Goal: Contribute content: Contribute content

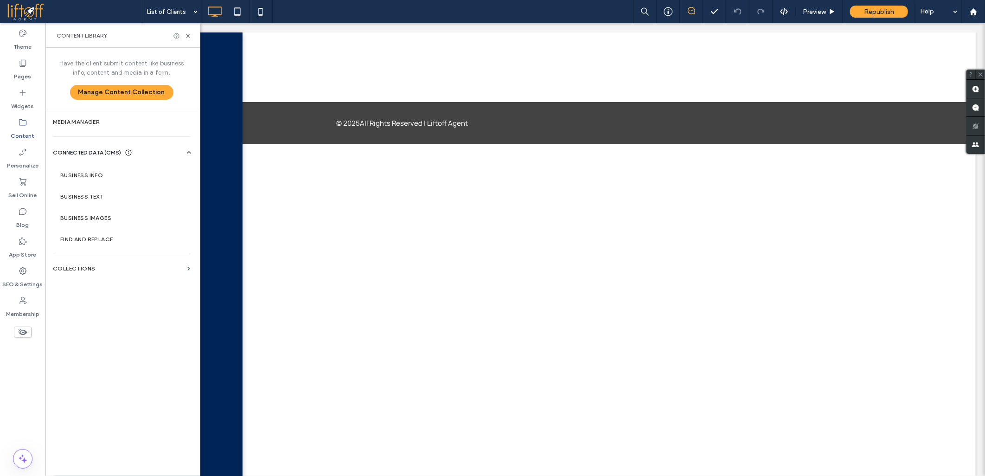
click at [25, 130] on label "Content" at bounding box center [23, 133] width 24 height 13
click at [172, 266] on label "Collections" at bounding box center [118, 268] width 131 height 6
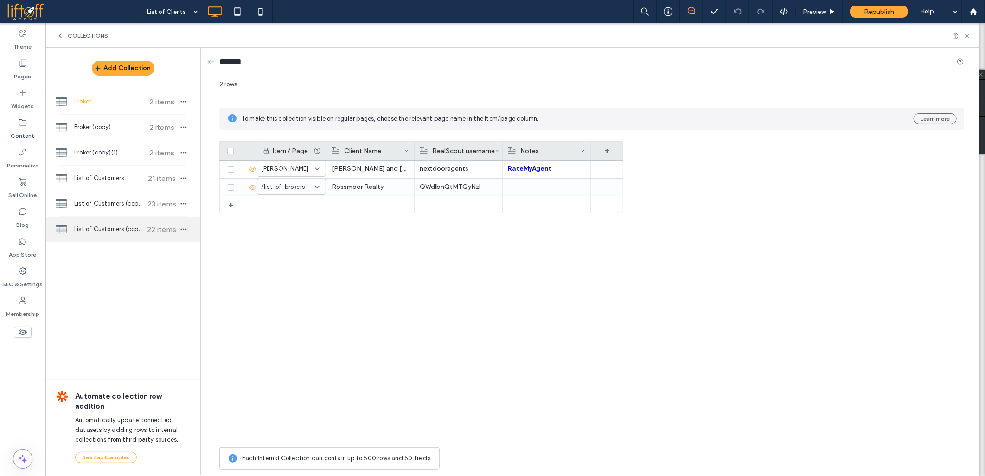
click at [80, 229] on span "List of Customers (copy)(1)" at bounding box center [108, 228] width 69 height 9
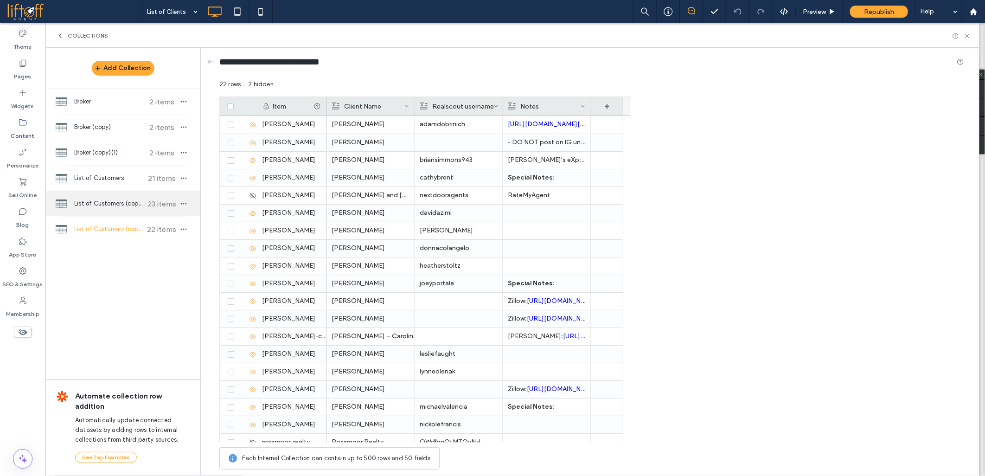
click at [117, 204] on span "List of Customers (copy)" at bounding box center [108, 203] width 69 height 9
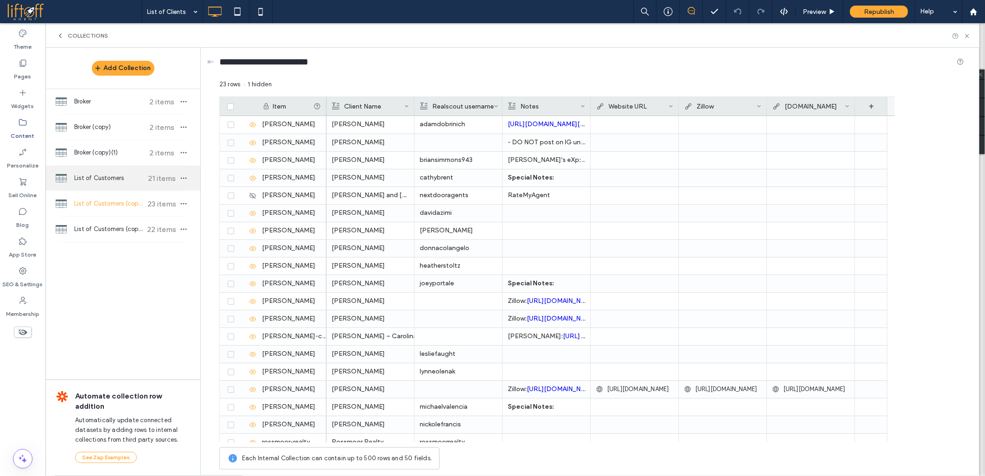
click at [127, 186] on div "List of Customers 21 items" at bounding box center [122, 178] width 155 height 25
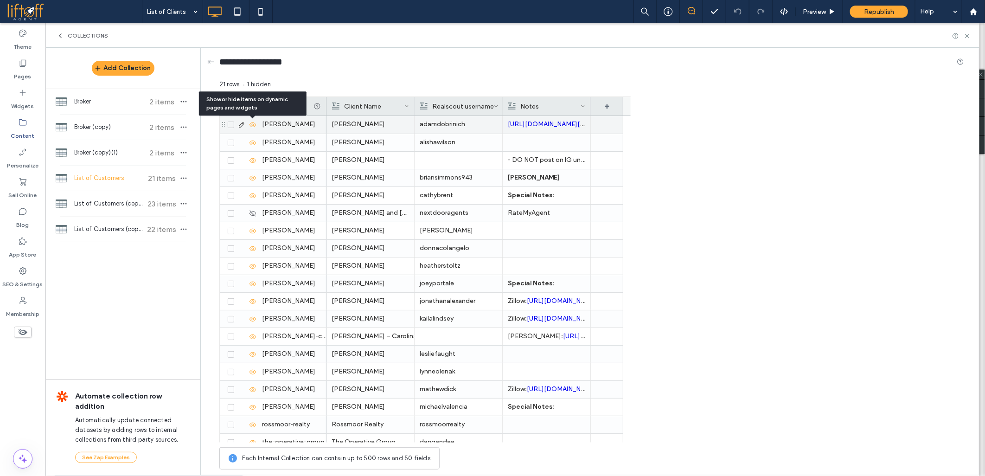
click at [256, 127] on icon at bounding box center [252, 124] width 7 height 7
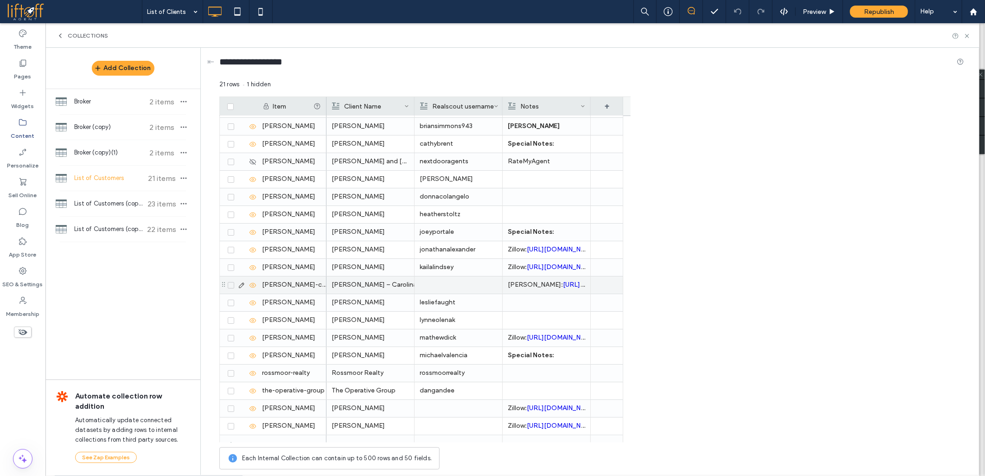
scroll to position [61, 0]
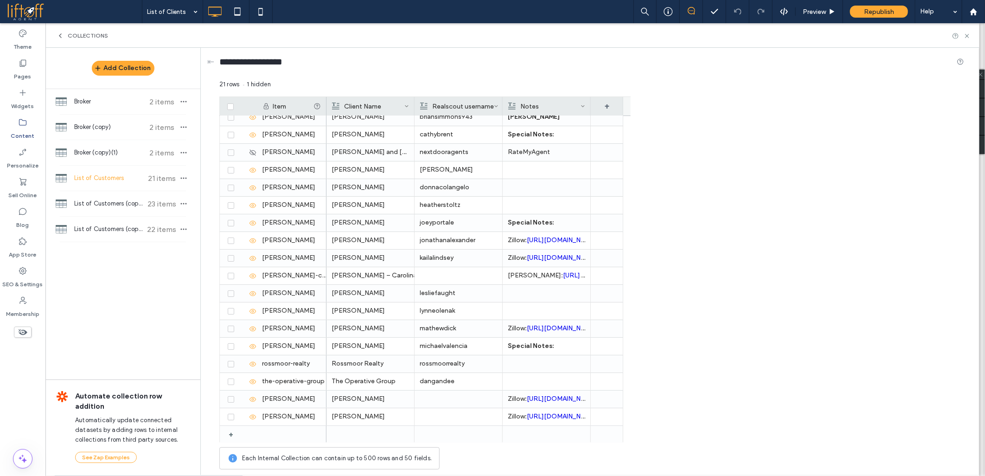
click at [33, 11] on span at bounding box center [74, 11] width 135 height 19
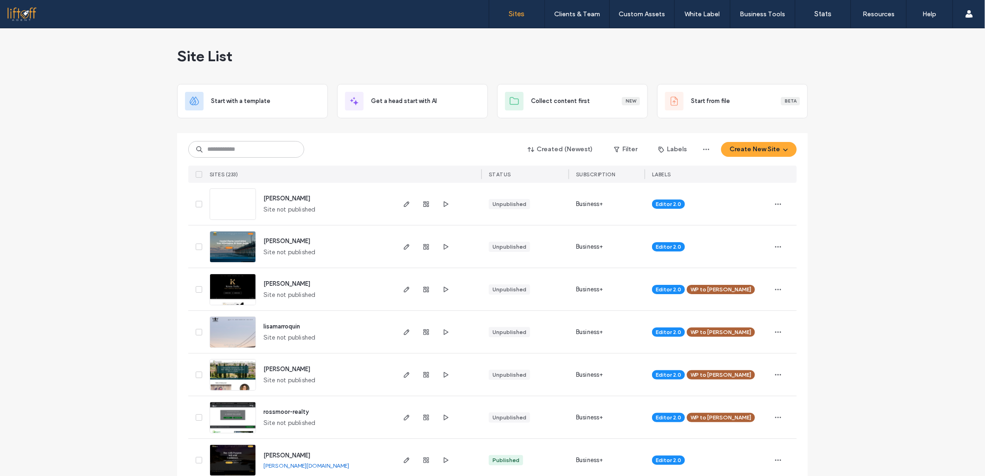
click at [266, 158] on div "Created (Newest) Filter Labels Create New Site" at bounding box center [492, 149] width 608 height 18
click at [265, 146] on input at bounding box center [246, 149] width 116 height 17
type input "**********"
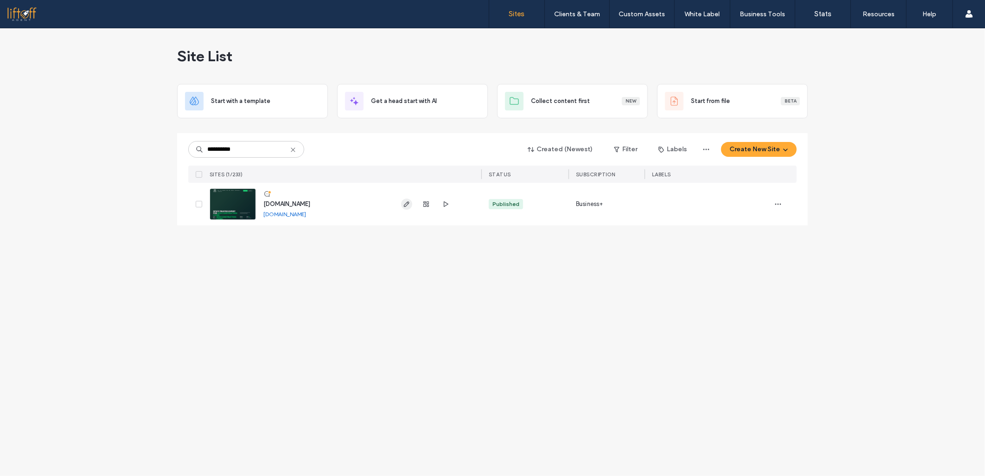
click at [410, 205] on span "button" at bounding box center [406, 203] width 11 height 11
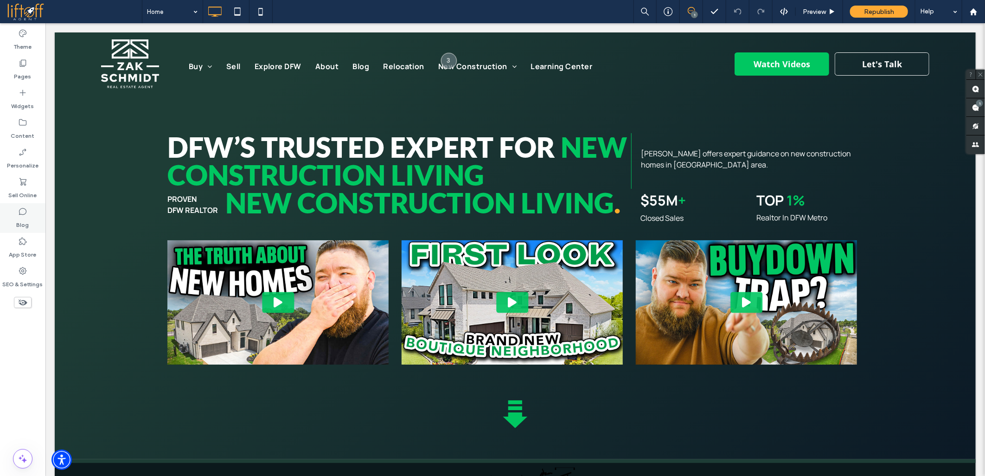
click at [6, 214] on div "Blog" at bounding box center [22, 218] width 45 height 30
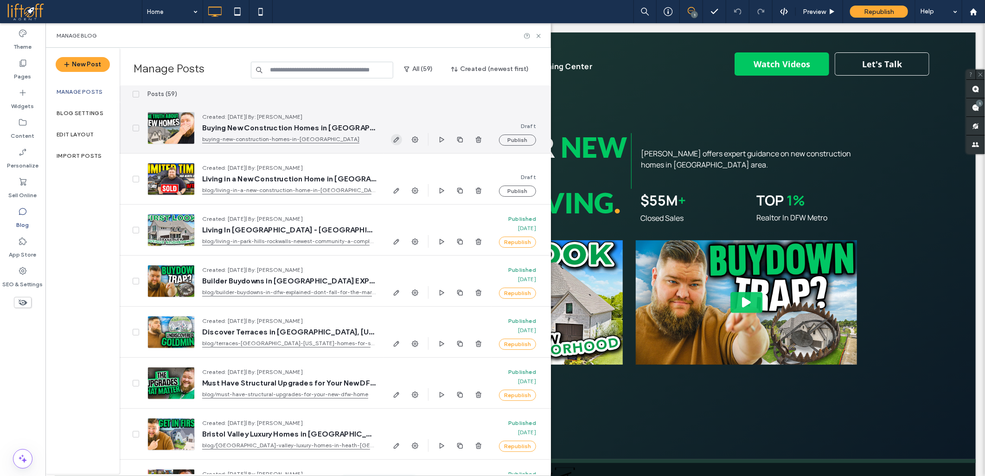
click at [391, 138] on span "button" at bounding box center [396, 139] width 11 height 11
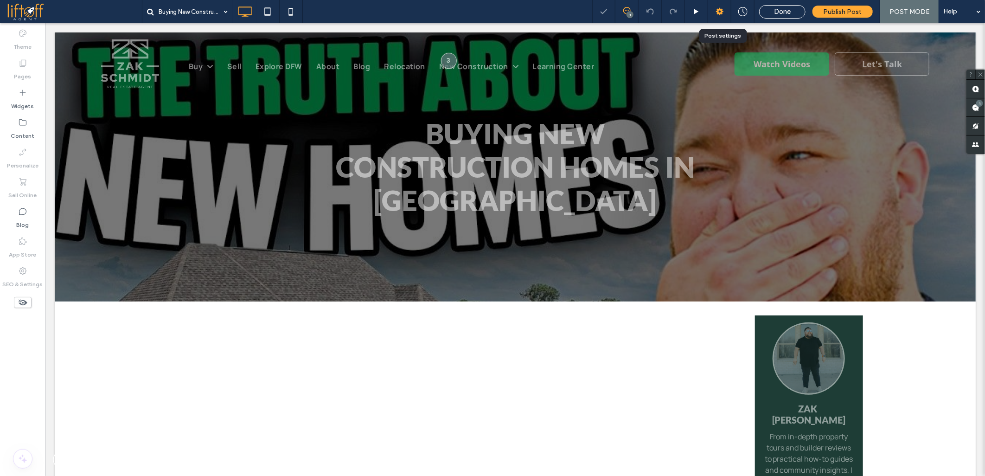
click at [720, 15] on icon at bounding box center [719, 11] width 9 height 9
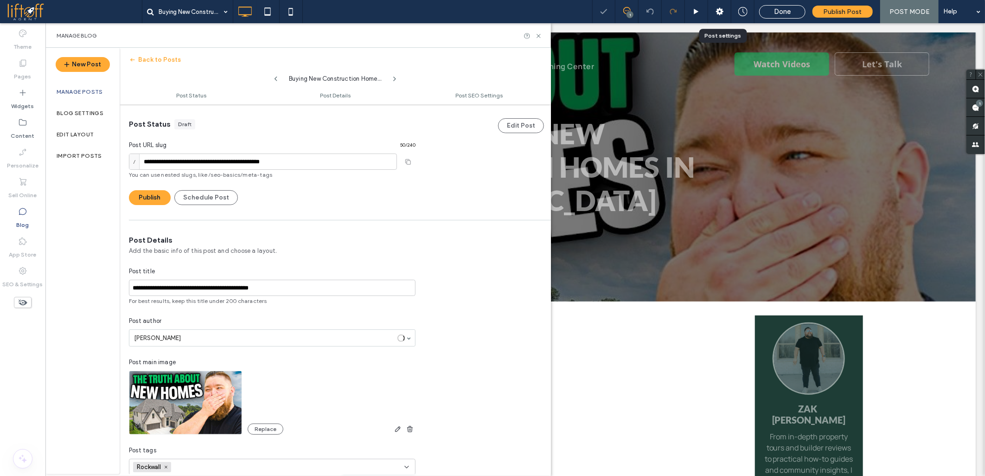
scroll to position [0, 0]
click at [199, 288] on input "**********" at bounding box center [272, 287] width 287 height 16
click at [159, 165] on input "**********" at bounding box center [263, 161] width 268 height 16
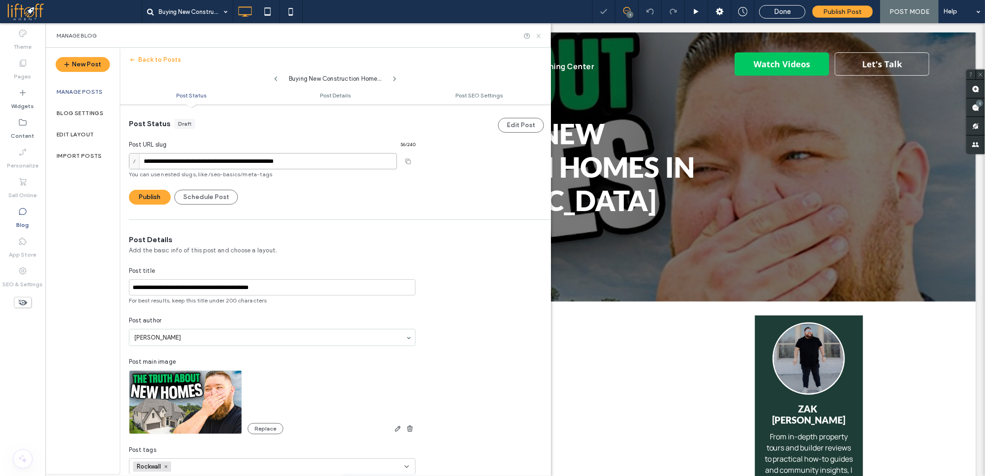
scroll to position [0, 0]
type input "**********"
click at [538, 33] on icon at bounding box center [538, 35] width 7 height 7
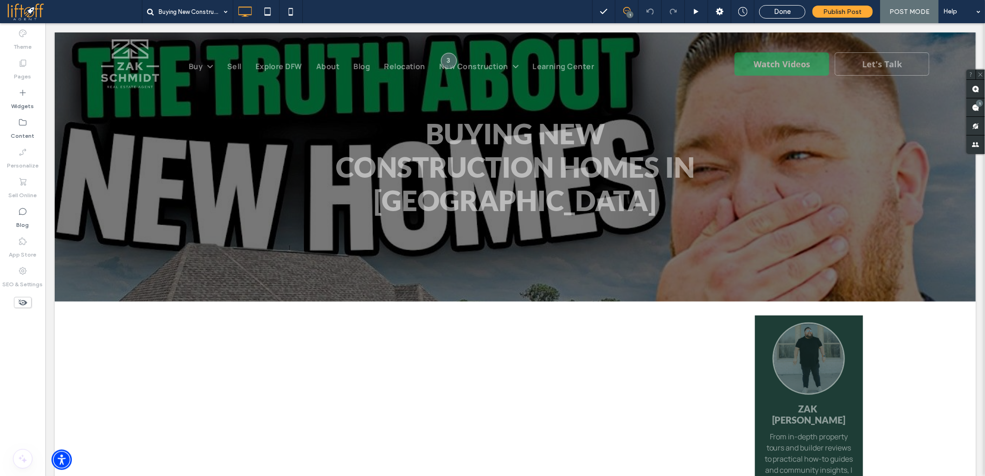
drag, startPoint x: 89, startPoint y: 395, endPoint x: 93, endPoint y: 399, distance: 4.9
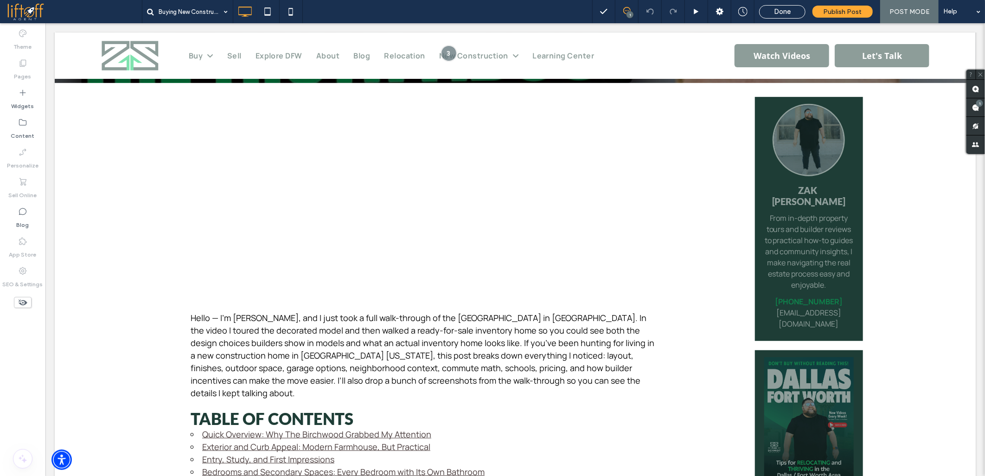
scroll to position [257, 0]
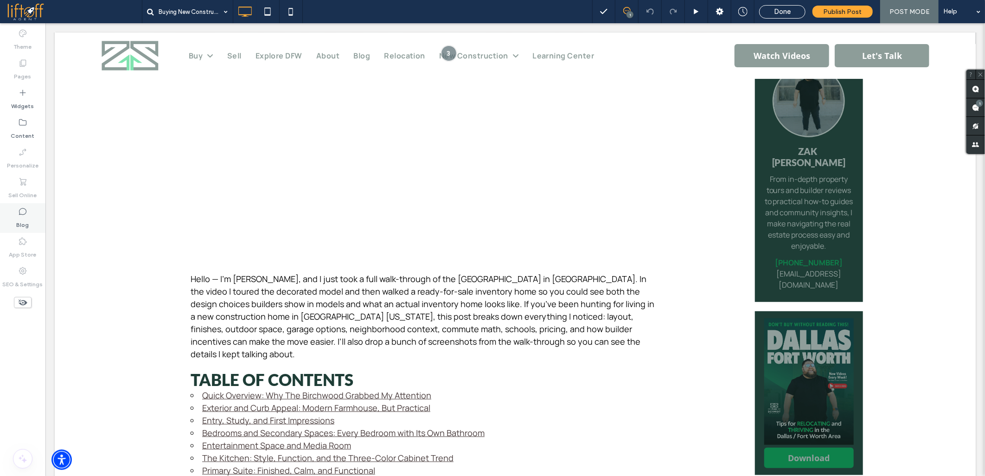
drag, startPoint x: 26, startPoint y: 217, endPoint x: 21, endPoint y: 215, distance: 5.9
click at [26, 217] on label "Blog" at bounding box center [23, 222] width 13 height 13
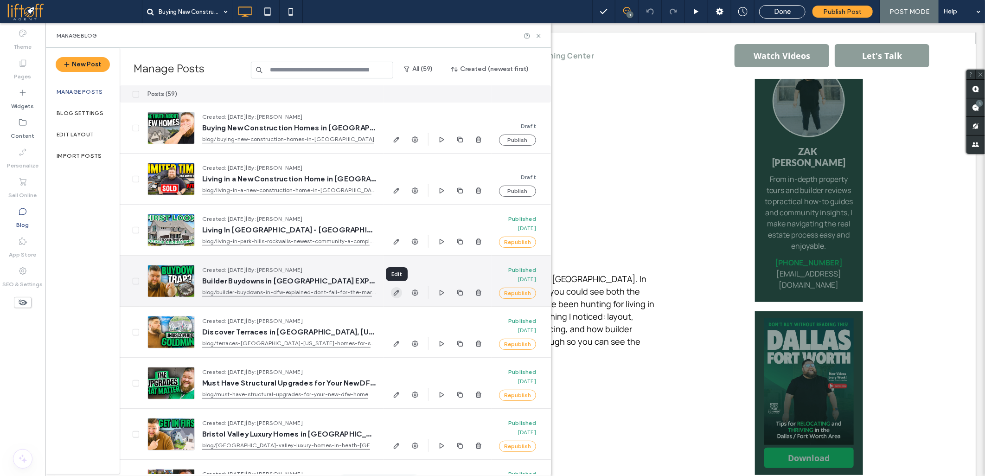
click at [395, 293] on icon "button" at bounding box center [396, 292] width 7 height 7
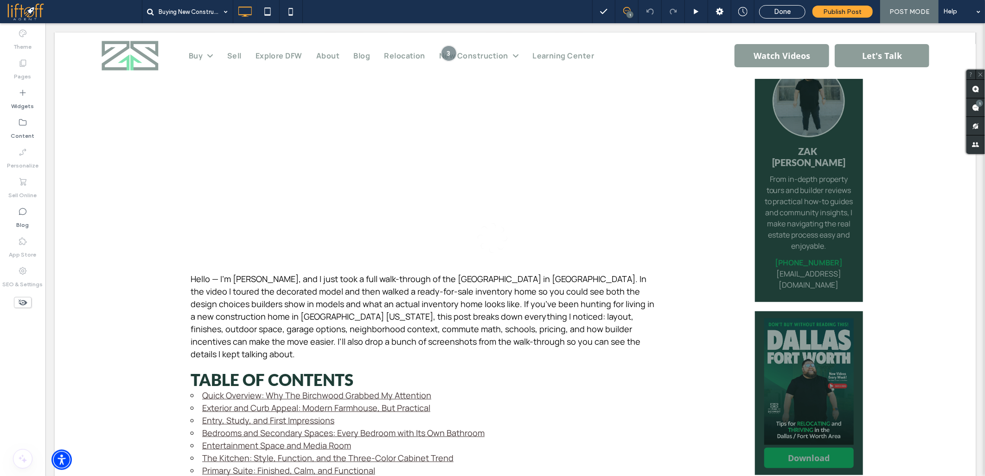
click at [19, 213] on div at bounding box center [492, 238] width 985 height 476
click at [24, 218] on div at bounding box center [492, 238] width 985 height 476
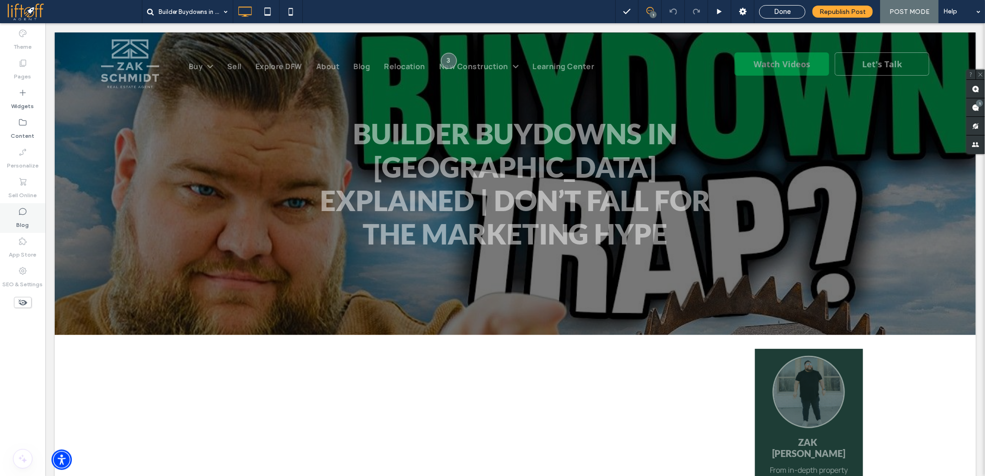
click at [25, 218] on label "Blog" at bounding box center [23, 222] width 13 height 13
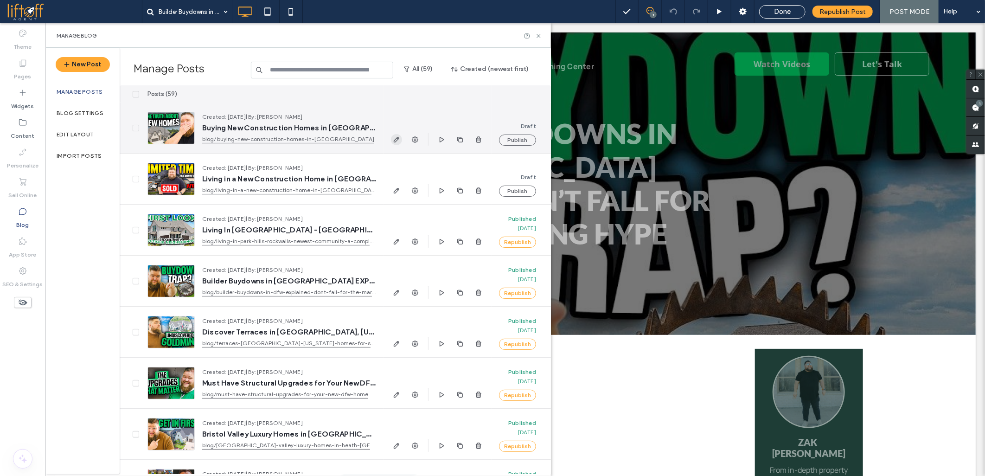
click at [396, 140] on icon "button" at bounding box center [396, 139] width 7 height 7
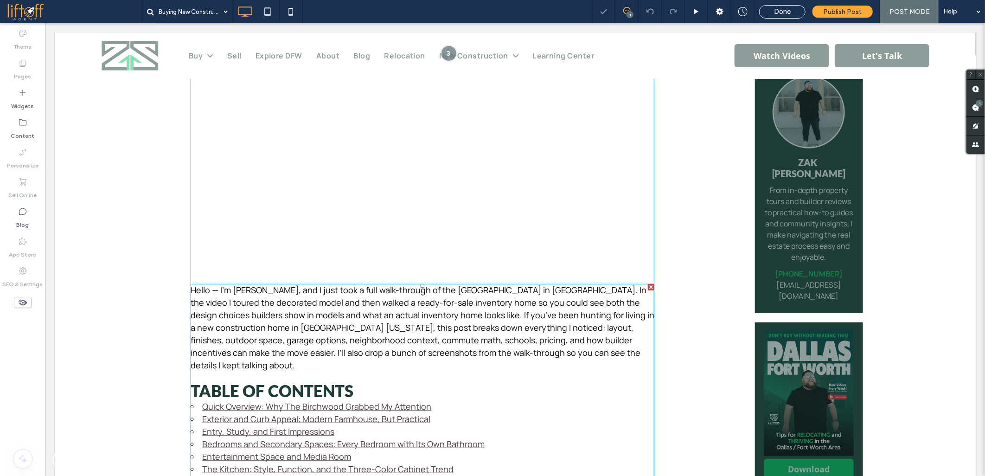
drag, startPoint x: 45, startPoint y: 211, endPoint x: 288, endPoint y: 323, distance: 267.8
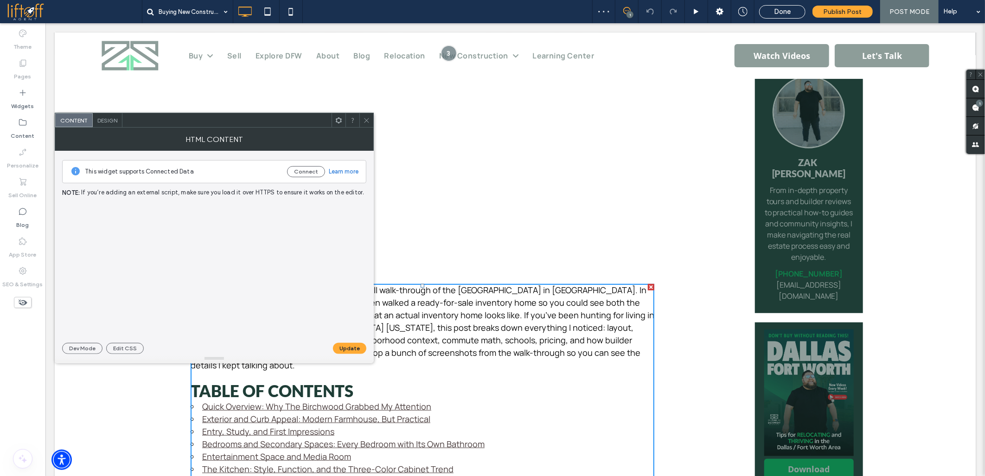
scroll to position [246, 0]
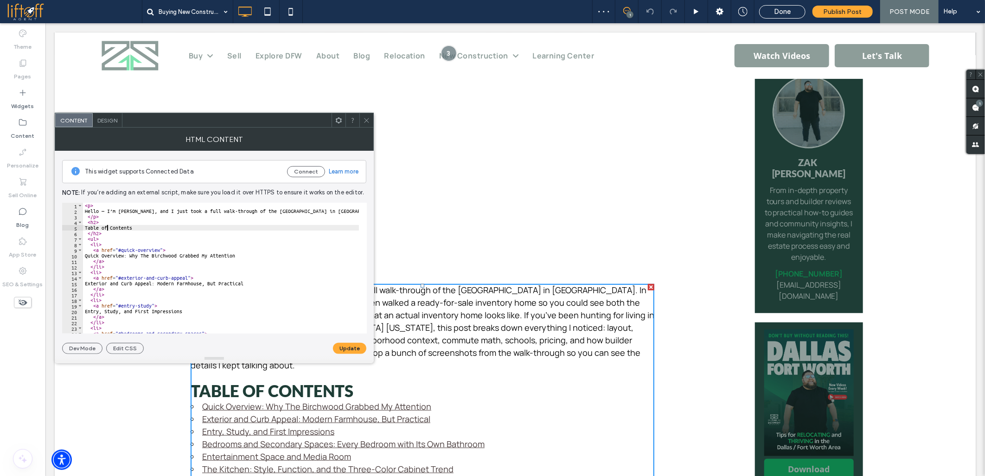
paste textarea "Cursor at row 141"
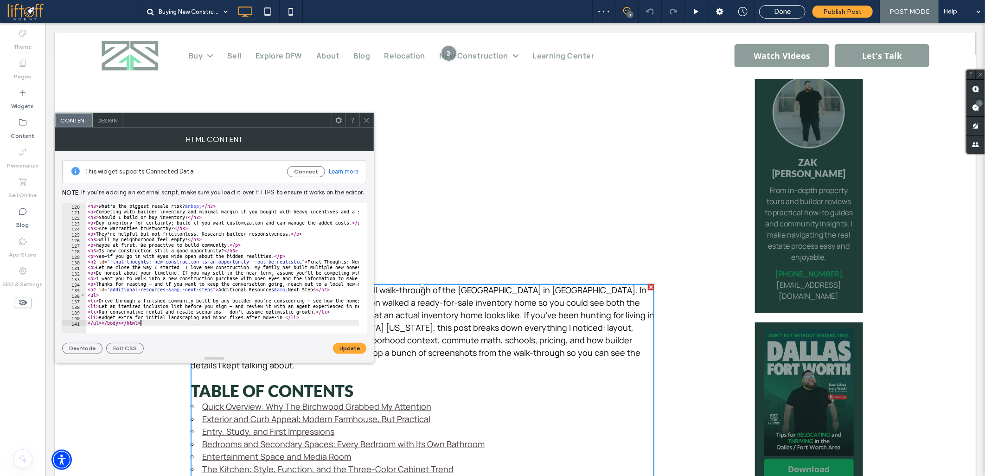
type textarea "**********"
click at [344, 345] on button "Update" at bounding box center [349, 348] width 33 height 11
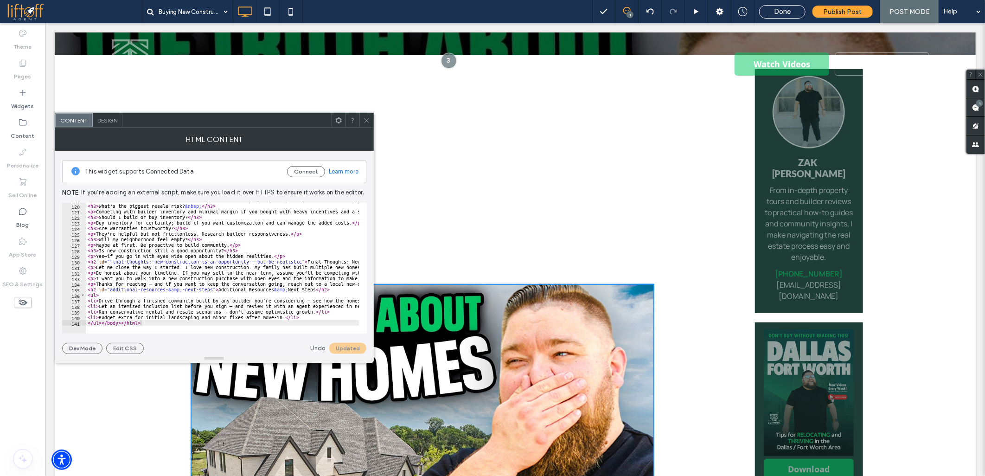
click at [366, 118] on icon at bounding box center [366, 120] width 7 height 7
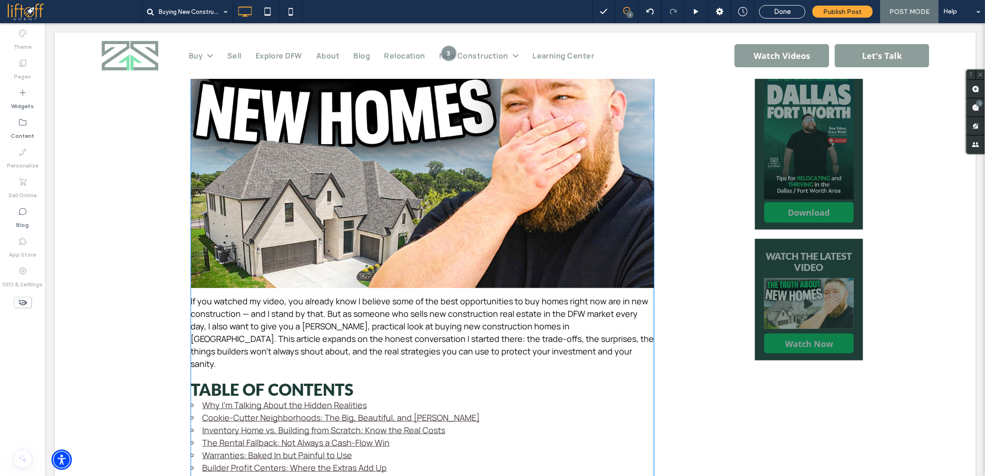
scroll to position [504, 0]
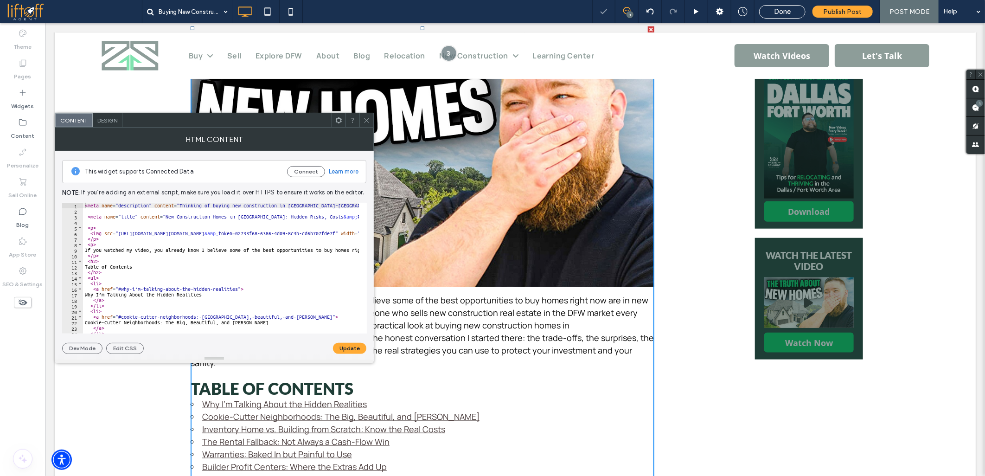
click at [130, 220] on div "< meta name = "description" content = "Thinking of buying new construction in D…" at bounding box center [892, 274] width 1619 height 142
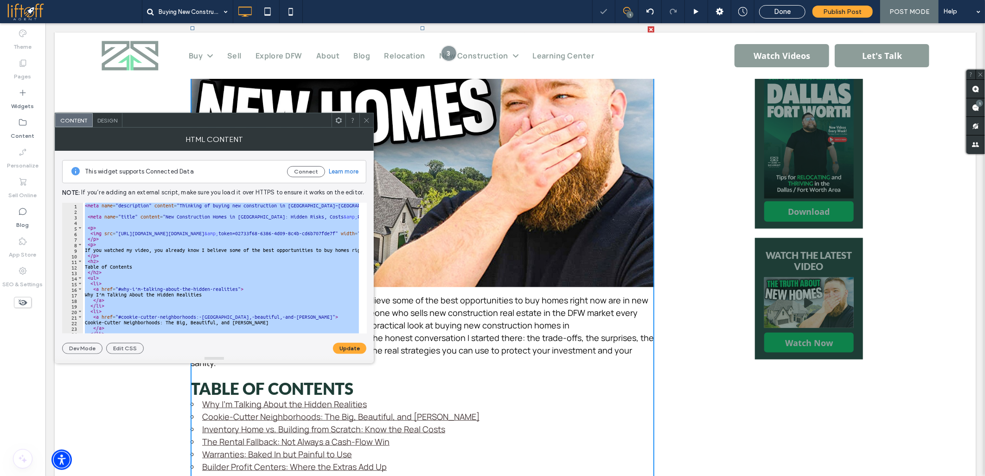
paste textarea "********"
type textarea "**********"
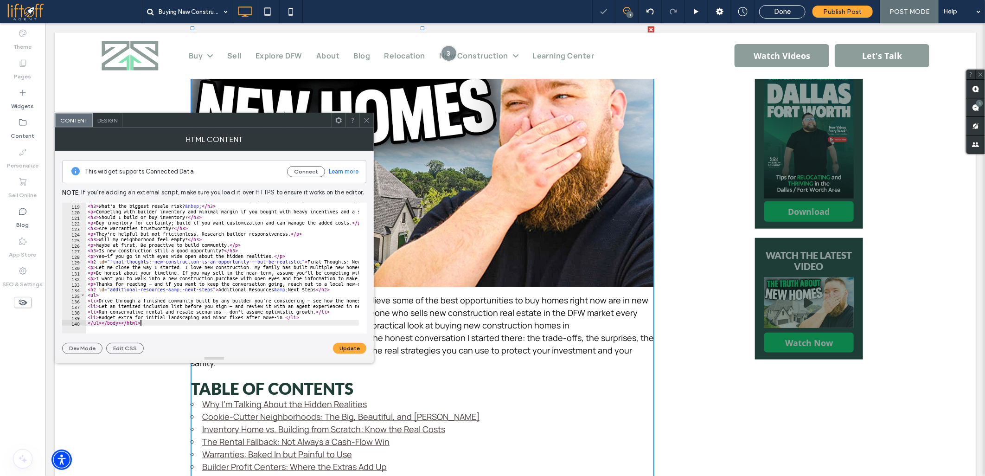
scroll to position [656, 0]
click at [351, 351] on button "Update" at bounding box center [349, 348] width 33 height 11
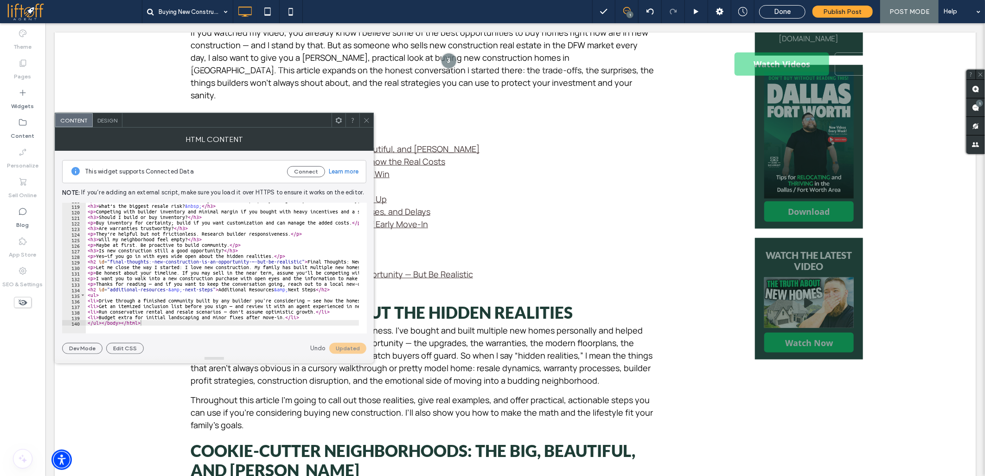
click at [367, 119] on icon at bounding box center [366, 120] width 7 height 7
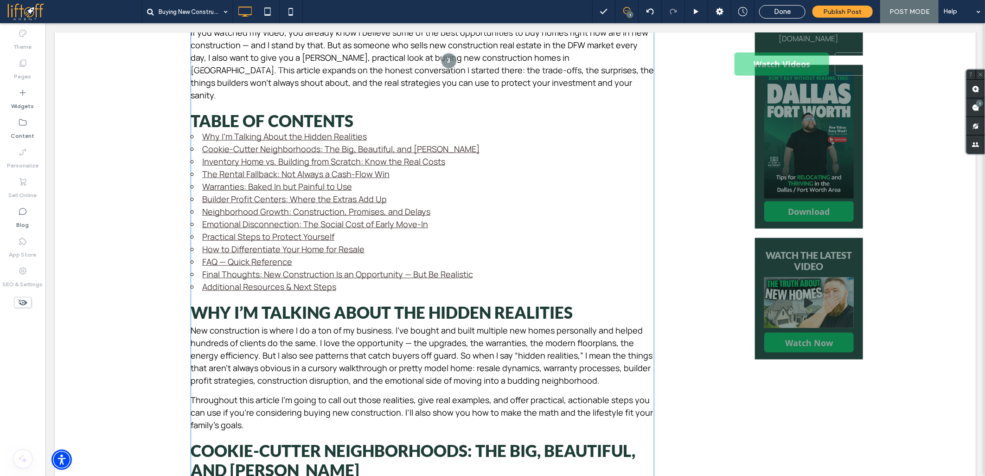
click at [520, 110] on h2 "Table of Contents" at bounding box center [422, 119] width 464 height 19
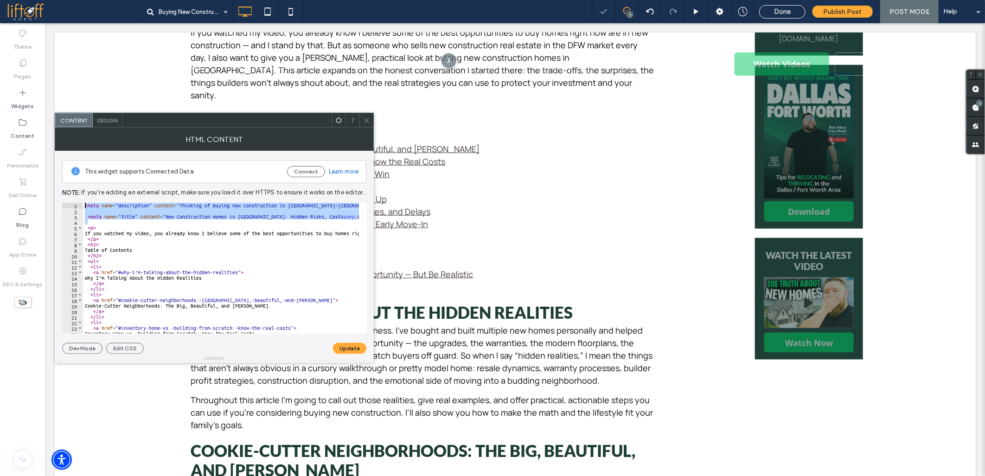
drag, startPoint x: 144, startPoint y: 246, endPoint x: 46, endPoint y: 184, distance: 115.9
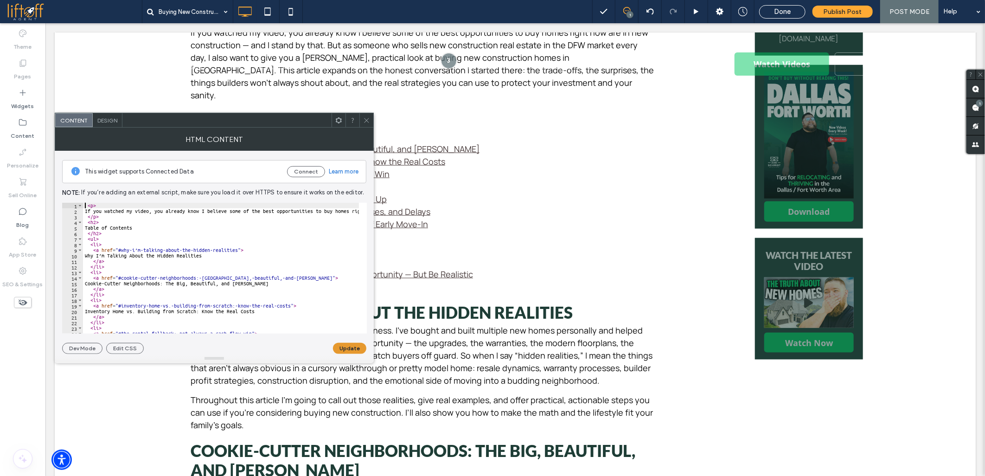
click at [342, 345] on button "Update" at bounding box center [349, 348] width 33 height 11
click at [108, 223] on div "< p > If you watched my video, you already know I believe some of the best oppo…" at bounding box center [892, 270] width 1619 height 134
drag, startPoint x: 96, startPoint y: 257, endPoint x: 216, endPoint y: 256, distance: 119.6
click at [216, 256] on div "< p > If you watched my video, you already know I believe some of the best oppo…" at bounding box center [892, 270] width 1619 height 134
paste textarea "**********"
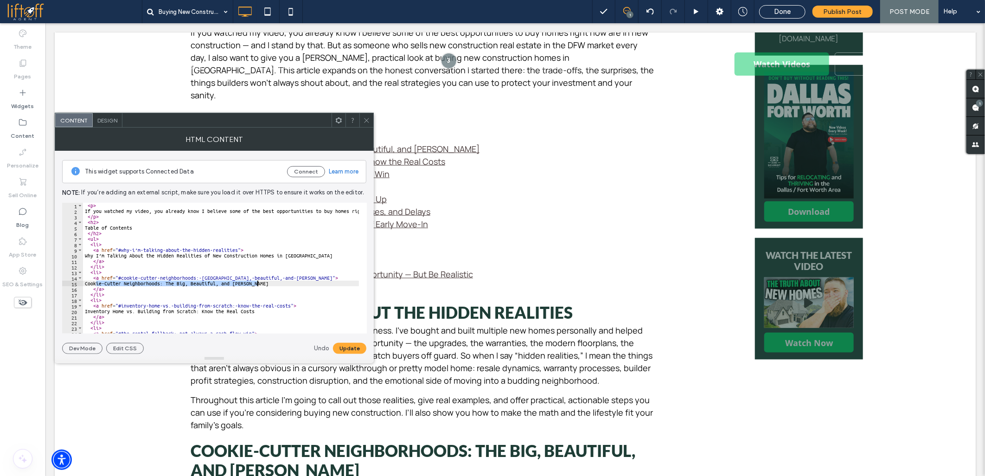
drag, startPoint x: 96, startPoint y: 283, endPoint x: 260, endPoint y: 283, distance: 164.1
click at [260, 283] on div "< p > If you watched my video, you already know I believe some of the best oppo…" at bounding box center [892, 270] width 1619 height 134
paste textarea "**********"
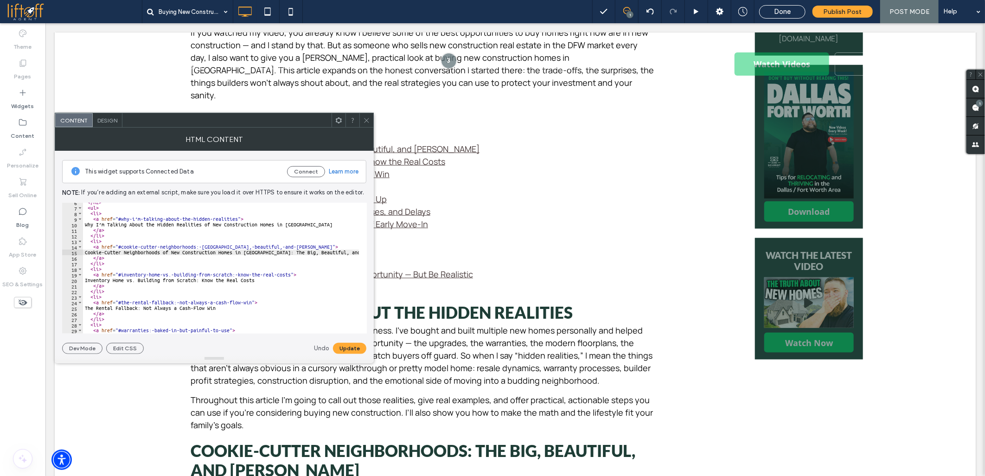
scroll to position [31, 0]
drag, startPoint x: 96, startPoint y: 280, endPoint x: 265, endPoint y: 278, distance: 168.8
click at [265, 278] on div "</ h2 > < ul > < li > < a href = "#why-i’m-talking-about-the-hidden-realities" …" at bounding box center [892, 266] width 1619 height 134
paste textarea "**********"
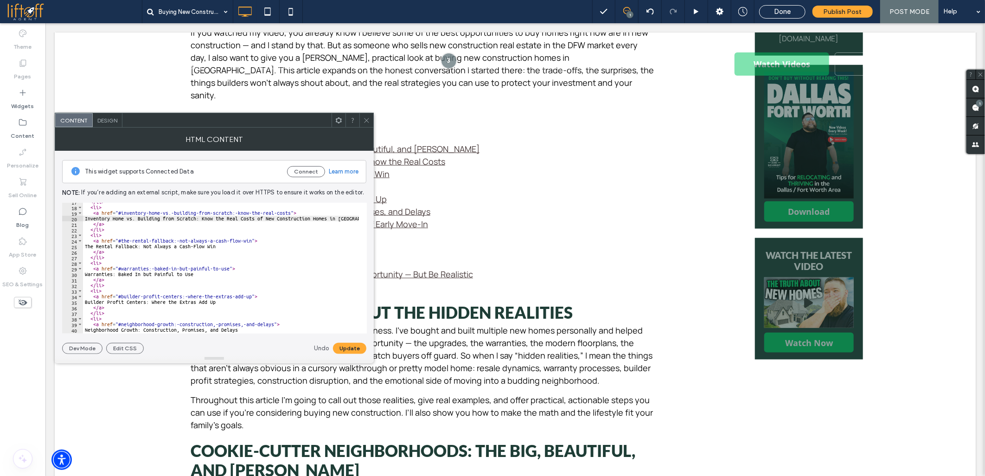
scroll to position [62, 0]
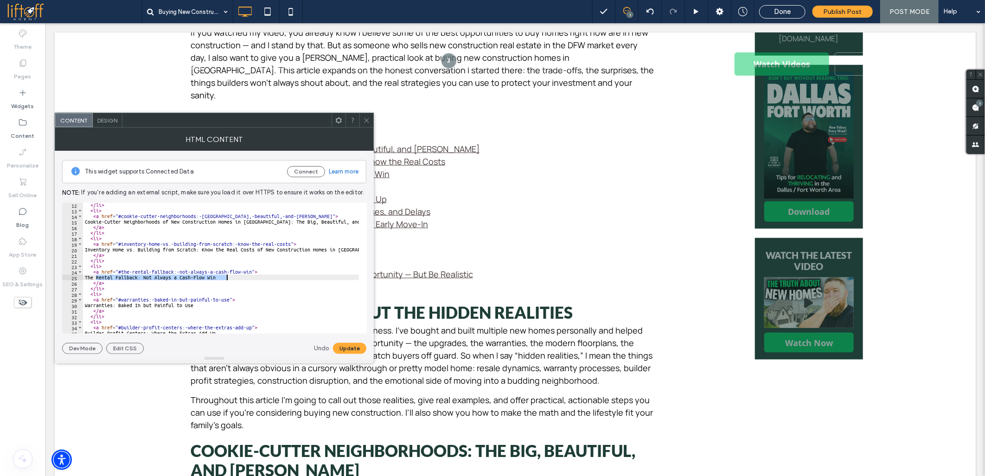
drag, startPoint x: 96, startPoint y: 276, endPoint x: 227, endPoint y: 275, distance: 130.7
click at [227, 275] on div "</ li > < li > < a href = "#cookie-cutter-neighborhoods:-the-big,-beautiful,-an…" at bounding box center [892, 269] width 1619 height 134
type textarea "**********"
paste textarea "Cursor at row 25"
click at [94, 276] on div "</ li > < li > < a href = "#cookie-cutter-neighborhoods:-the-big,-beautiful,-an…" at bounding box center [892, 269] width 1619 height 134
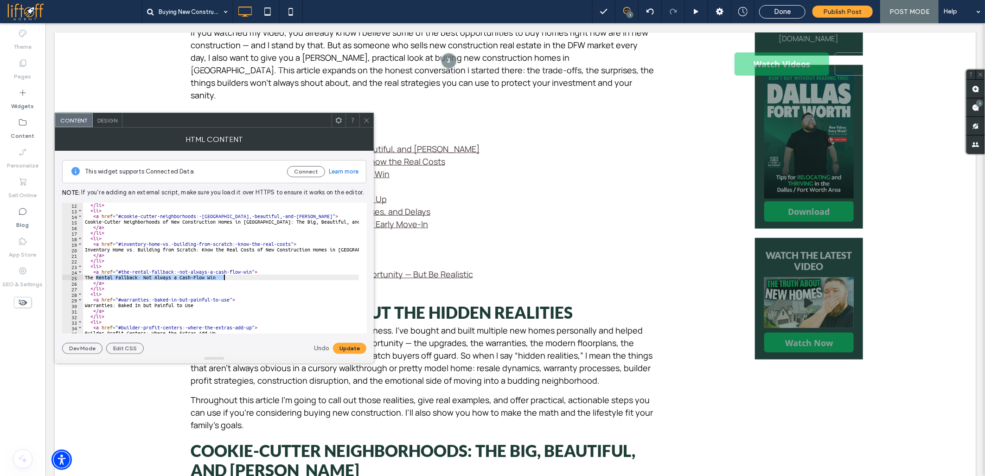
drag, startPoint x: 96, startPoint y: 276, endPoint x: 225, endPoint y: 276, distance: 128.9
click at [225, 276] on div "</ li > < li > < a href = "#cookie-cutter-neighborhoods:-the-big,-beautiful,-an…" at bounding box center [892, 269] width 1619 height 134
paste textarea "**********"
drag, startPoint x: 102, startPoint y: 303, endPoint x: 64, endPoint y: 303, distance: 38.5
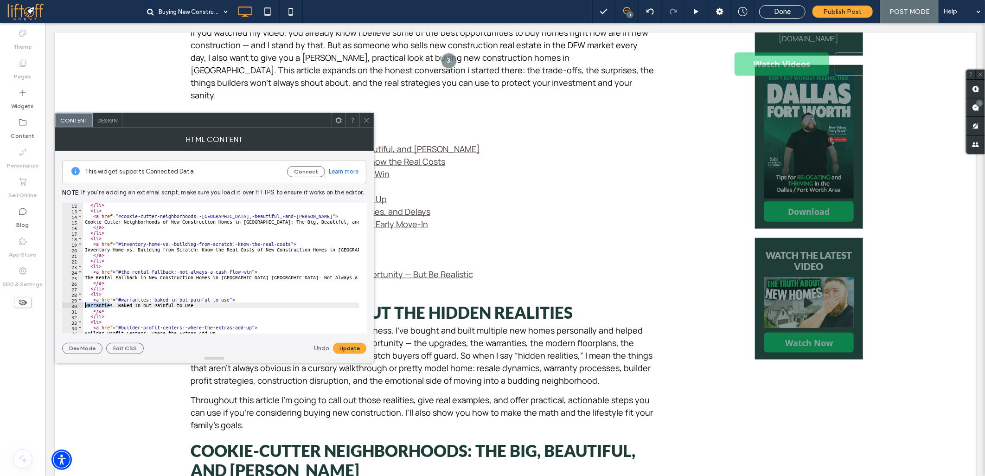
click at [64, 303] on div "**********" at bounding box center [214, 268] width 305 height 131
click at [94, 305] on div "</ li > < li > < a href = "#cookie-cutter-neighborhoods:-the-big,-beautiful,-an…" at bounding box center [221, 268] width 276 height 131
drag, startPoint x: 95, startPoint y: 306, endPoint x: 203, endPoint y: 303, distance: 108.5
click at [203, 303] on div "</ li > < li > < a href = "#cookie-cutter-neighborhoods:-the-big,-beautiful,-an…" at bounding box center [892, 269] width 1619 height 134
paste textarea "**********"
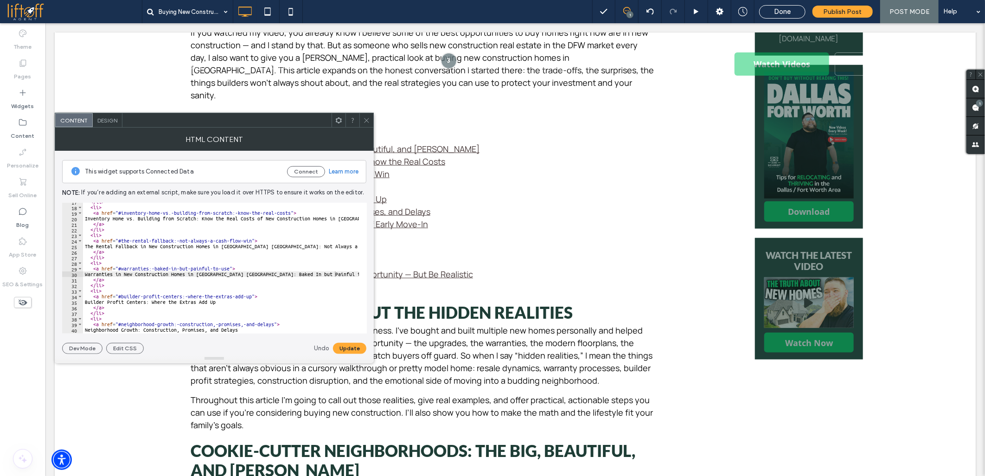
scroll to position [123, 0]
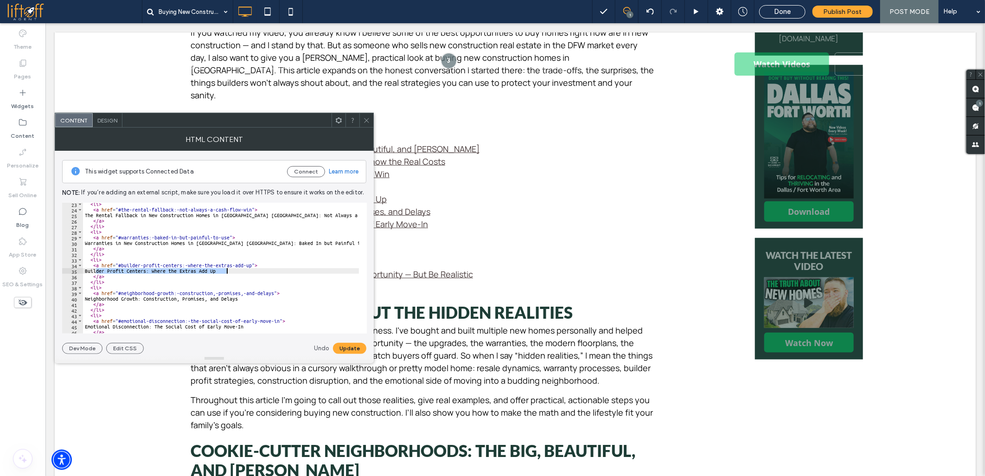
drag, startPoint x: 96, startPoint y: 271, endPoint x: 225, endPoint y: 271, distance: 128.9
click at [225, 271] on div "< li > < a href = "#the-rental-fallback:-not-always-a-cash-flow-win" > The Rent…" at bounding box center [892, 268] width 1619 height 134
paste textarea "**********"
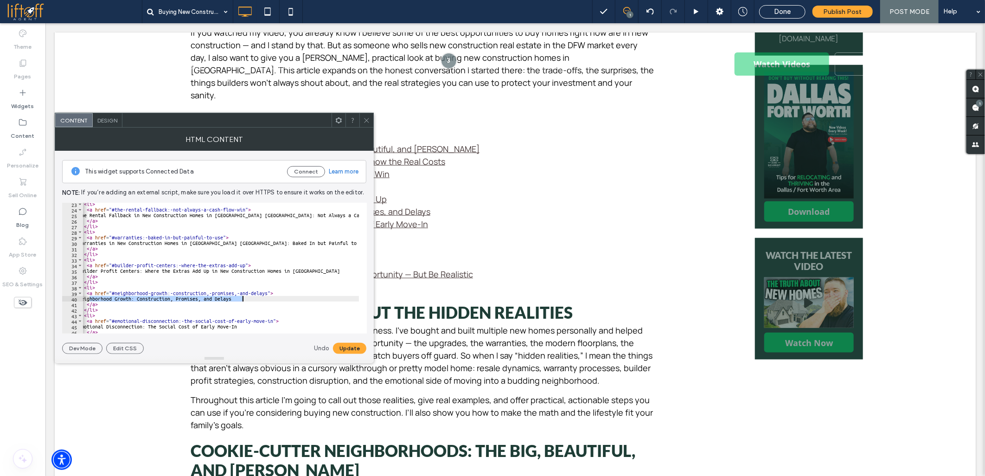
drag, startPoint x: 89, startPoint y: 299, endPoint x: 244, endPoint y: 300, distance: 155.3
click at [244, 300] on div "< li > < a href = "#the-rental-fallback:-not-always-a-cash-flow-win" > The Rent…" at bounding box center [885, 268] width 1619 height 134
paste textarea "**********"
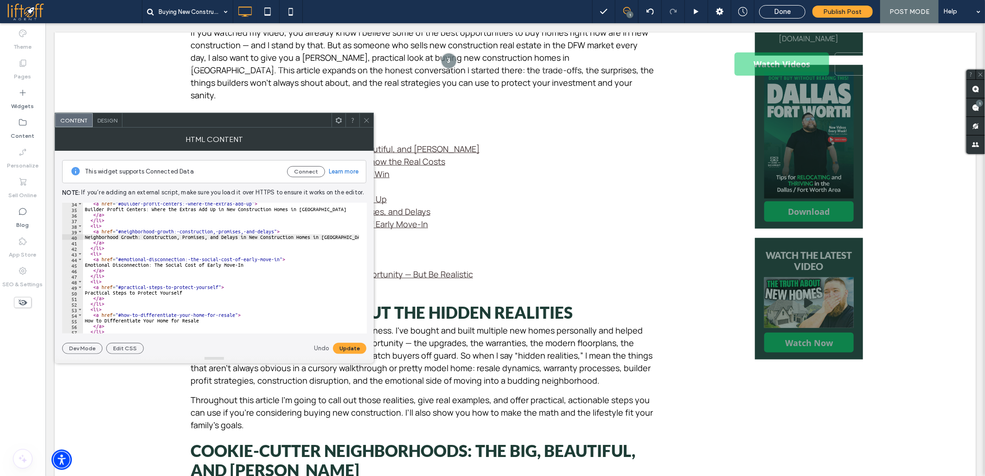
scroll to position [216, 0]
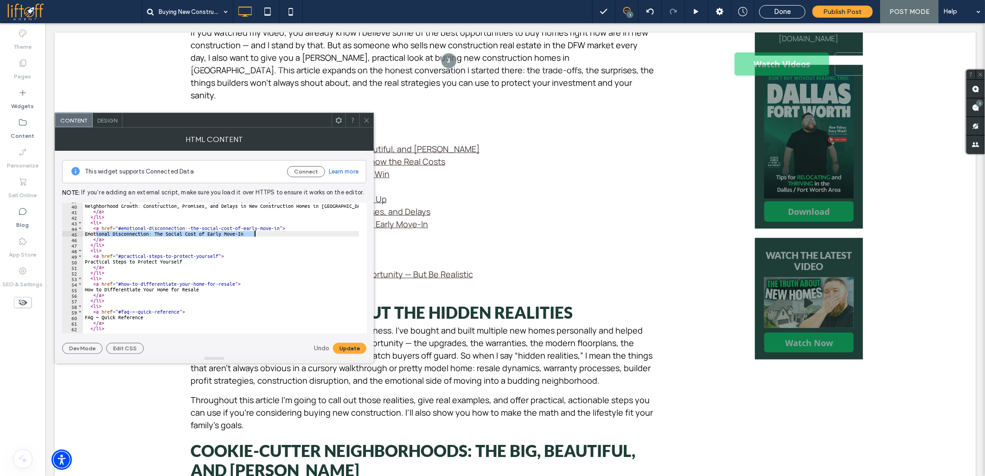
drag, startPoint x: 96, startPoint y: 232, endPoint x: 254, endPoint y: 233, distance: 158.1
click at [254, 233] on div "< a href = "#neighborhood-growth:-construction,-promises,-and-delays" > Neighbo…" at bounding box center [892, 265] width 1619 height 134
paste textarea "**********"
drag, startPoint x: 95, startPoint y: 261, endPoint x: 196, endPoint y: 260, distance: 101.1
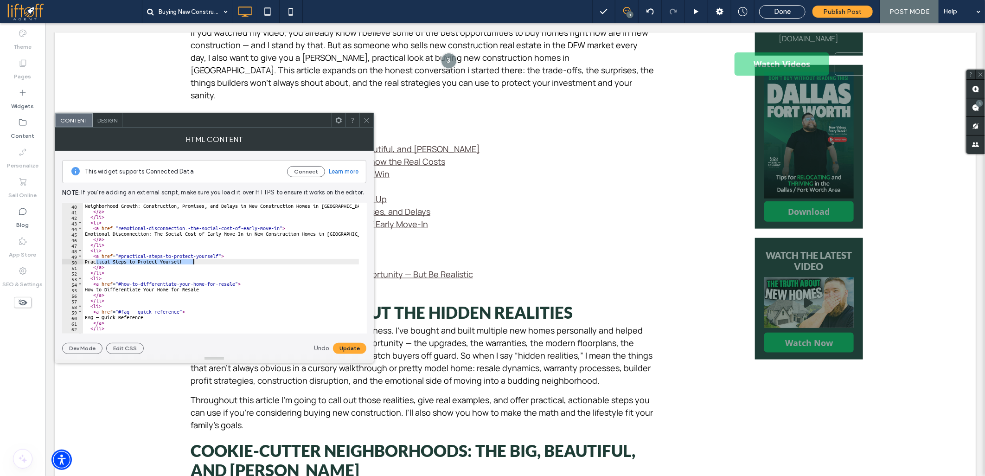
click at [196, 260] on div "< a href = "#neighborhood-growth:-construction,-promises,-and-delays" > Neighbo…" at bounding box center [892, 265] width 1619 height 134
paste textarea "**********"
drag, startPoint x: 95, startPoint y: 290, endPoint x: 214, endPoint y: 288, distance: 119.2
click at [214, 288] on div "< a href = "#neighborhood-growth:-construction,-promises,-and-delays" > Neighbo…" at bounding box center [892, 265] width 1619 height 134
drag, startPoint x: 96, startPoint y: 291, endPoint x: 210, endPoint y: 290, distance: 115.0
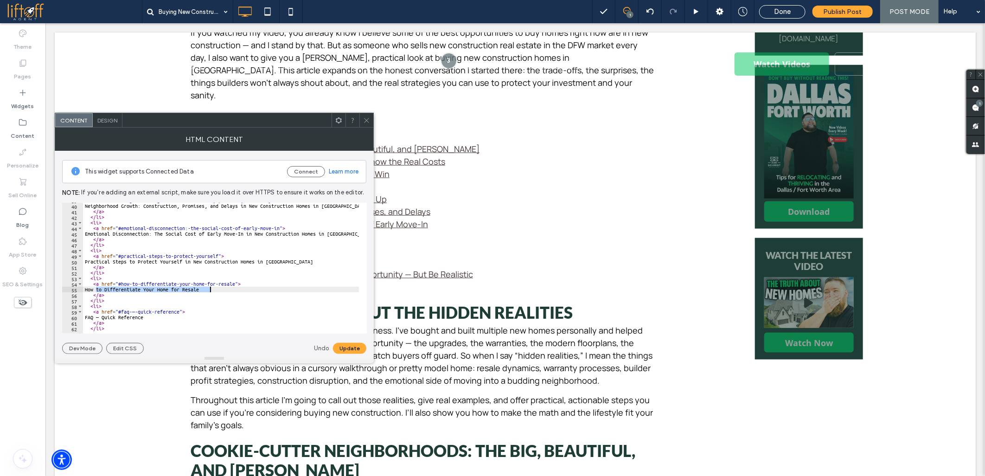
click at [210, 290] on div "< a href = "#neighborhood-growth:-construction,-promises,-and-delays" > Neighbo…" at bounding box center [892, 265] width 1619 height 134
paste textarea "**********"
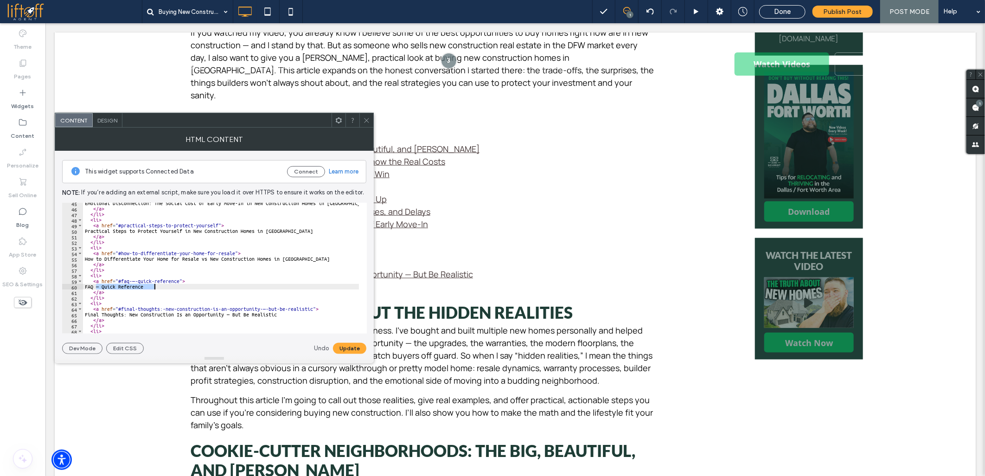
drag, startPoint x: 95, startPoint y: 286, endPoint x: 156, endPoint y: 285, distance: 61.2
click at [156, 285] on div "Emotional Disconnection: The Social Cost of Early Move-In in New Construction H…" at bounding box center [892, 267] width 1619 height 134
paste textarea "**********"
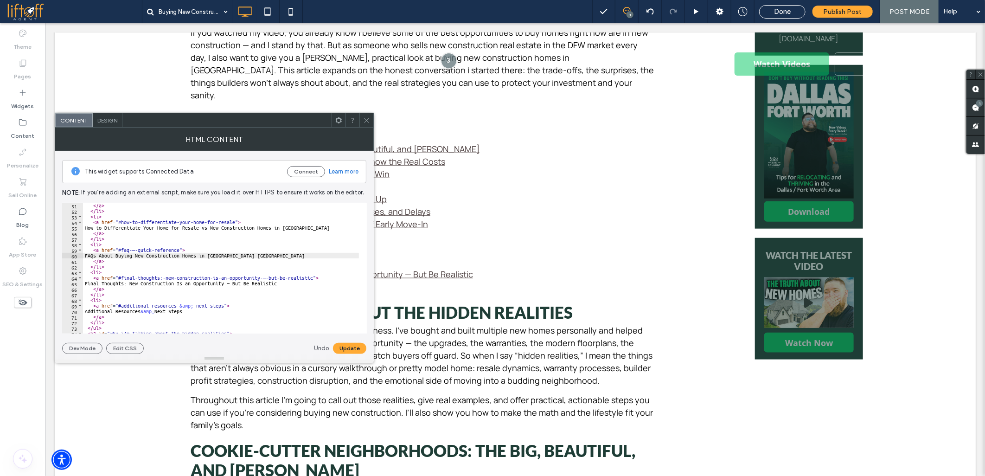
scroll to position [309, 0]
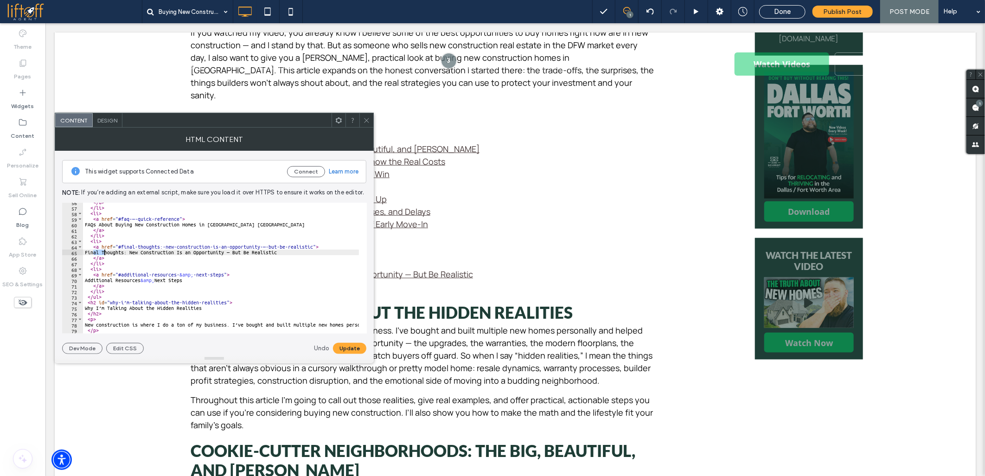
drag, startPoint x: 93, startPoint y: 252, endPoint x: 104, endPoint y: 250, distance: 11.2
click at [104, 250] on div "</ a > </ li > < li > < a href = "#faq-—-quick-reference" > FAQs About Buying N…" at bounding box center [892, 266] width 1619 height 134
click at [103, 250] on div "</ a > </ li > < li > < a href = "#faq-—-quick-reference" > FAQs About Buying N…" at bounding box center [221, 268] width 276 height 131
click at [110, 254] on div "</ a > </ li > < li > < a href = "#faq-—-quick-reference" > FAQs About Buying N…" at bounding box center [892, 266] width 1619 height 134
drag, startPoint x: 96, startPoint y: 252, endPoint x: 288, endPoint y: 254, distance: 191.5
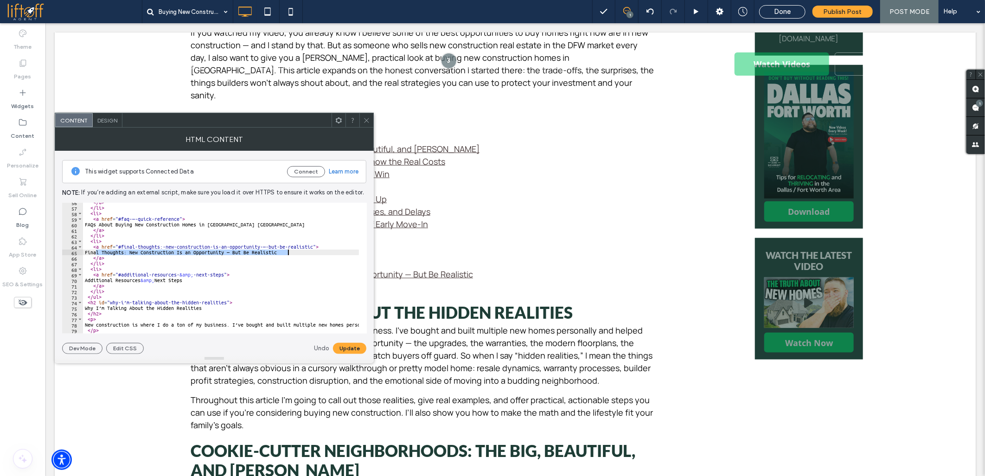
click at [288, 254] on div "</ a > </ li > < li > < a href = "#faq-—-quick-reference" > FAQs About Buying N…" at bounding box center [892, 266] width 1619 height 134
paste textarea "Cursor at row 65"
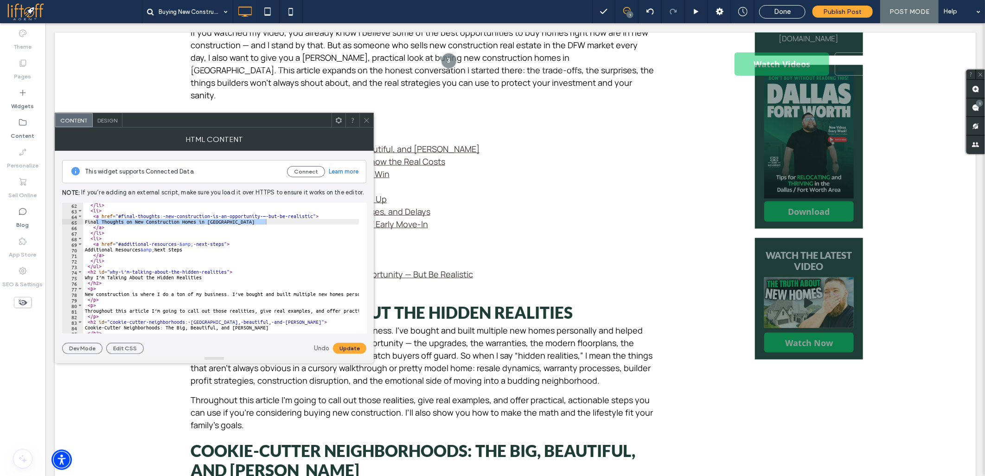
scroll to position [340, 0]
drag, startPoint x: 95, startPoint y: 250, endPoint x: 198, endPoint y: 251, distance: 103.9
click at [198, 251] on div "</ li > < li > < a href = "#final-thoughts:-new-construction-is-an-opportunity-…" at bounding box center [892, 269] width 1619 height 134
paste textarea "**********"
click at [154, 249] on div "</ li > < li > < a href = "#final-thoughts:-new-construction-is-an-opportunity-…" at bounding box center [221, 268] width 276 height 131
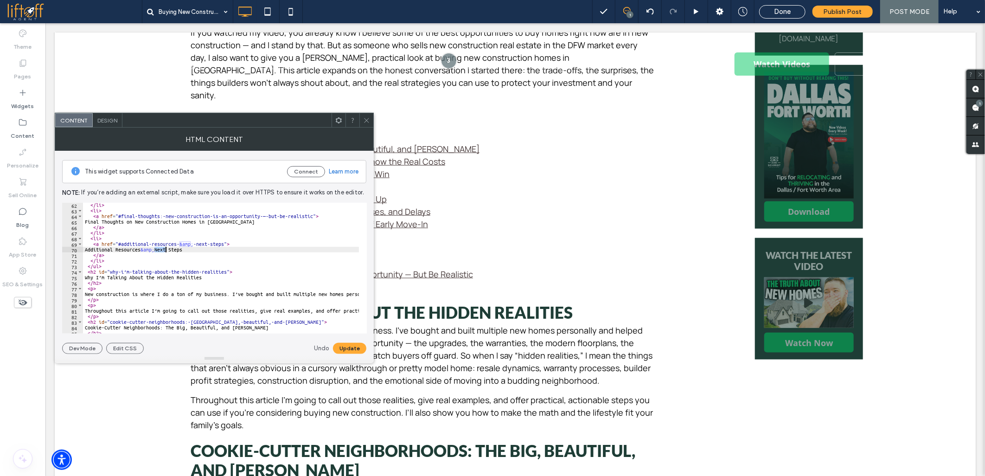
drag, startPoint x: 155, startPoint y: 249, endPoint x: 165, endPoint y: 249, distance: 9.3
click at [165, 249] on div "</ li > < li > < a href = "#final-thoughts:-new-construction-is-an-opportunity-…" at bounding box center [892, 269] width 1619 height 134
click at [154, 249] on div "</ li > < li > < a href = "#final-thoughts:-new-construction-is-an-opportunity-…" at bounding box center [221, 268] width 276 height 131
paste textarea "****"
type textarea "**********"
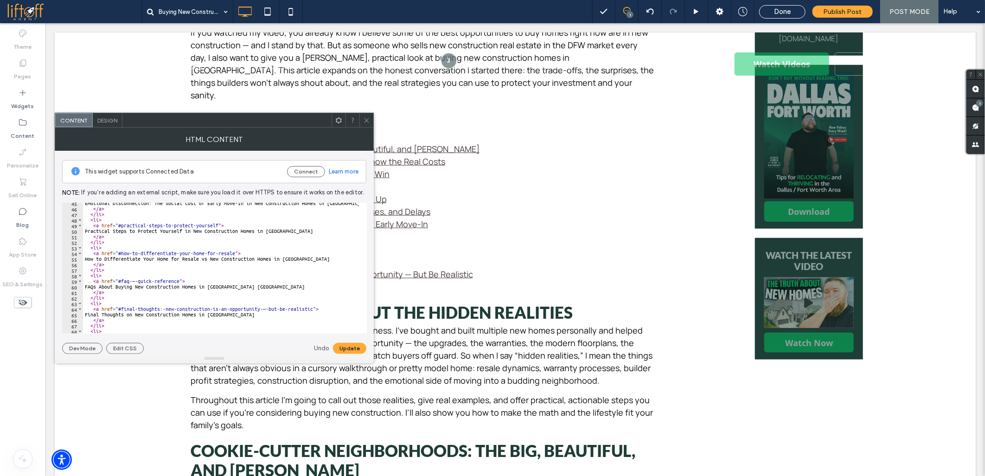
scroll to position [216, 0]
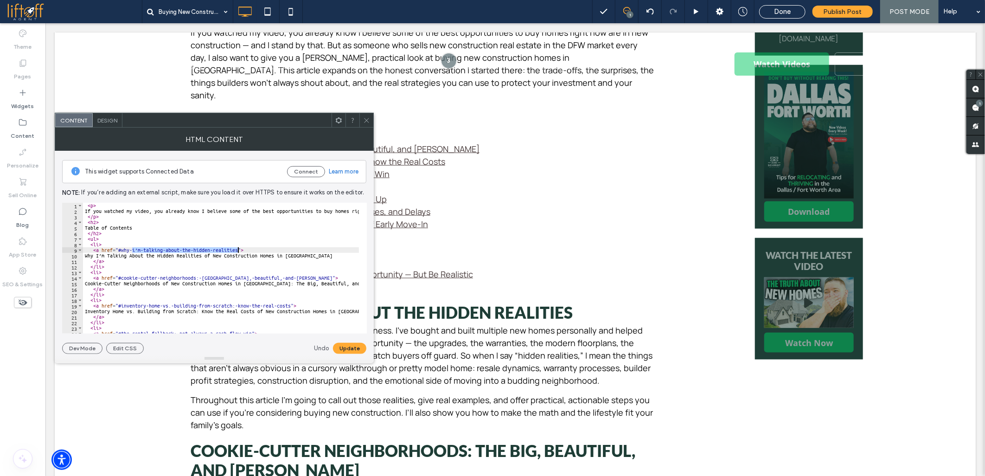
drag, startPoint x: 133, startPoint y: 251, endPoint x: 238, endPoint y: 248, distance: 105.3
click at [238, 248] on div "< p > If you watched my video, you already know I believe some of the best oppo…" at bounding box center [892, 270] width 1619 height 134
drag, startPoint x: 196, startPoint y: 277, endPoint x: 282, endPoint y: 275, distance: 86.3
click at [282, 275] on div "< p > If you watched my video, you already know I believe some of the best oppo…" at bounding box center [892, 270] width 1619 height 134
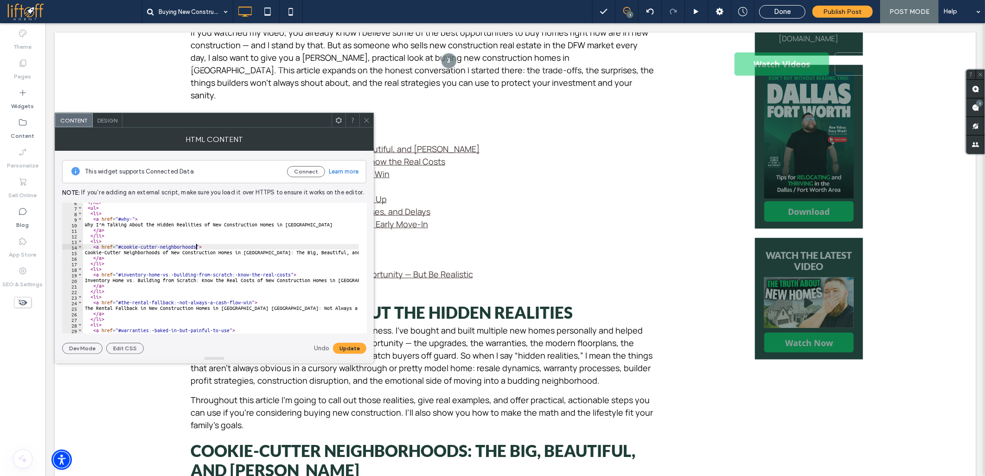
scroll to position [31, 0]
drag, startPoint x: 167, startPoint y: 275, endPoint x: 290, endPoint y: 275, distance: 122.9
click at [290, 275] on div "</ h2 > < ul > < li > < a href = "#why-" > Why I’m Talking About the Hidden Rea…" at bounding box center [892, 266] width 1619 height 134
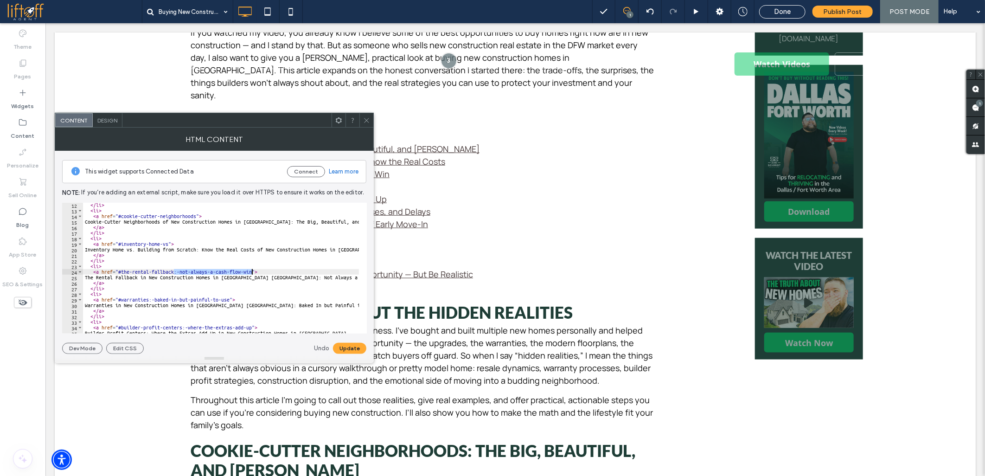
drag, startPoint x: 173, startPoint y: 270, endPoint x: 252, endPoint y: 271, distance: 78.4
click at [252, 271] on div "</ li > < li > < a href = "#cookie-cutter-neighborhoods" > Cookie-Cutter Neighb…" at bounding box center [892, 269] width 1619 height 134
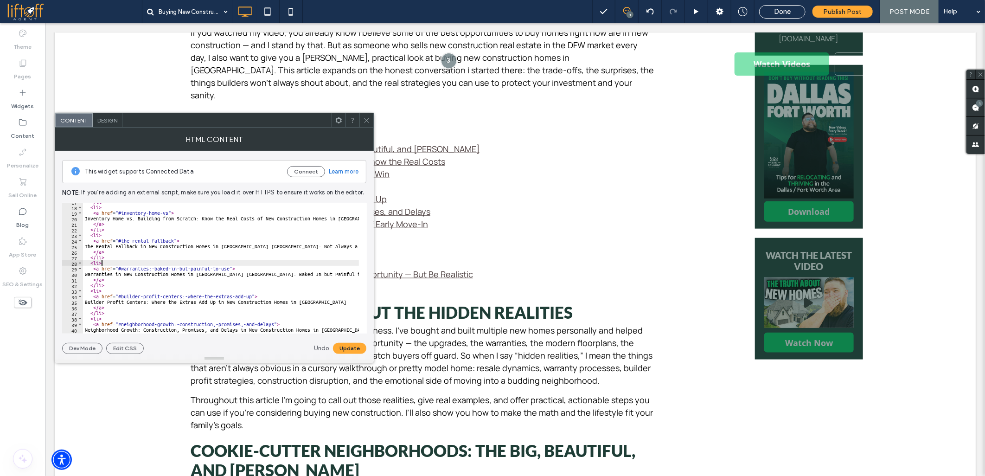
drag, startPoint x: 149, startPoint y: 266, endPoint x: 188, endPoint y: 263, distance: 39.5
click at [207, 265] on div "</ li > < li > < a href = "#inventory-home-vs" > Inventory Home vs. Building fr…" at bounding box center [892, 266] width 1619 height 134
drag, startPoint x: 149, startPoint y: 267, endPoint x: 228, endPoint y: 268, distance: 78.8
click at [228, 268] on div "</ li > < li > < a href = "#inventory-home-vs" > Inventory Home vs. Building fr…" at bounding box center [892, 266] width 1619 height 134
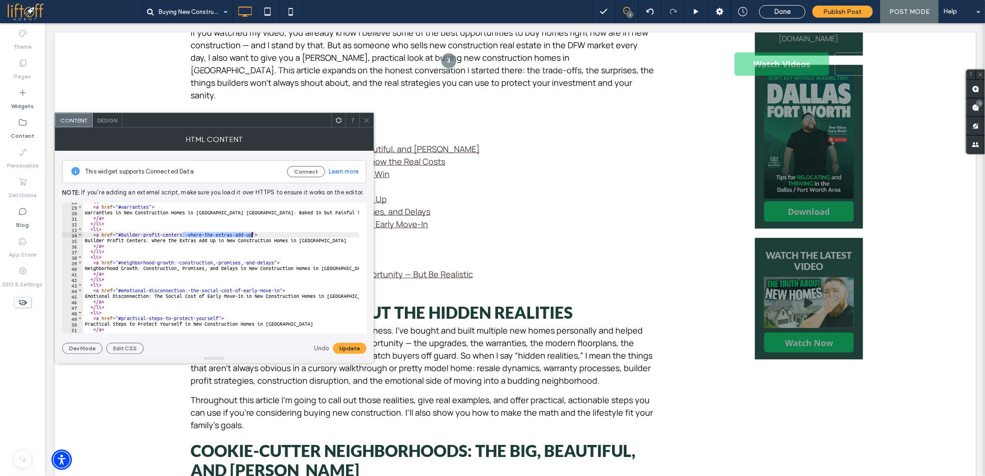
drag, startPoint x: 181, startPoint y: 234, endPoint x: 250, endPoint y: 232, distance: 69.6
click at [250, 232] on div "< li > < a href = "#warranties" > Warranties in New Construction Homes in Dalla…" at bounding box center [892, 265] width 1619 height 134
drag, startPoint x: 172, startPoint y: 264, endPoint x: 274, endPoint y: 262, distance: 101.1
click at [274, 262] on div "< li > < a href = "#warranties" > Warranties in New Construction Homes in Dalla…" at bounding box center [892, 265] width 1619 height 134
drag, startPoint x: 185, startPoint y: 288, endPoint x: 277, endPoint y: 290, distance: 92.3
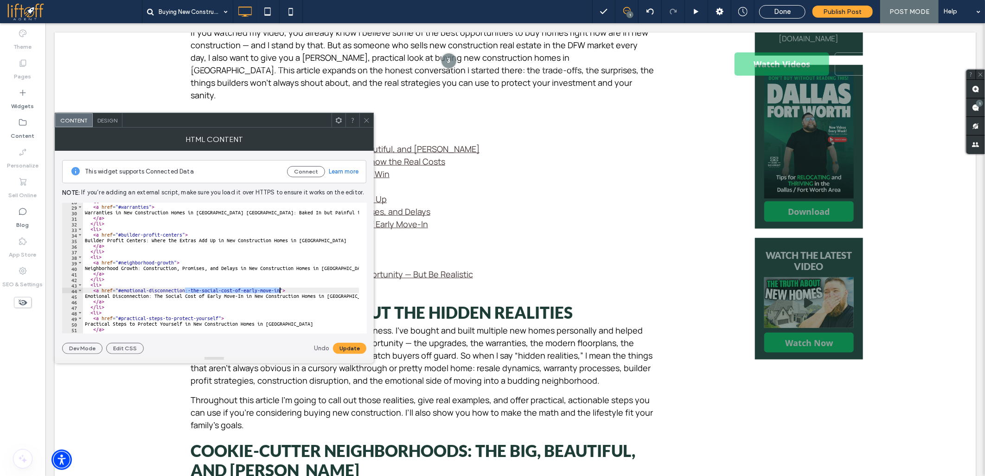
click at [279, 290] on div "< li > < a href = "#warranties" > Warranties in New Construction Homes in Dalla…" at bounding box center [892, 265] width 1619 height 134
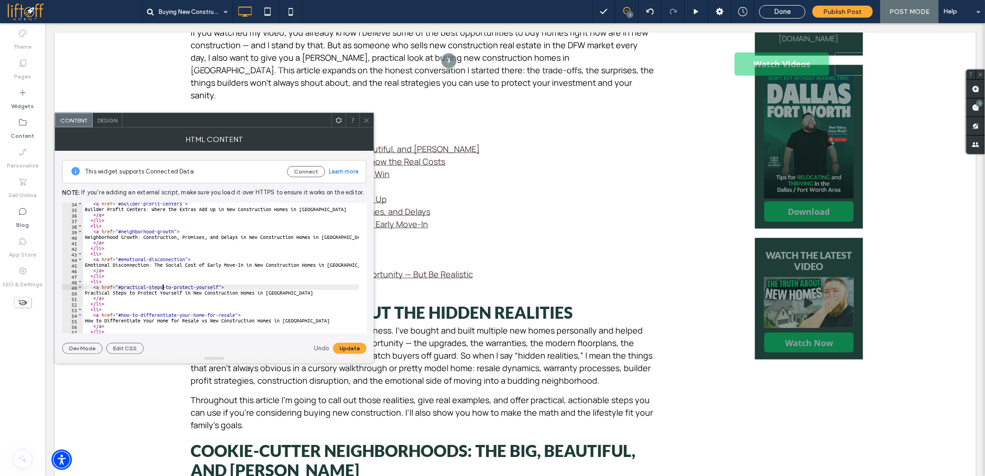
click at [162, 285] on div "< a href = "#builder-profit-centers" > Builder Profit Centers: Where the Extras…" at bounding box center [892, 268] width 1619 height 134
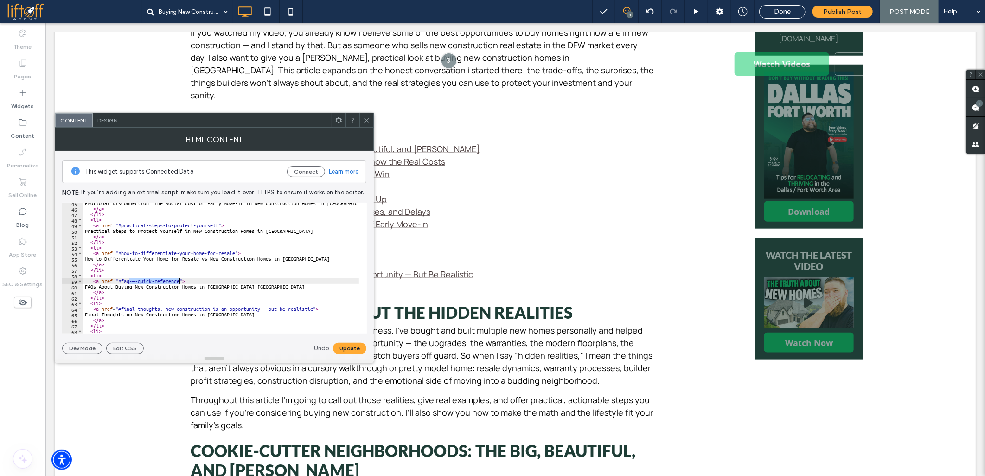
drag, startPoint x: 129, startPoint y: 280, endPoint x: 179, endPoint y: 279, distance: 50.1
click at [179, 279] on div "Emotional Disconnection: The Social Cost of Early Move-In in New Construction H…" at bounding box center [892, 267] width 1619 height 134
drag, startPoint x: 160, startPoint y: 306, endPoint x: 314, endPoint y: 311, distance: 153.5
click at [314, 311] on div "Emotional Disconnection: The Social Cost of Early Move-In in New Construction H…" at bounding box center [892, 267] width 1619 height 134
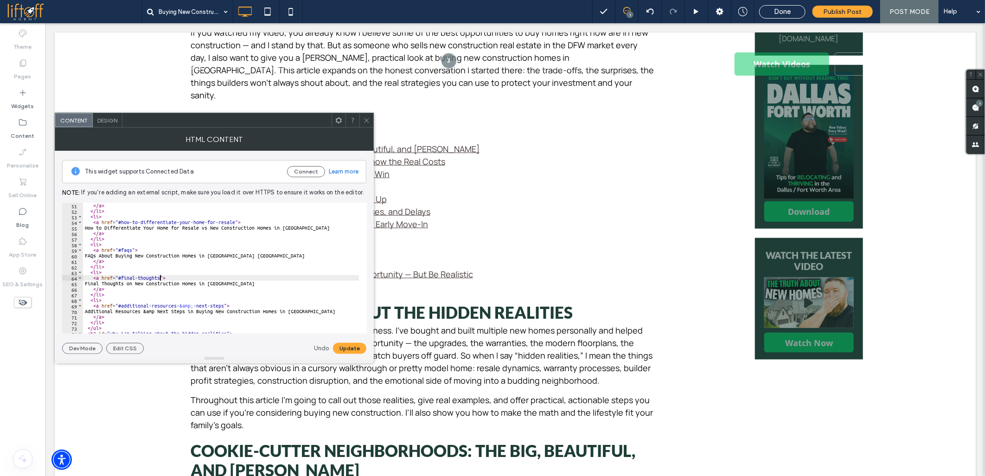
scroll to position [309, 0]
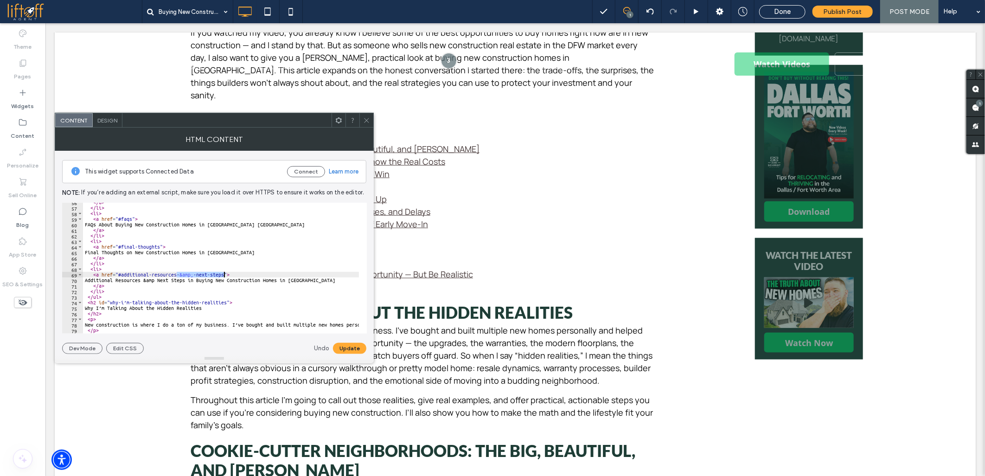
drag, startPoint x: 177, startPoint y: 273, endPoint x: 223, endPoint y: 273, distance: 46.4
click at [223, 273] on div "</ a > </ li > < li > < a href = "#faqs" > FAQs About Buying New Construction H…" at bounding box center [892, 266] width 1619 height 134
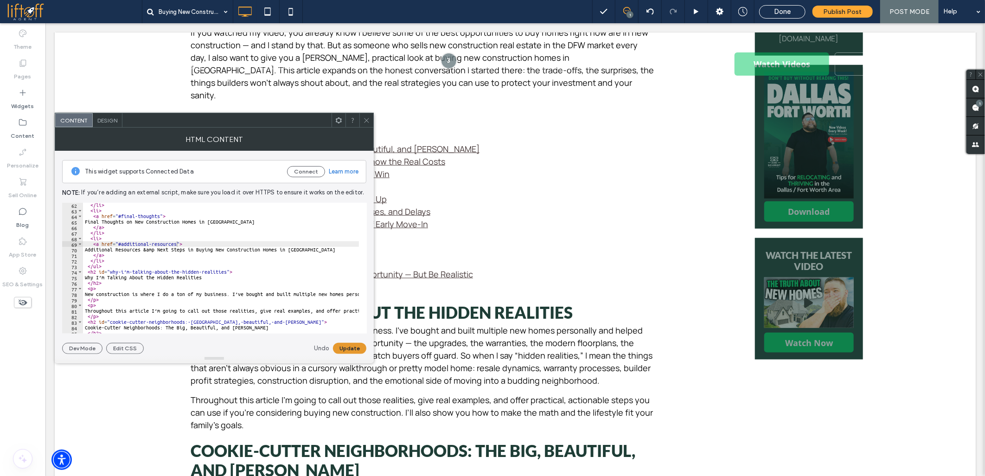
click at [345, 347] on button "Update" at bounding box center [349, 348] width 33 height 11
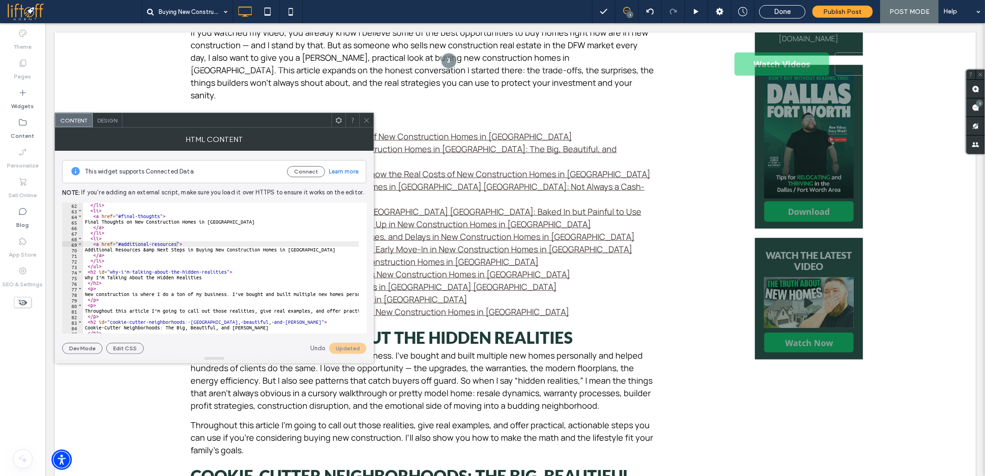
click at [132, 273] on div "</ li > < li > < a href = "#final-thoughts" > Final Thoughts on New Constructio…" at bounding box center [892, 269] width 1619 height 134
drag, startPoint x: 90, startPoint y: 278, endPoint x: 207, endPoint y: 276, distance: 117.3
click at [207, 276] on div "</ li > < li > < a href = "#final-thoughts" > Final Thoughts on New Constructio…" at bounding box center [892, 269] width 1619 height 134
paste textarea "**********"
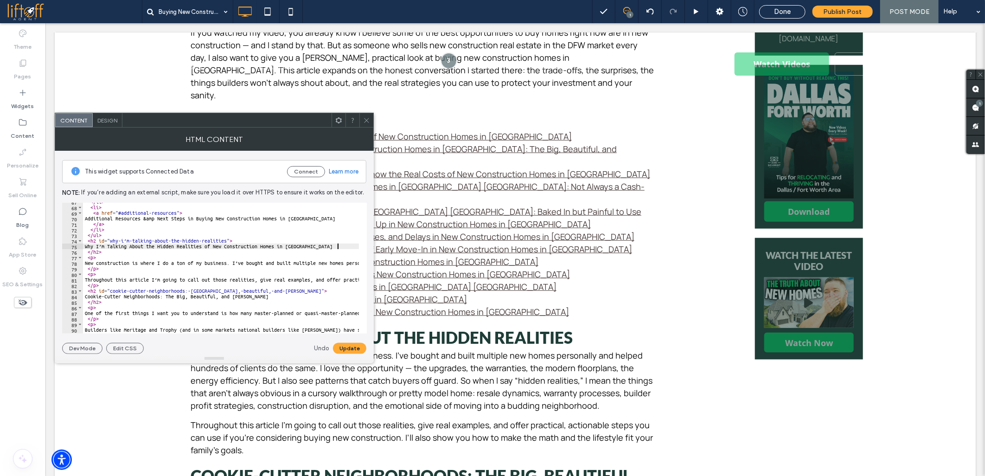
scroll to position [371, 0]
drag, startPoint x: 91, startPoint y: 294, endPoint x: 249, endPoint y: 295, distance: 158.6
click at [249, 295] on div "</ li > < li > < a href = "#additional-resources" > Additional Resources &amp N…" at bounding box center [892, 266] width 1619 height 134
paste textarea "**********"
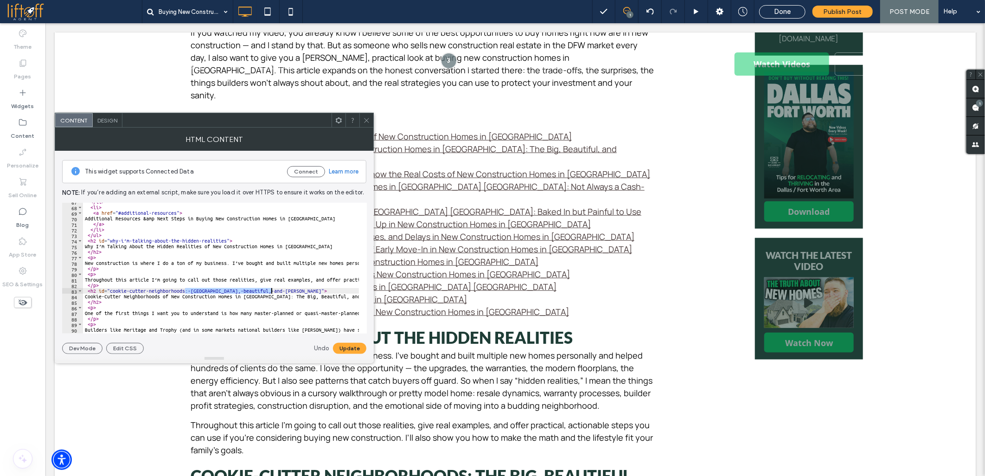
drag, startPoint x: 185, startPoint y: 290, endPoint x: 270, endPoint y: 290, distance: 85.8
click at [270, 290] on div "</ li > < li > < a href = "#additional-resources" > Additional Resources &amp N…" at bounding box center [892, 266] width 1619 height 134
click at [342, 342] on div "**********" at bounding box center [214, 252] width 304 height 203
click at [339, 344] on button "Update" at bounding box center [349, 348] width 33 height 11
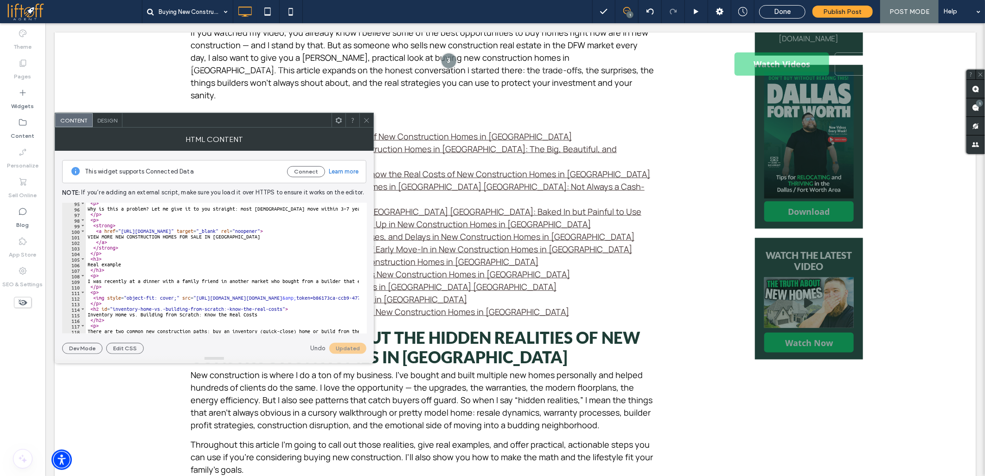
scroll to position [556, 0]
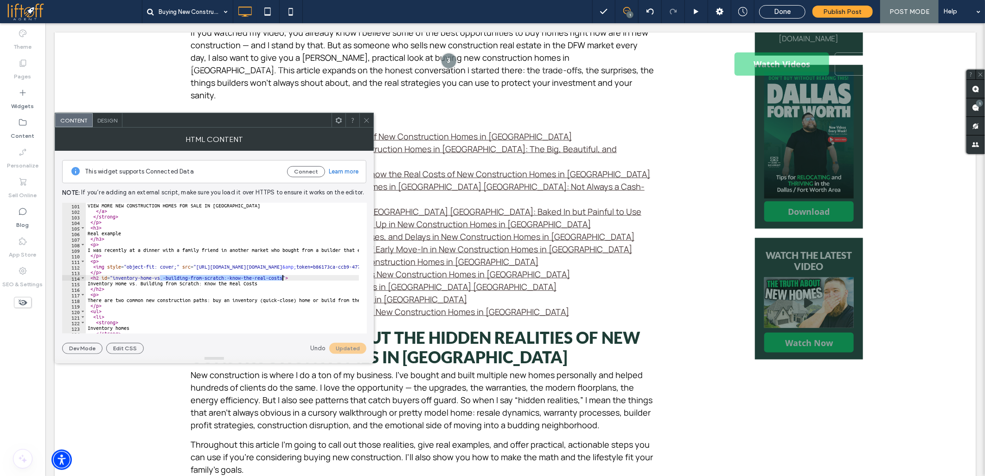
drag, startPoint x: 161, startPoint y: 275, endPoint x: 281, endPoint y: 277, distance: 120.1
click at [281, 277] on div "VIEW MORE NEW CONSTRUCTION HOMES FOR SALE IN DFW </ a > </ strong > </ p > < h3…" at bounding box center [895, 270] width 1619 height 134
drag, startPoint x: 94, startPoint y: 284, endPoint x: 266, endPoint y: 284, distance: 172.0
click at [266, 284] on div "VIEW MORE NEW CONSTRUCTION HOMES FOR SALE IN DFW </ a > </ strong > </ p > < h3…" at bounding box center [895, 270] width 1619 height 134
paste textarea "**********"
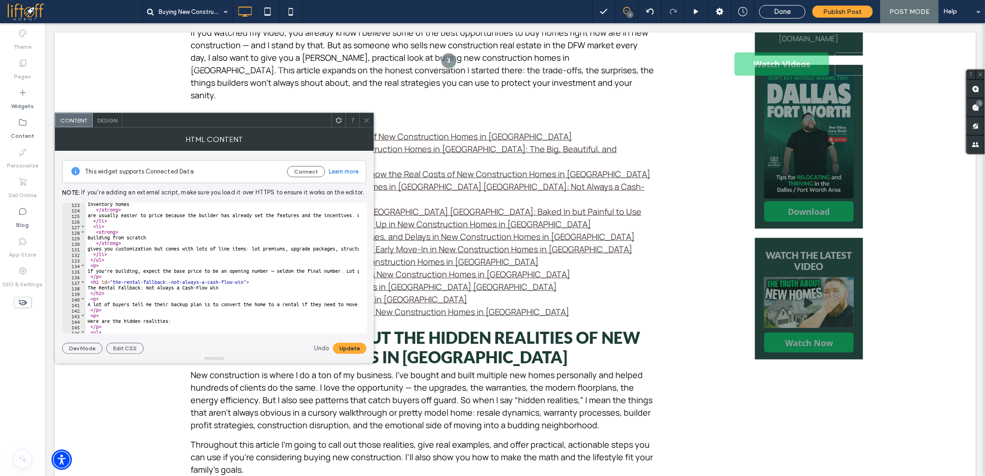
scroll to position [680, 0]
drag, startPoint x: 166, startPoint y: 281, endPoint x: 243, endPoint y: 281, distance: 77.4
click at [243, 281] on div "Inventory homes </ strong > are usually easier to price because the builder has…" at bounding box center [895, 268] width 1619 height 134
drag, startPoint x: 93, startPoint y: 287, endPoint x: 224, endPoint y: 290, distance: 130.8
click at [224, 290] on div "Inventory homes </ strong > are usually easier to price because the builder has…" at bounding box center [895, 268] width 1619 height 134
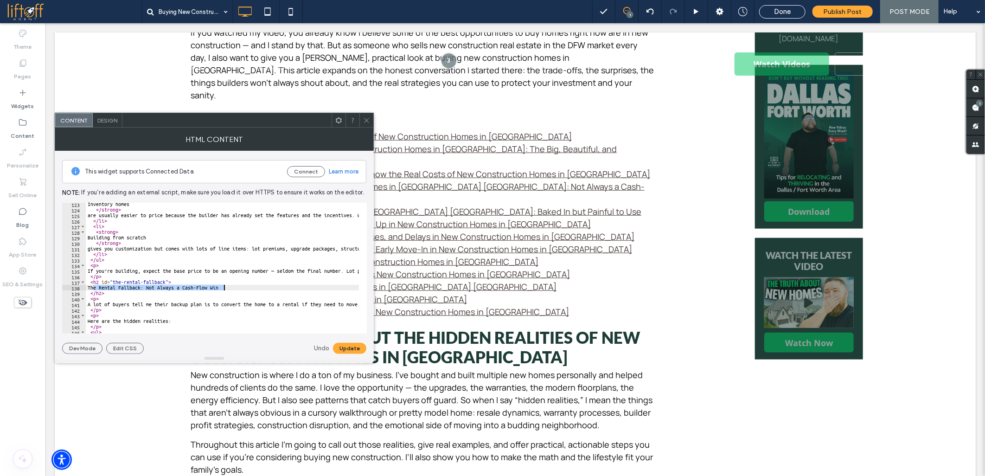
paste textarea "**********"
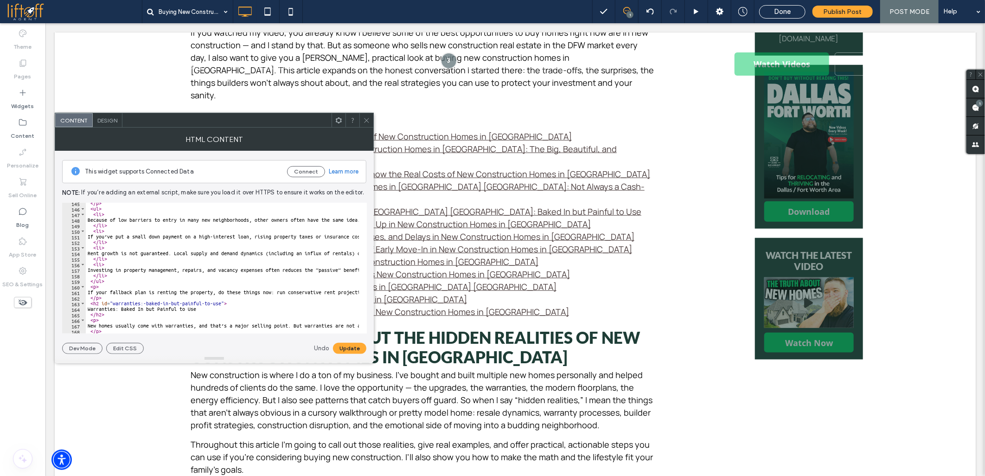
scroll to position [865, 0]
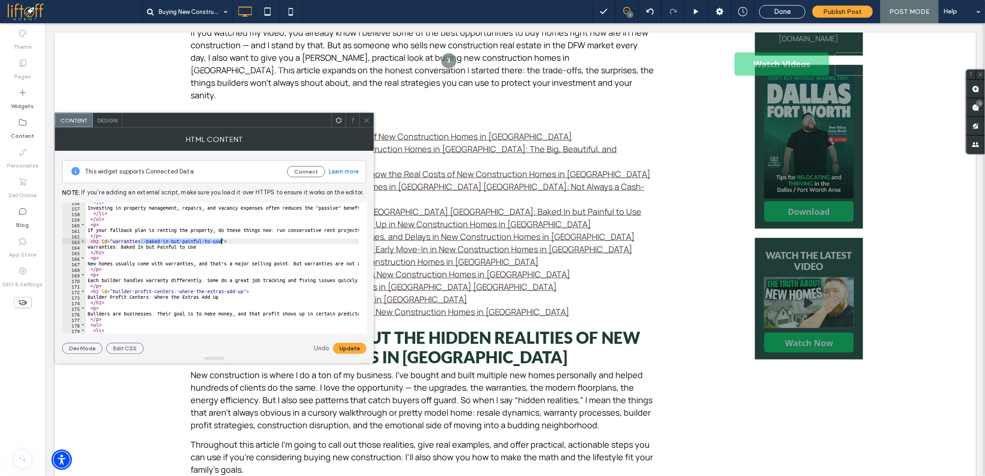
drag, startPoint x: 140, startPoint y: 240, endPoint x: 220, endPoint y: 240, distance: 80.2
click at [220, 240] on div "< li > Investing in property management, repairs, and vacancy expenses often re…" at bounding box center [895, 266] width 1619 height 134
click at [94, 248] on div "< li > Investing in property management, repairs, and vacancy expenses often re…" at bounding box center [895, 266] width 1619 height 134
drag, startPoint x: 94, startPoint y: 246, endPoint x: 202, endPoint y: 244, distance: 107.6
click at [202, 244] on div "< li > Investing in property management, repairs, and vacancy expenses often re…" at bounding box center [895, 266] width 1619 height 134
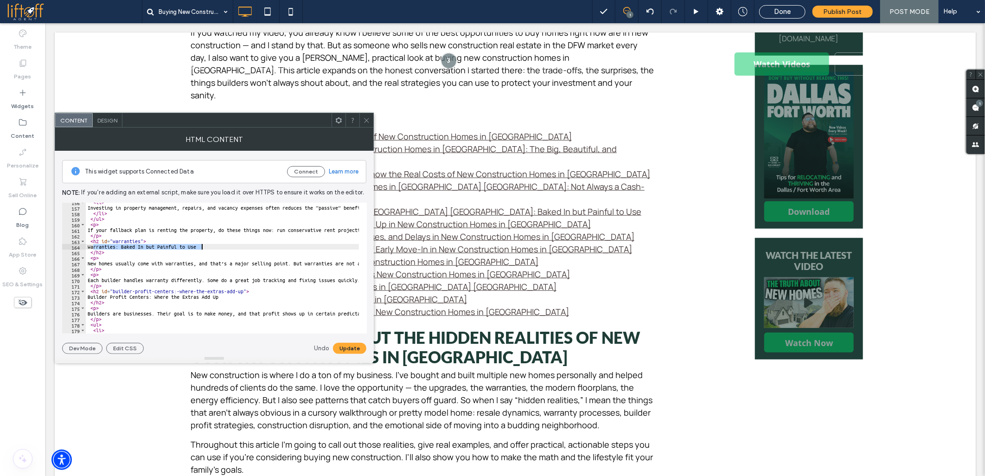
paste textarea "**********"
click at [117, 295] on div "< li > Investing in property management, repairs, and vacancy expenses often re…" at bounding box center [895, 266] width 1619 height 134
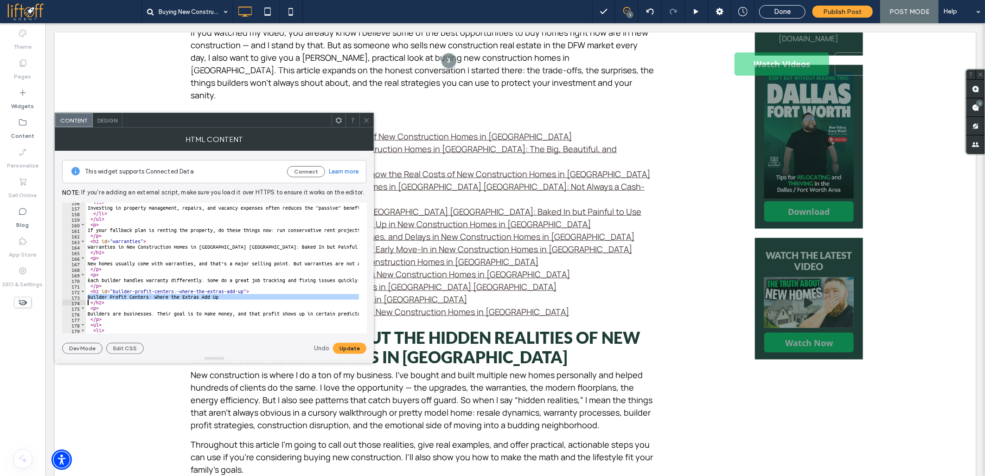
click at [117, 295] on div "< li > Investing in property management, repairs, and vacancy expenses often re…" at bounding box center [895, 266] width 1619 height 134
click at [223, 297] on div "< li > Investing in property management, repairs, and vacancy expenses often re…" at bounding box center [222, 268] width 273 height 131
drag, startPoint x: 223, startPoint y: 297, endPoint x: 93, endPoint y: 296, distance: 130.3
click at [93, 296] on div "< li > Investing in property management, repairs, and vacancy expenses often re…" at bounding box center [895, 266] width 1619 height 134
paste textarea "**********"
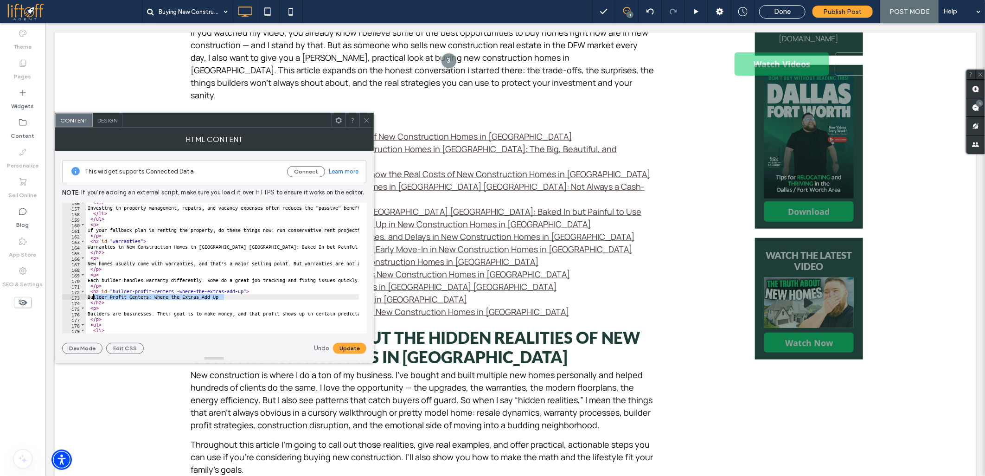
scroll to position [0, 3]
click at [172, 289] on div "< li > Investing in property management, repairs, and vacancy expenses often re…" at bounding box center [891, 266] width 1619 height 134
drag, startPoint x: 169, startPoint y: 289, endPoint x: 256, endPoint y: 299, distance: 87.8
click at [239, 291] on div "< li > Investing in property management, repairs, and vacancy expenses often re…" at bounding box center [891, 266] width 1619 height 134
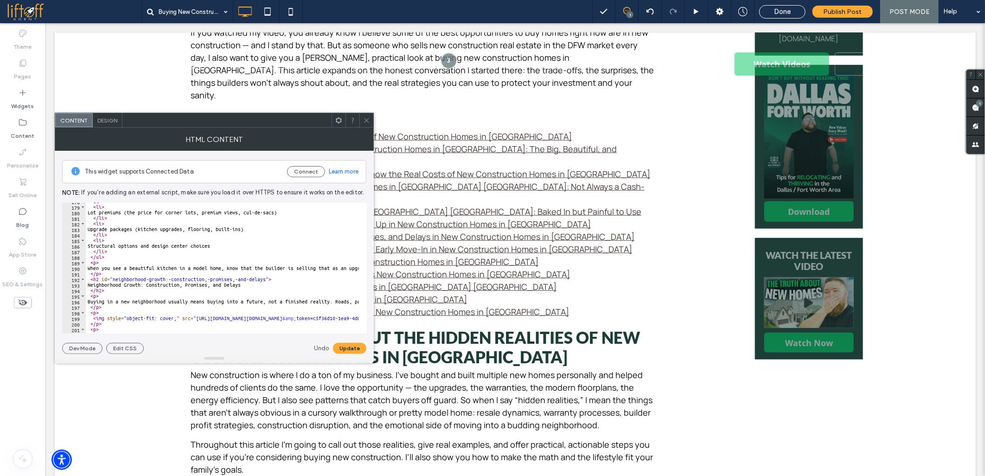
scroll to position [1020, 0]
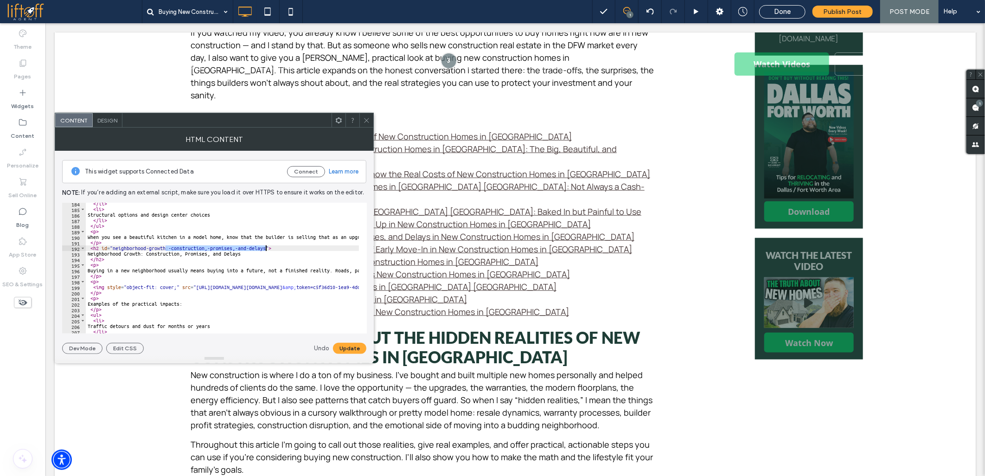
drag, startPoint x: 166, startPoint y: 249, endPoint x: 266, endPoint y: 247, distance: 100.6
click at [266, 247] on div "</ li > < li > Structural options and design center choices </ li > </ ul > < p…" at bounding box center [895, 268] width 1619 height 134
drag, startPoint x: 93, startPoint y: 254, endPoint x: 247, endPoint y: 252, distance: 153.5
click at [247, 252] on div "</ li > < li > Structural options and design center choices </ li > </ ul > < p…" at bounding box center [895, 268] width 1619 height 134
paste textarea "**********"
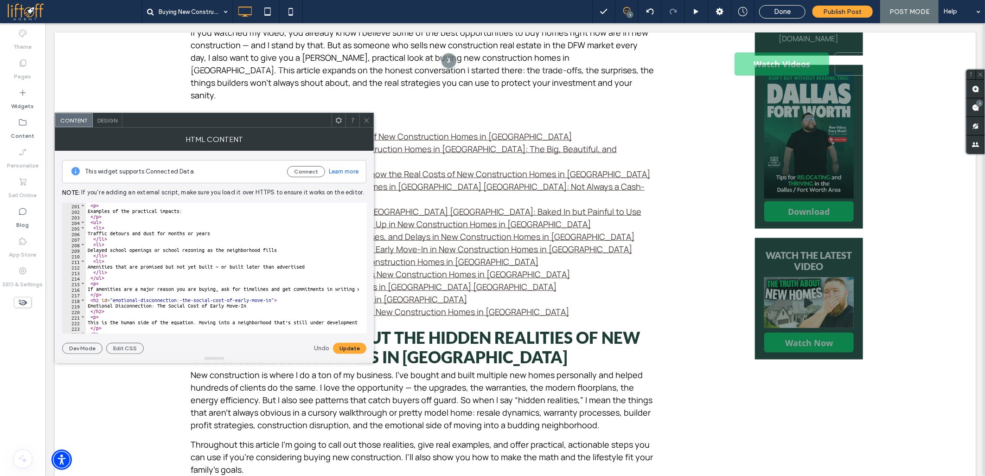
scroll to position [1143, 0]
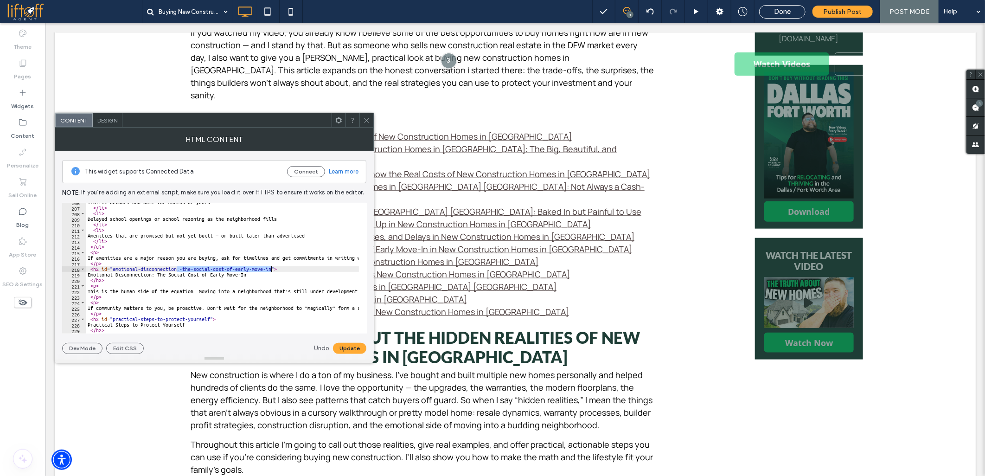
drag, startPoint x: 177, startPoint y: 267, endPoint x: 270, endPoint y: 268, distance: 93.2
click at [270, 268] on div "Traffic detours and dust for months or years </ li > < li > Delayed school open…" at bounding box center [895, 266] width 1619 height 134
drag, startPoint x: 94, startPoint y: 274, endPoint x: 252, endPoint y: 274, distance: 158.1
click at [252, 274] on div "Traffic detours and dust for months or years </ li > < li > Delayed school open…" at bounding box center [895, 266] width 1619 height 134
paste textarea "**********"
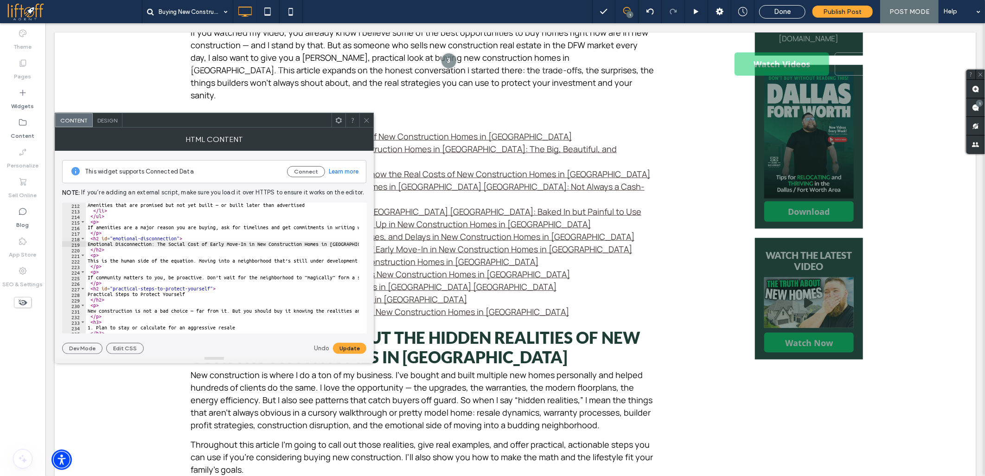
scroll to position [1205, 0]
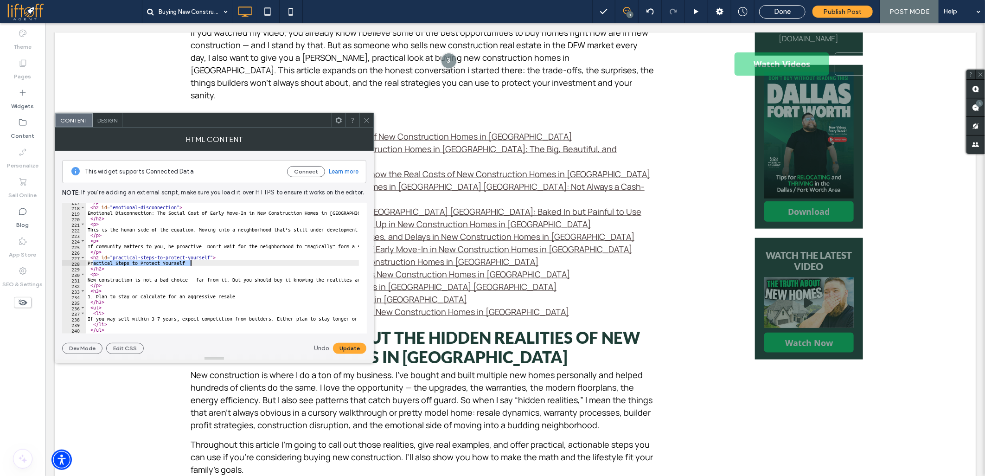
drag, startPoint x: 93, startPoint y: 262, endPoint x: 190, endPoint y: 261, distance: 96.9
click at [190, 261] on div "</ p > < h2 id = "emotional-disconnection" > Emotional Disconnection: The Socia…" at bounding box center [895, 266] width 1619 height 134
paste textarea "**********"
click at [340, 350] on button "Update" at bounding box center [349, 348] width 33 height 11
type textarea "****"
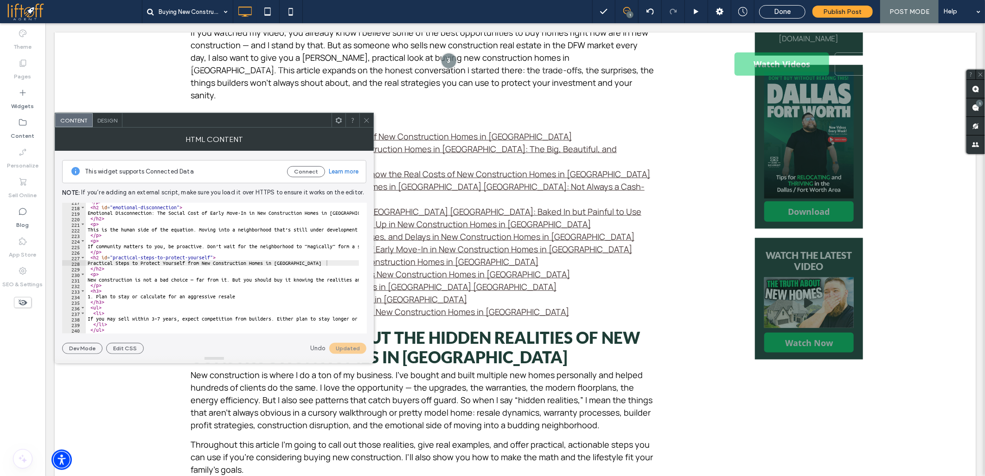
scroll to position [0, 0]
click at [180, 287] on div "</ p > < h2 id = "emotional-disconnection" > Emotional Disconnection: The Socia…" at bounding box center [895, 266] width 1619 height 134
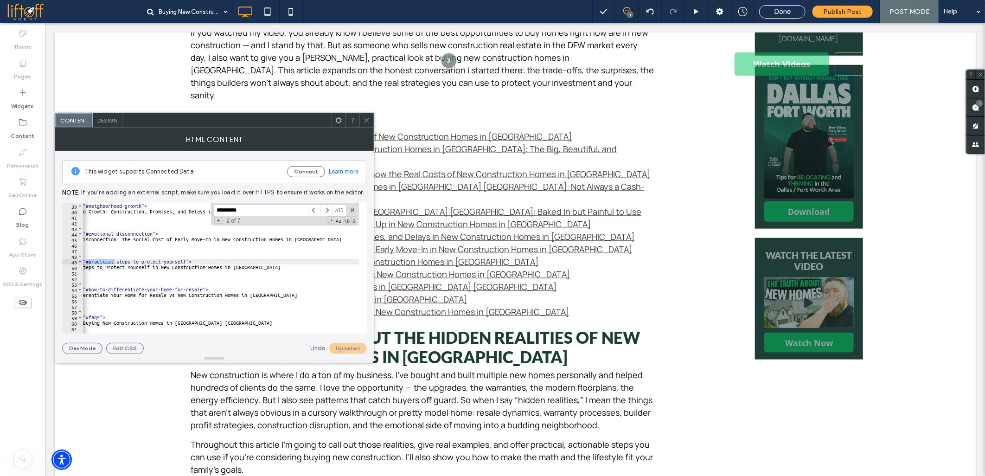
scroll to position [0, 0]
type input "*********"
click at [130, 270] on div "< li > < a href = "#neighborhood-growth" > Neighborhood Growth: Construction, P…" at bounding box center [892, 265] width 1619 height 134
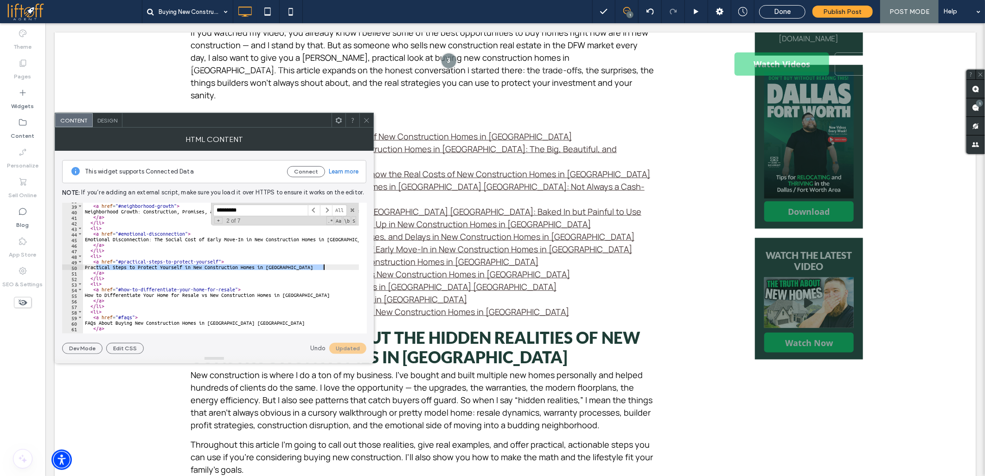
drag, startPoint x: 96, startPoint y: 267, endPoint x: 331, endPoint y: 268, distance: 235.5
click at [331, 268] on div "< li > < a href = "#neighborhood-growth" > Neighborhood Growth: Construction, P…" at bounding box center [892, 265] width 1619 height 134
paste textarea "**"
click at [350, 347] on button "Update" at bounding box center [349, 348] width 33 height 11
click at [351, 211] on span at bounding box center [352, 210] width 6 height 6
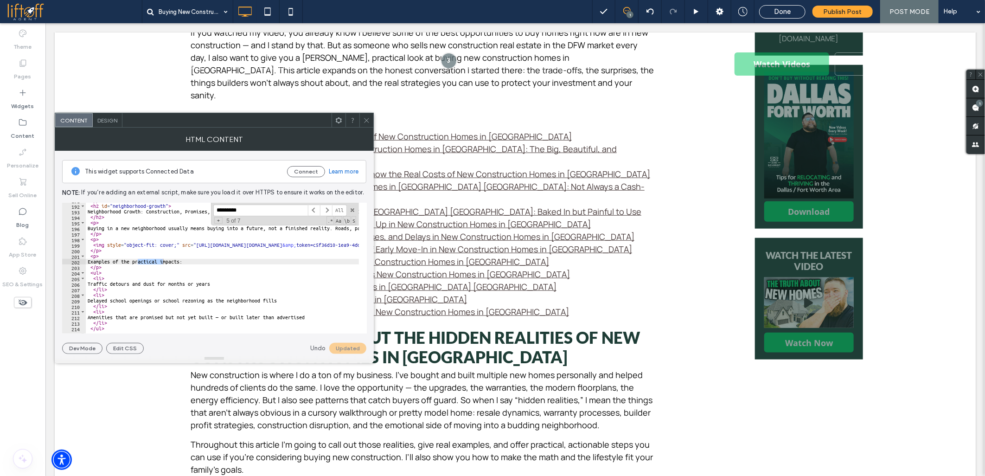
scroll to position [1201, 0]
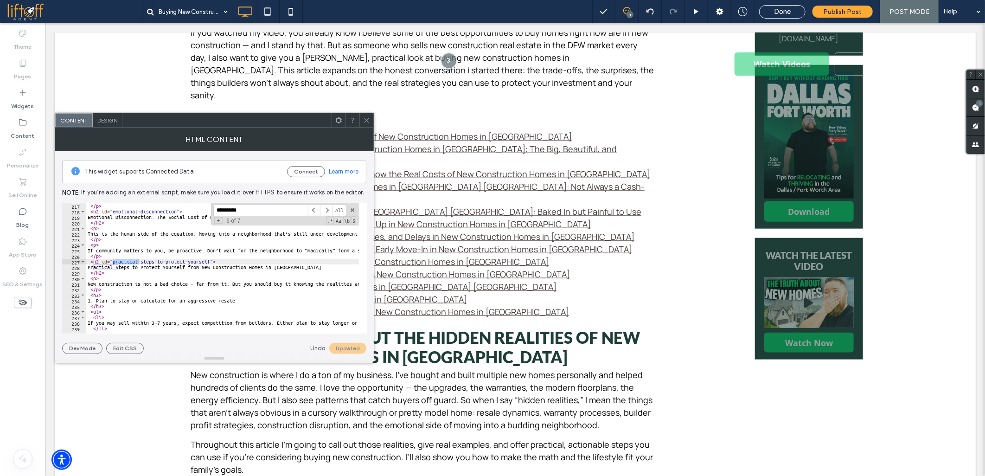
click at [134, 294] on div "If amenities are a major reason you are buying, ask for timelines and get commi…" at bounding box center [895, 265] width 1619 height 134
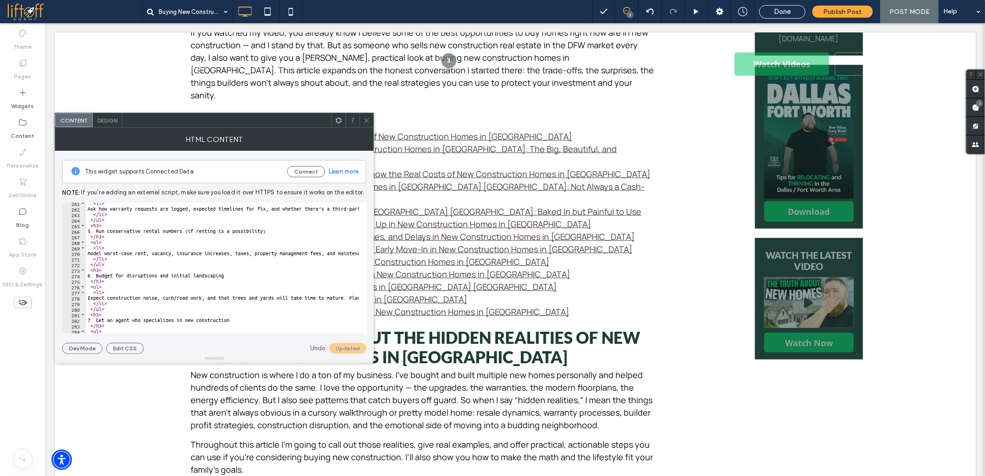
scroll to position [1541, 0]
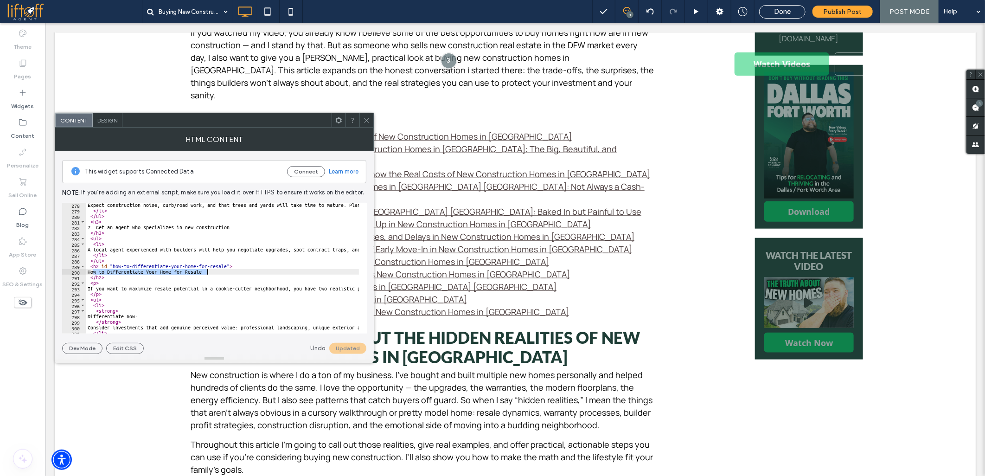
drag, startPoint x: 93, startPoint y: 271, endPoint x: 207, endPoint y: 269, distance: 113.6
click at [207, 269] on div "Expect construction noise, curb/road work, and that trees and yards will take t…" at bounding box center [895, 269] width 1619 height 134
paste textarea "**********"
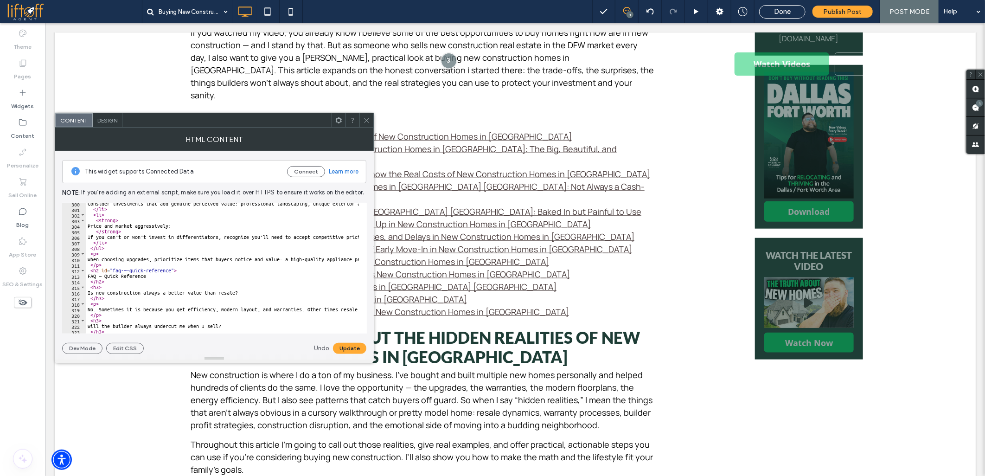
scroll to position [1695, 0]
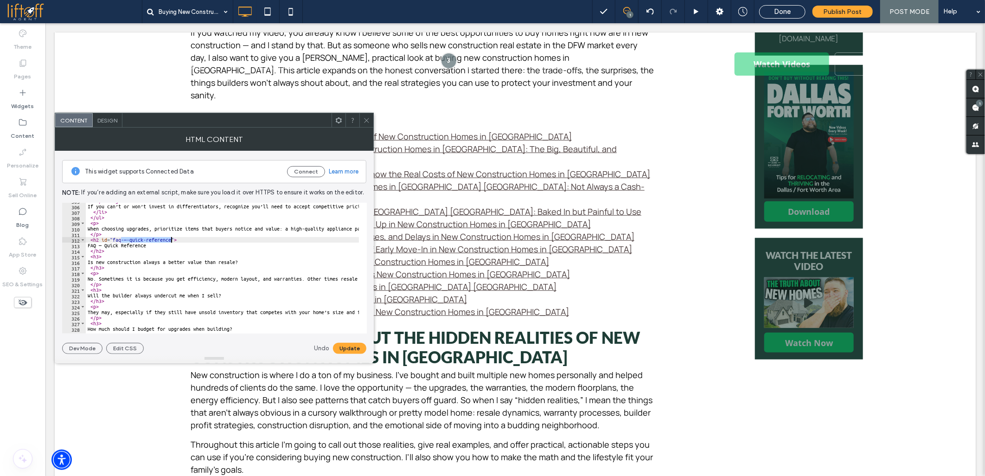
drag, startPoint x: 121, startPoint y: 238, endPoint x: 171, endPoint y: 238, distance: 49.6
click at [171, 238] on div "</ strong > If you can’t or won’t invest in differentiators, recognize you’ll n…" at bounding box center [895, 265] width 1619 height 134
drag, startPoint x: 94, startPoint y: 246, endPoint x: 155, endPoint y: 243, distance: 61.2
click at [155, 243] on div "</ strong > If you can’t or won’t invest in differentiators, recognize you’ll n…" at bounding box center [895, 265] width 1619 height 134
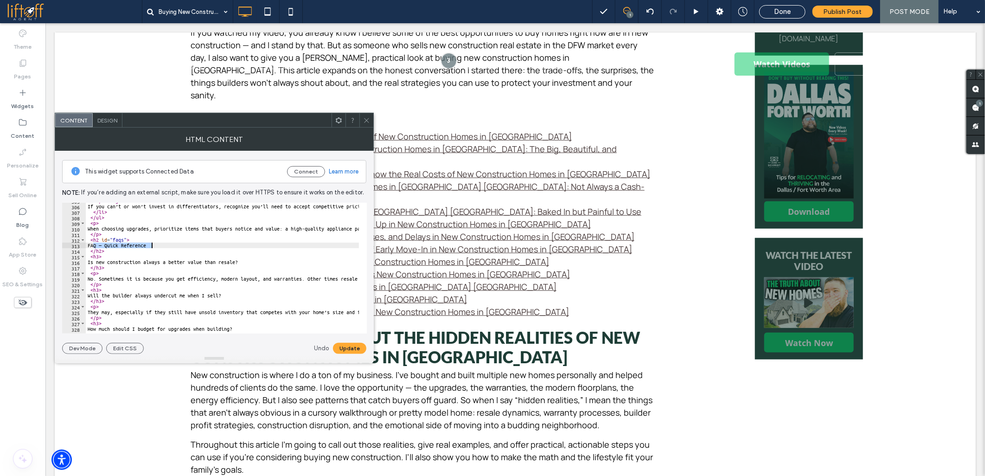
paste textarea "**********"
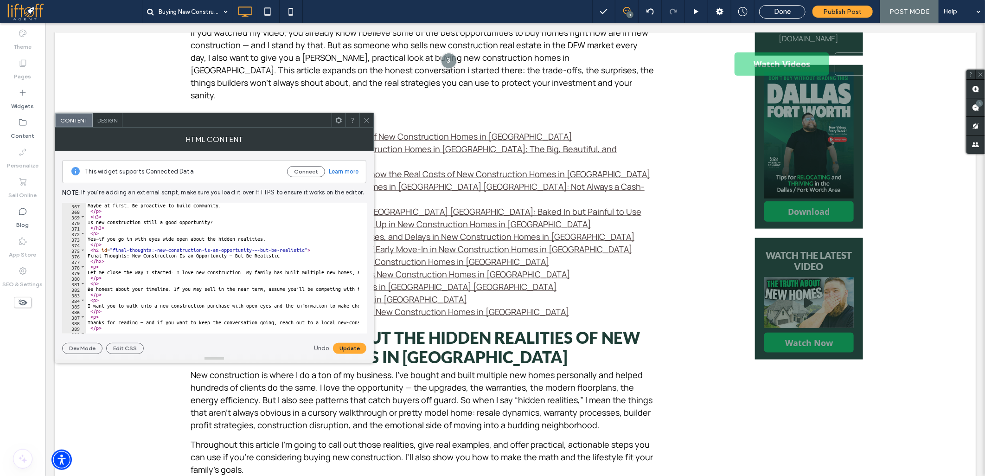
scroll to position [2036, 0]
drag, startPoint x: 151, startPoint y: 250, endPoint x: 303, endPoint y: 249, distance: 152.1
click at [303, 249] on div "< p > Maybe at first. Be proactive to build community. </ p > < h3 > Is new con…" at bounding box center [895, 264] width 1619 height 134
drag, startPoint x: 93, startPoint y: 255, endPoint x: 286, endPoint y: 257, distance: 192.4
click at [286, 257] on div "< p > Maybe at first. Be proactive to build community. </ p > < h3 > Is new con…" at bounding box center [895, 264] width 1619 height 134
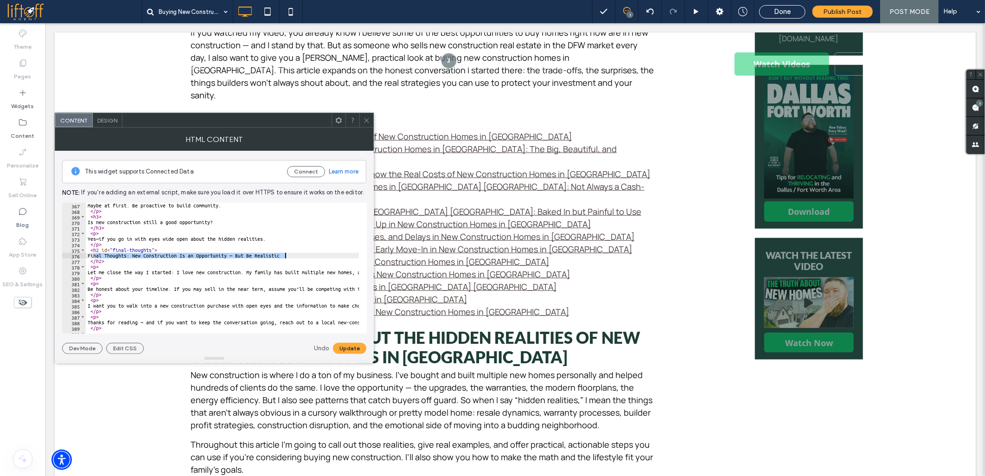
paste textarea "Cursor at row 376"
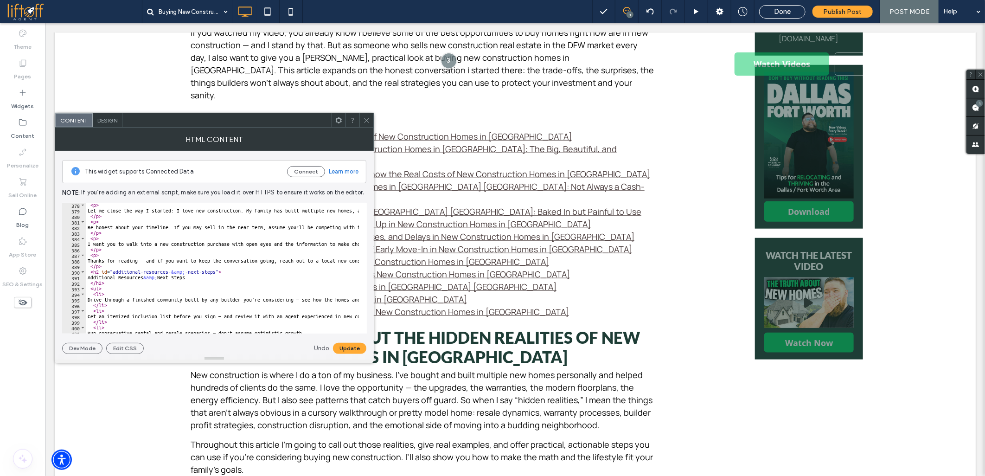
scroll to position [2097, 0]
drag, startPoint x: 168, startPoint y: 274, endPoint x: 214, endPoint y: 271, distance: 46.4
click at [214, 271] on div "< p > Let me close the way I started: I love new construction. My family has bu…" at bounding box center [895, 269] width 1619 height 134
drag, startPoint x: 92, startPoint y: 276, endPoint x: 196, endPoint y: 275, distance: 104.3
click at [196, 275] on div "< p > Let me close the way I started: I love new construction. My family has bu…" at bounding box center [895, 269] width 1619 height 134
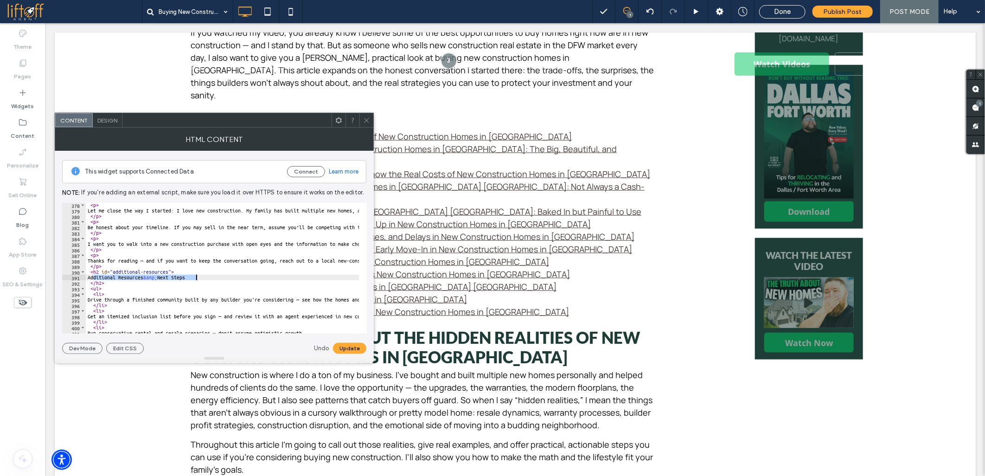
paste textarea "**********"
click at [153, 276] on div "< p > Let me close the way I started: I love new construction. My family has bu…" at bounding box center [895, 269] width 1619 height 134
click at [151, 279] on div "< p > Let me close the way I started: I love new construction. My family has bu…" at bounding box center [222, 268] width 273 height 131
drag, startPoint x: 151, startPoint y: 278, endPoint x: 164, endPoint y: 277, distance: 12.6
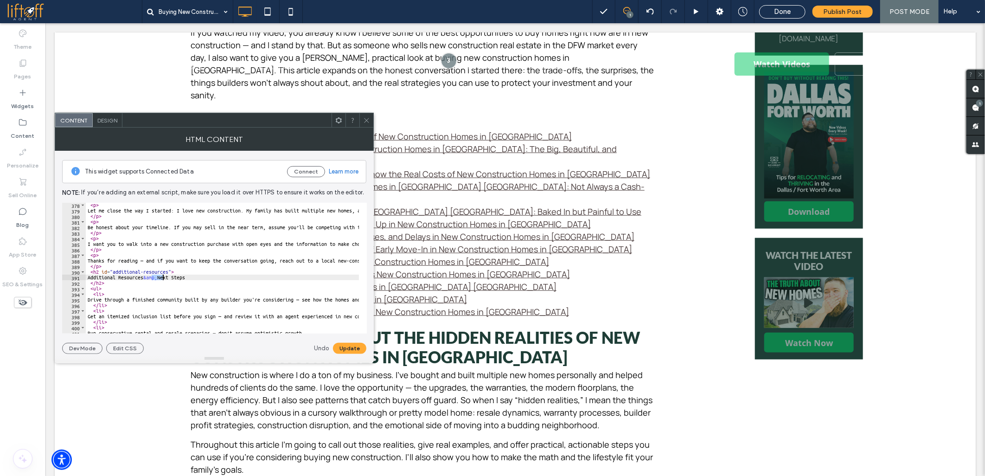
click at [164, 277] on div "< p > Let me close the way I started: I love new construction. My family has bu…" at bounding box center [895, 269] width 1619 height 134
paste textarea "****"
click at [121, 288] on div "< p > Let me close the way I started: I love new construction. My family has bu…" at bounding box center [895, 269] width 1619 height 134
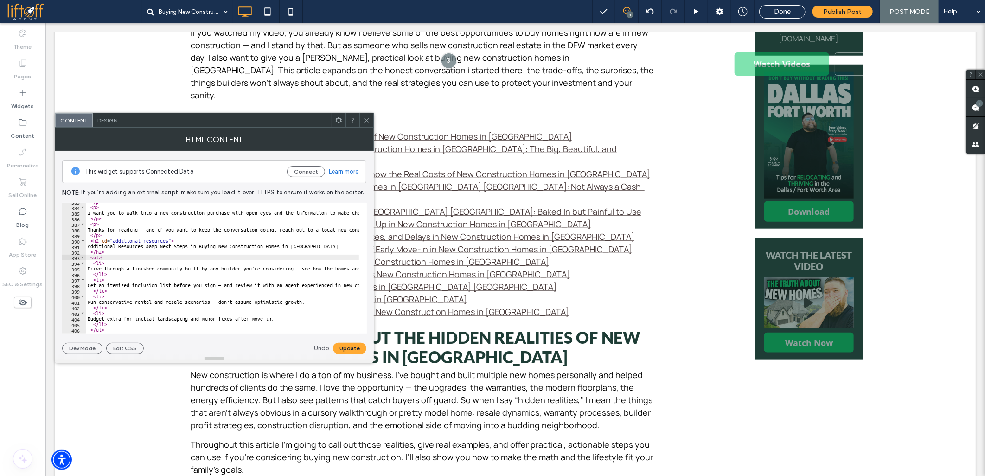
scroll to position [2135, 0]
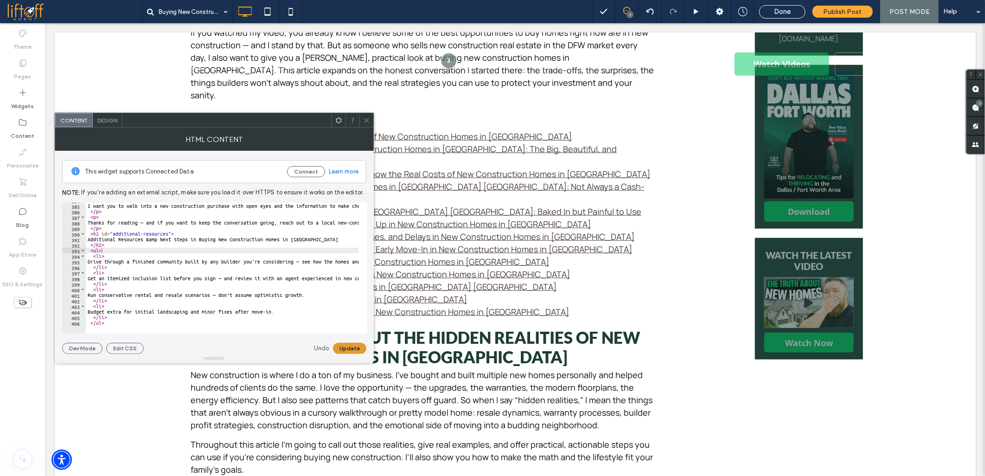
click at [354, 350] on button "Update" at bounding box center [349, 348] width 33 height 11
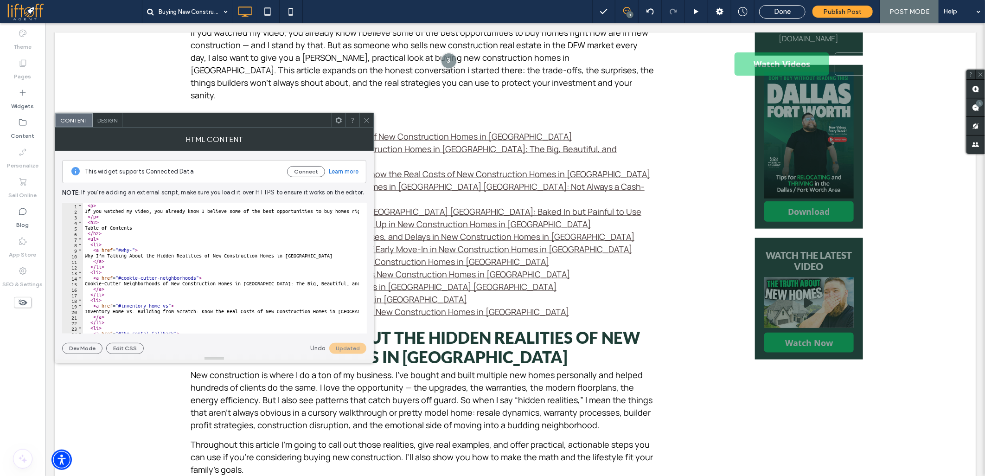
scroll to position [0, 0]
click at [131, 249] on div "< p > If you watched my video, you already know I believe some of the best oppo…" at bounding box center [892, 270] width 1619 height 134
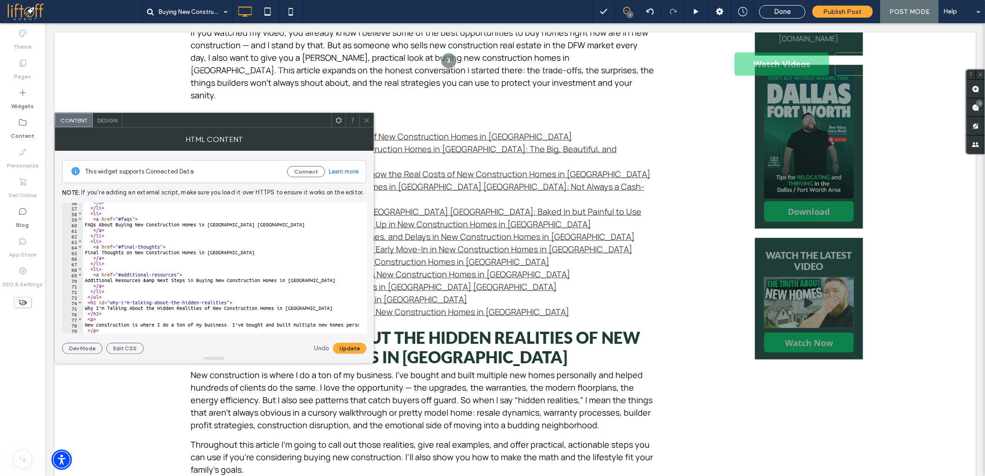
scroll to position [371, 0]
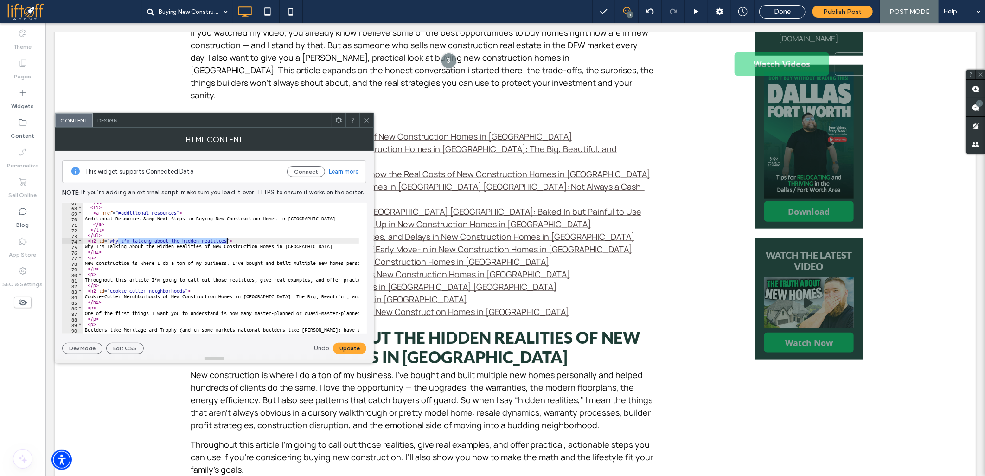
drag, startPoint x: 118, startPoint y: 242, endPoint x: 222, endPoint y: 224, distance: 105.0
click at [226, 240] on div "</ li > < li > < a href = "#additional-resources" > Additional Resources &amp N…" at bounding box center [892, 266] width 1619 height 134
type textarea "**********"
click at [339, 344] on button "Update" at bounding box center [349, 348] width 33 height 11
click at [366, 121] on use at bounding box center [366, 120] width 5 height 5
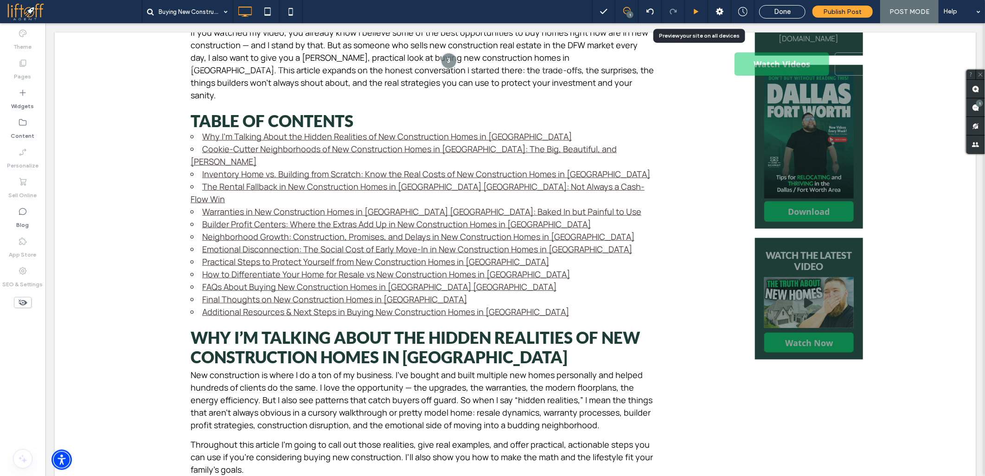
click at [696, 9] on use at bounding box center [696, 11] width 5 height 5
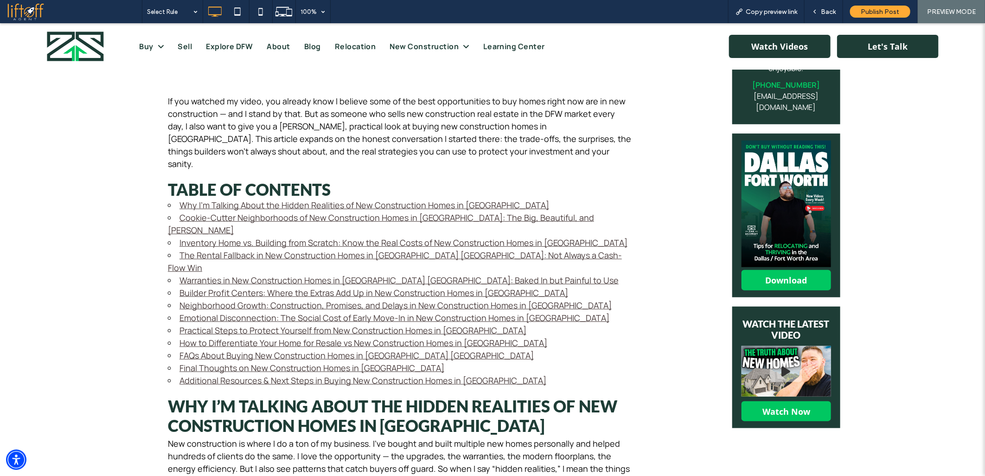
scroll to position [401, 0]
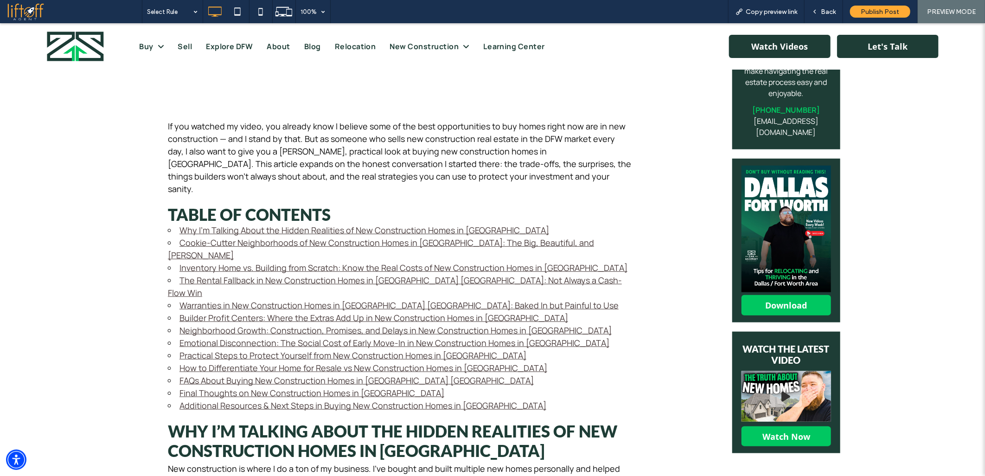
click at [196, 399] on link "Additional Resources & Next Steps in Buying New Construction Homes in Dallas Fo…" at bounding box center [362, 404] width 367 height 11
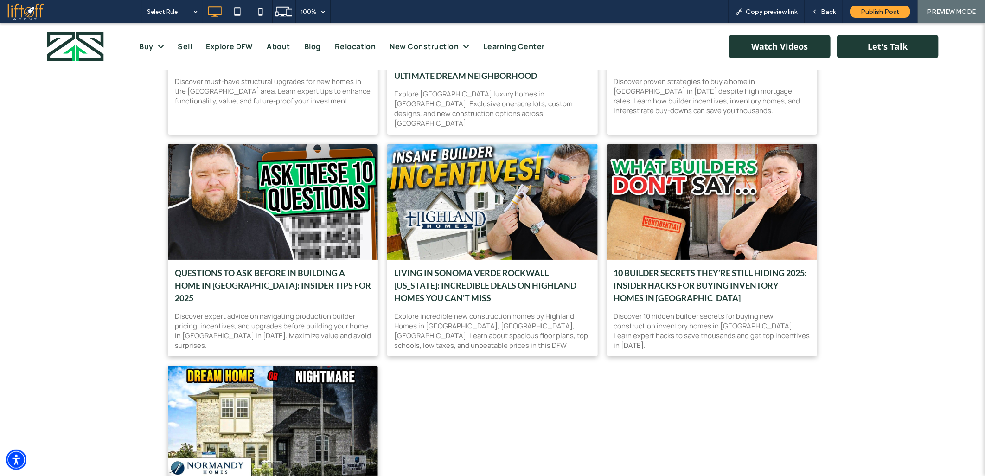
scroll to position [4390, 0]
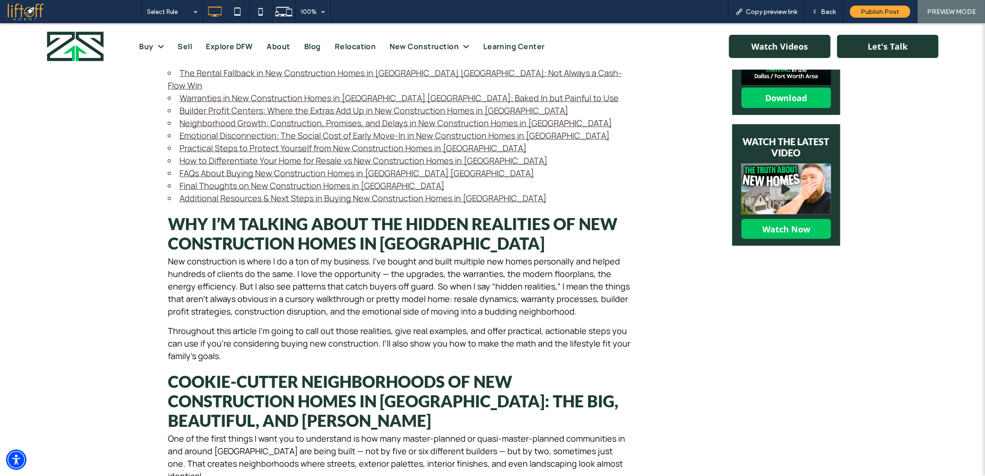
scroll to position [567, 0]
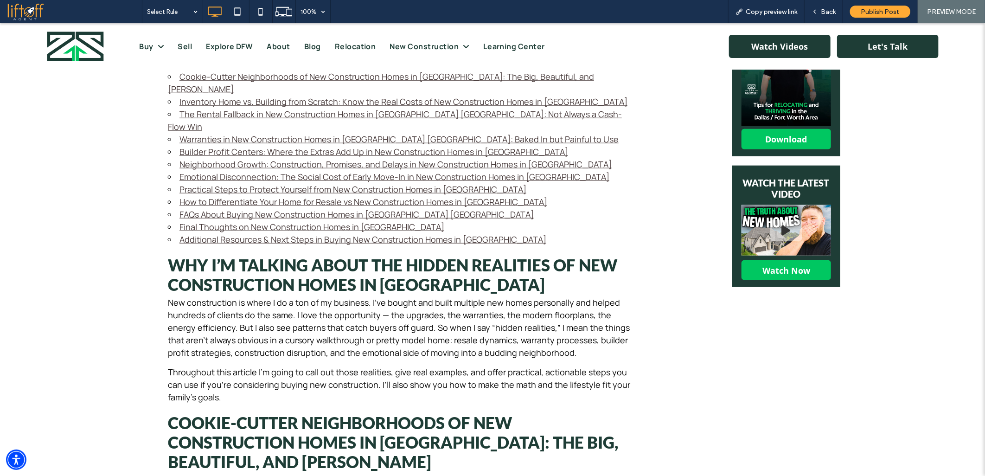
click at [206, 221] on link "Final Thoughts on New Construction Homes in Dallas Fort Worth" at bounding box center [311, 226] width 265 height 11
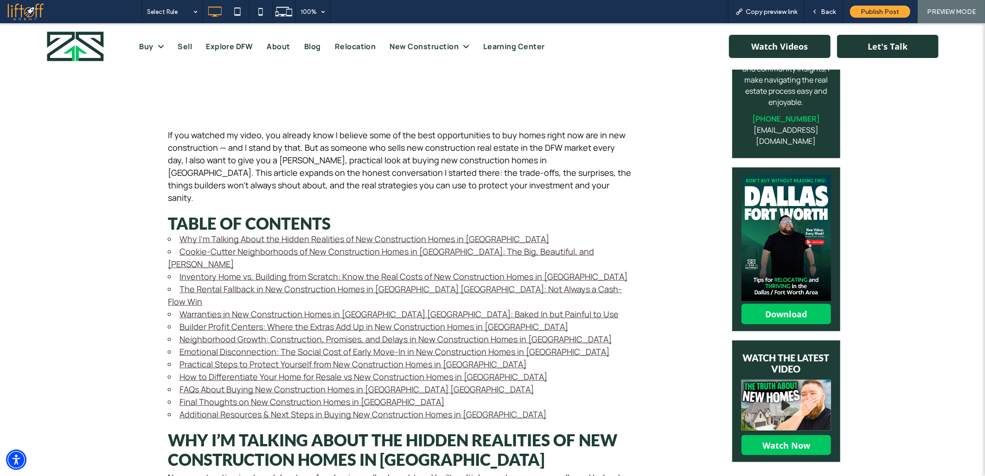
scroll to position [465, 0]
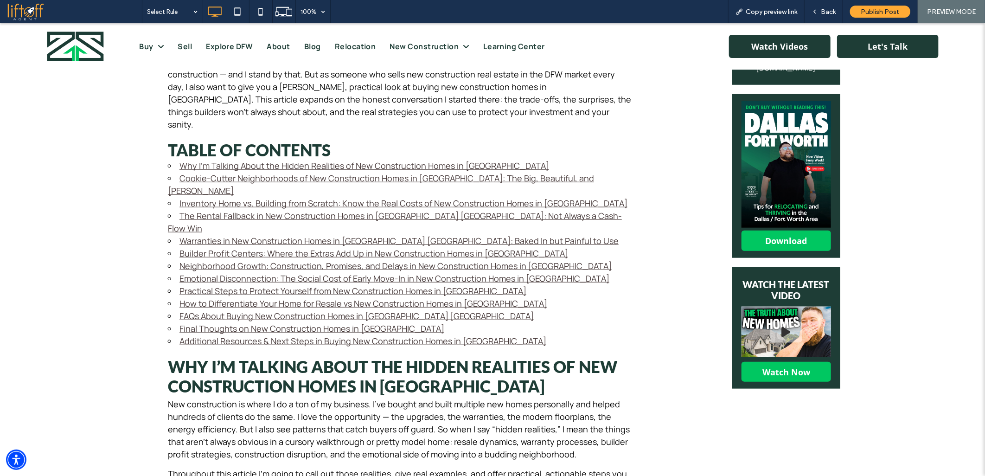
click at [192, 310] on link "FAQs About Buying New Construction Homes in Dallas Fort Worth" at bounding box center [356, 315] width 354 height 11
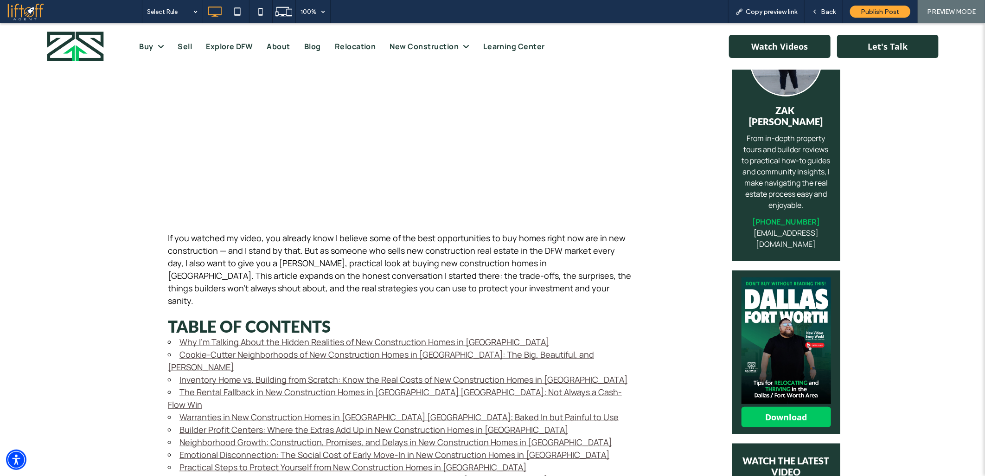
scroll to position [388, 0]
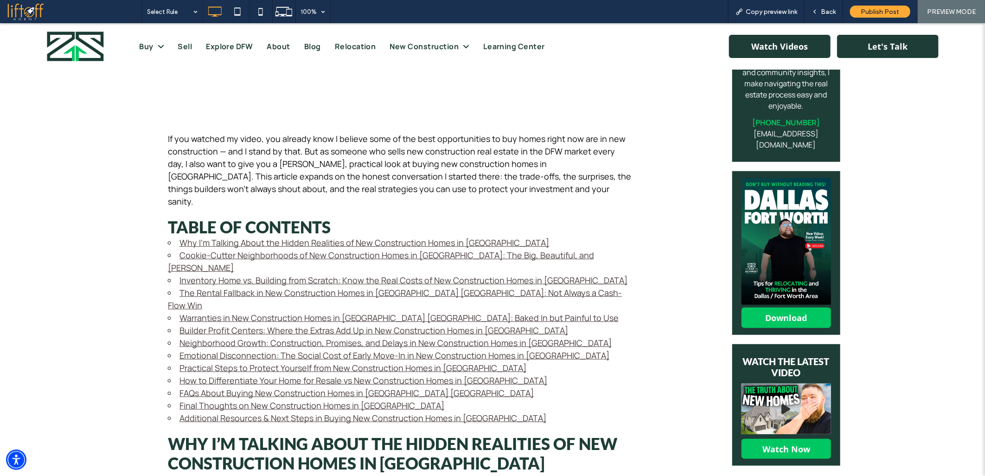
click at [195, 374] on link "How to Differentiate Your Home for Resale vs New Construction Homes in Dallas F…" at bounding box center [363, 379] width 368 height 11
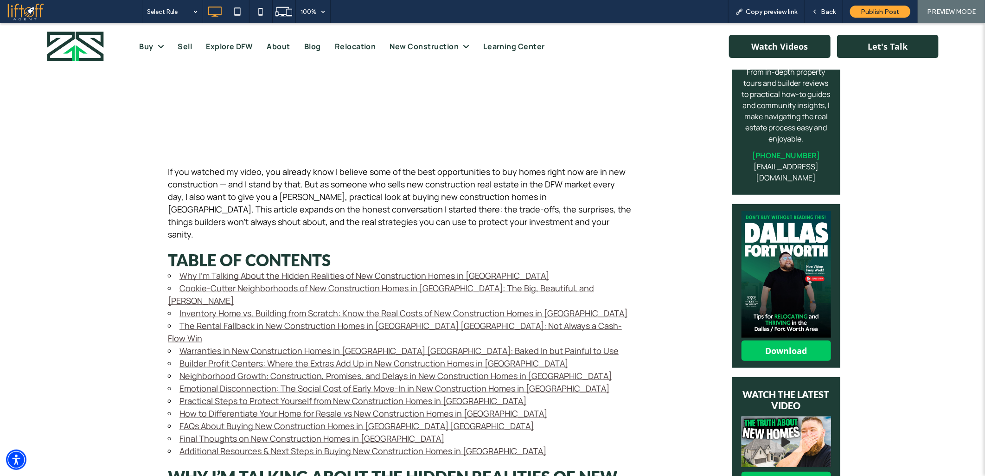
scroll to position [393, 0]
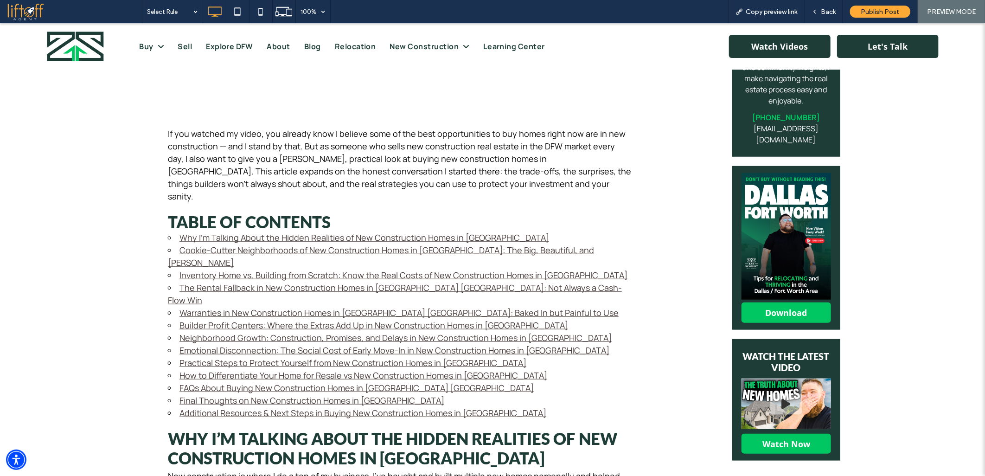
click at [211, 357] on link "Practical Steps to Protect Yourself from New Construction Homes in Dallas Fort …" at bounding box center [352, 362] width 347 height 11
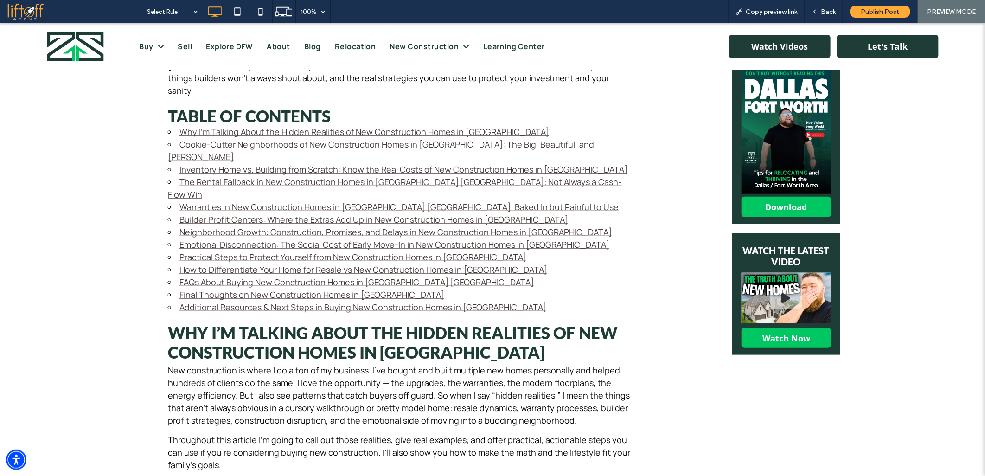
scroll to position [446, 0]
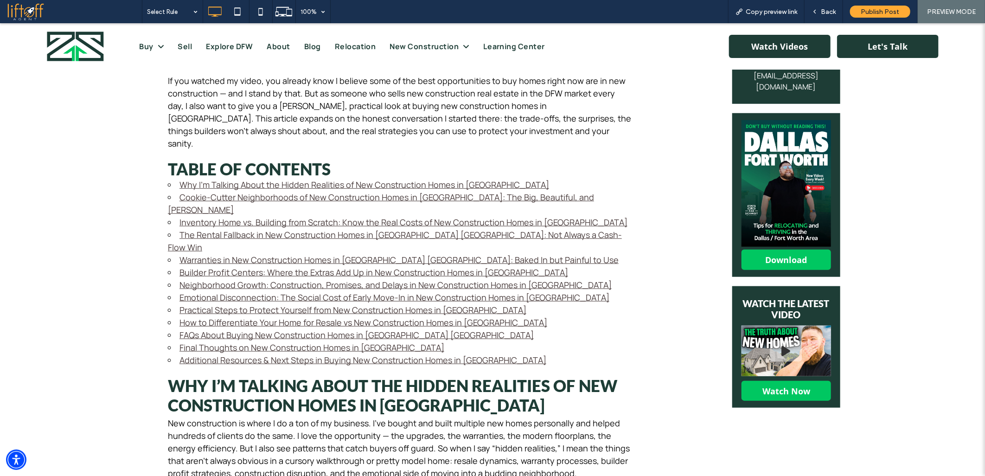
click at [207, 291] on link "Emotional Disconnection: The Social Cost of Early Move-In in New Construction H…" at bounding box center [394, 296] width 430 height 11
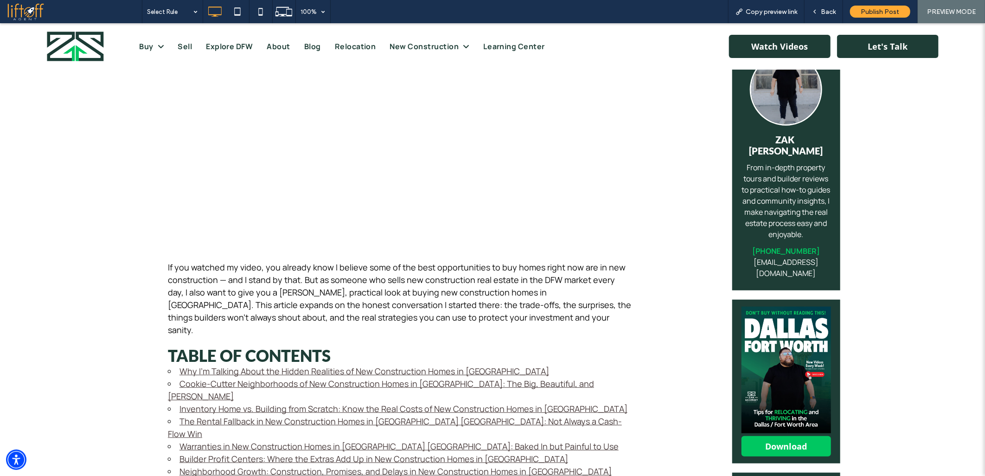
scroll to position [374, 0]
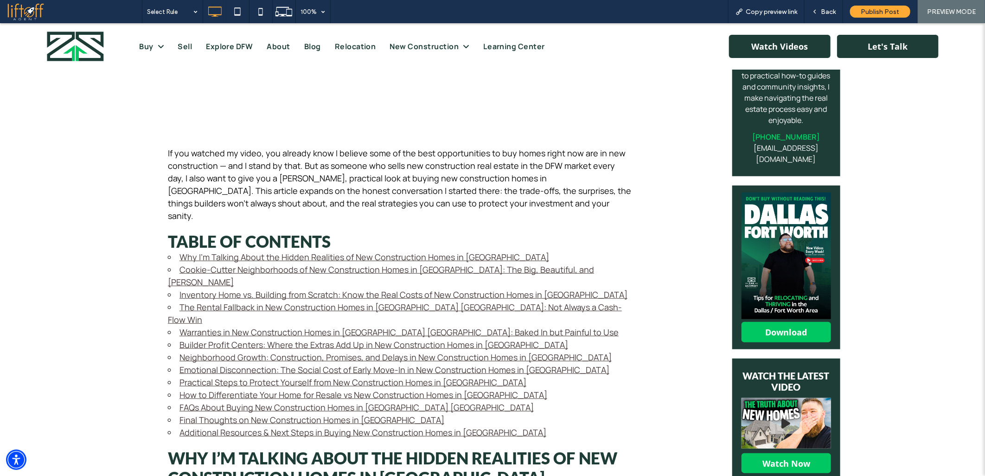
click at [199, 351] on link "Neighborhood Growth: Construction, Promises, and Delays in New Construction Hom…" at bounding box center [395, 356] width 432 height 11
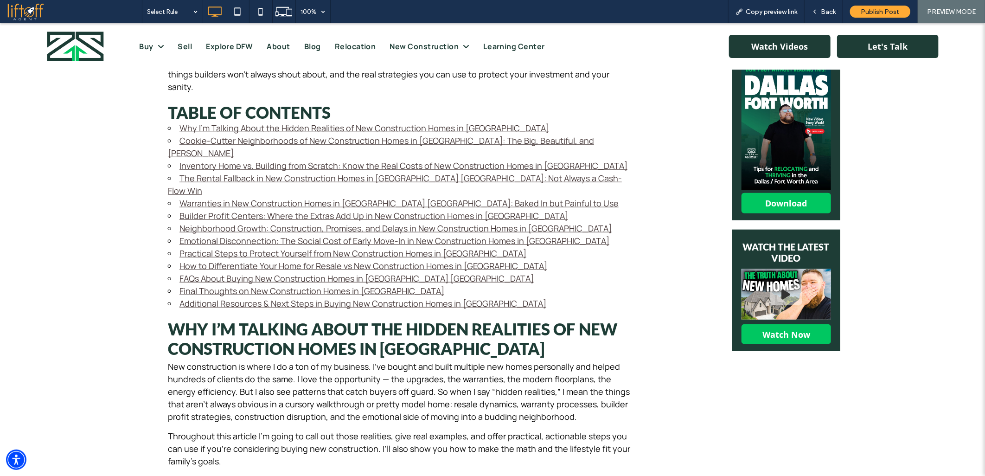
scroll to position [493, 0]
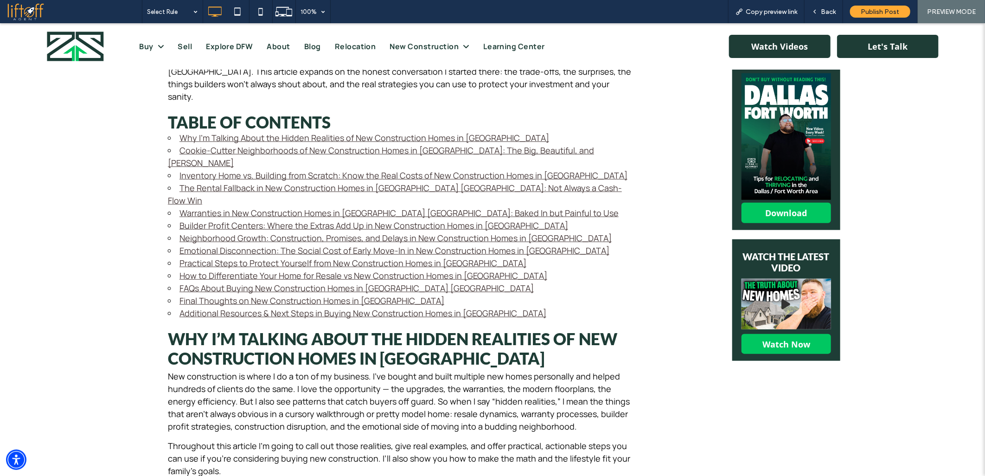
click at [197, 232] on link "Neighborhood Growth: Construction, Promises, and Delays in New Construction Hom…" at bounding box center [395, 237] width 432 height 11
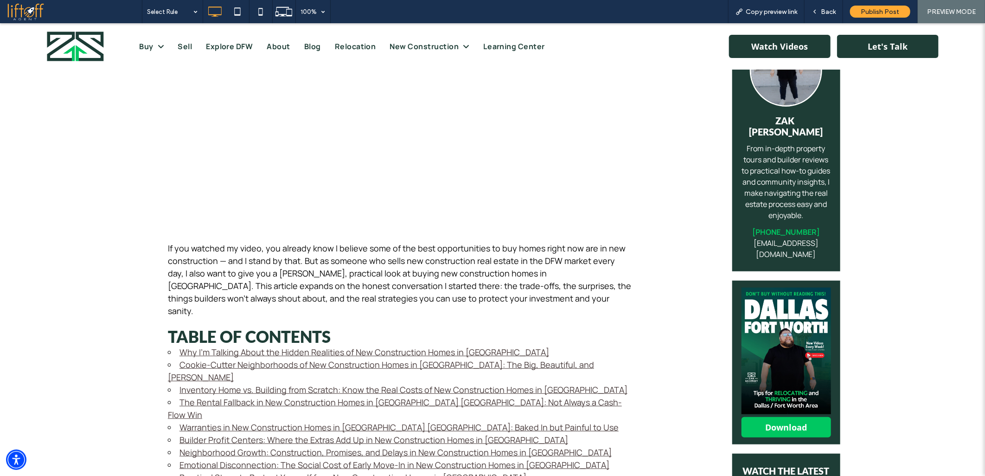
scroll to position [303, 0]
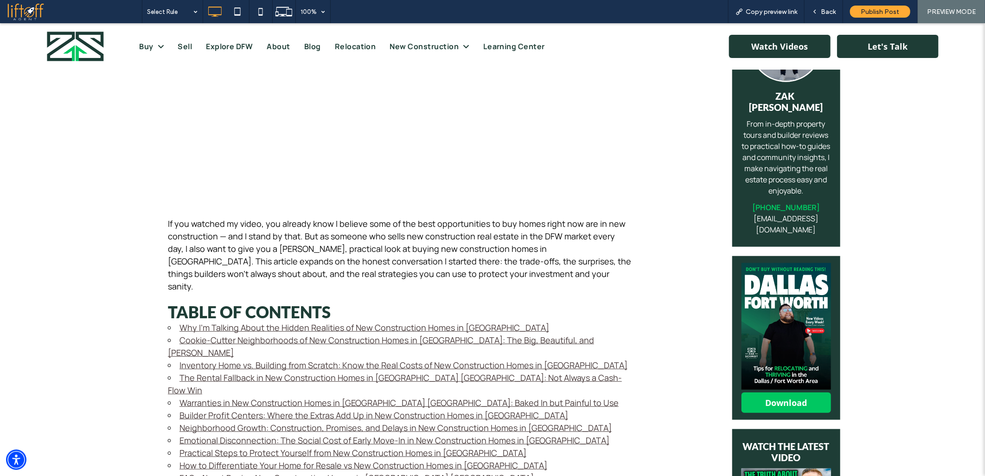
click at [206, 409] on link "Builder Profit Centers: Where the Extras Add Up in New Construction Homes in Da…" at bounding box center [373, 414] width 389 height 11
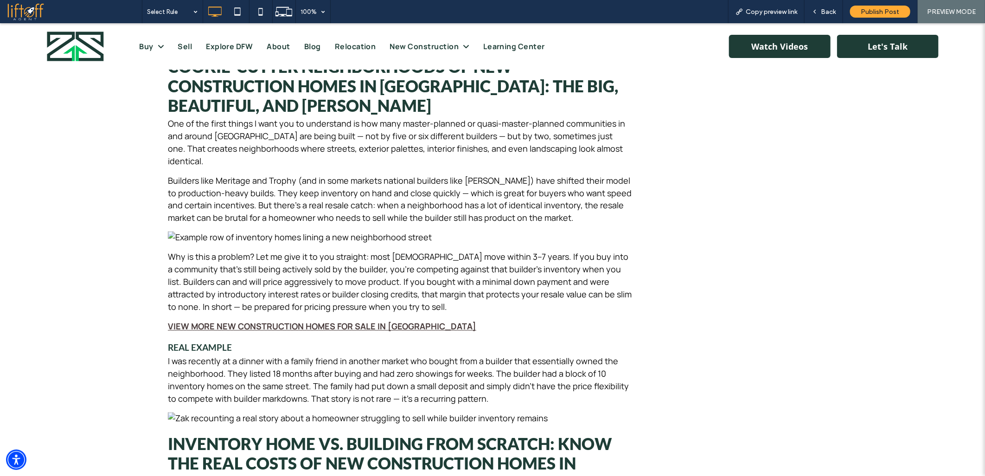
scroll to position [332, 0]
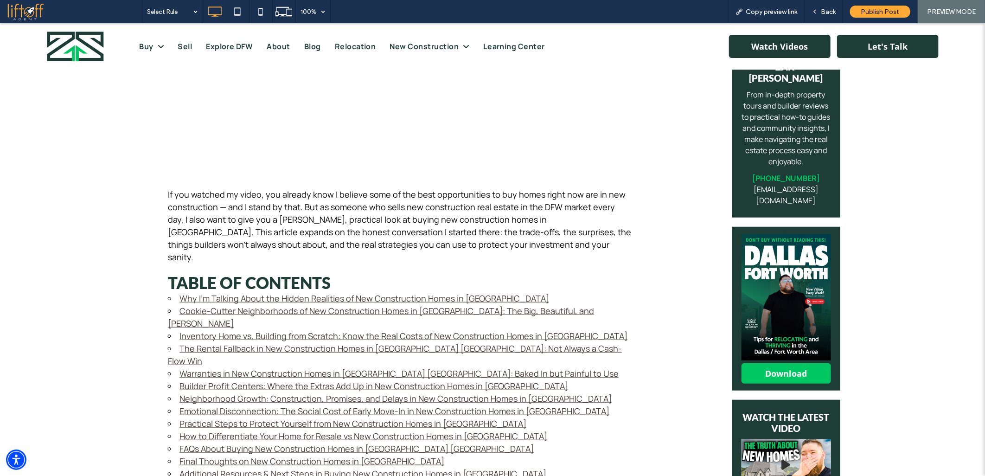
click at [203, 367] on link "Warranties in New Construction Homes in Dallas Fort Worth: Baked In but Painful…" at bounding box center [398, 372] width 439 height 11
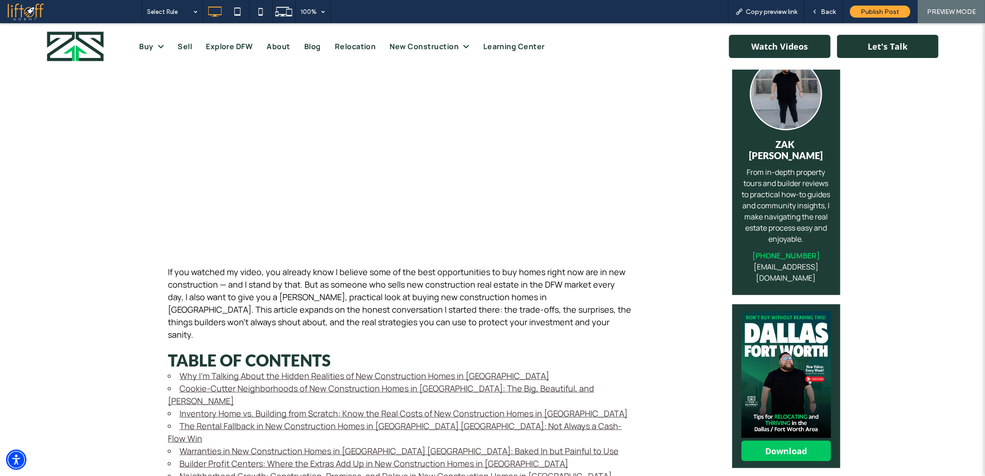
scroll to position [290, 0]
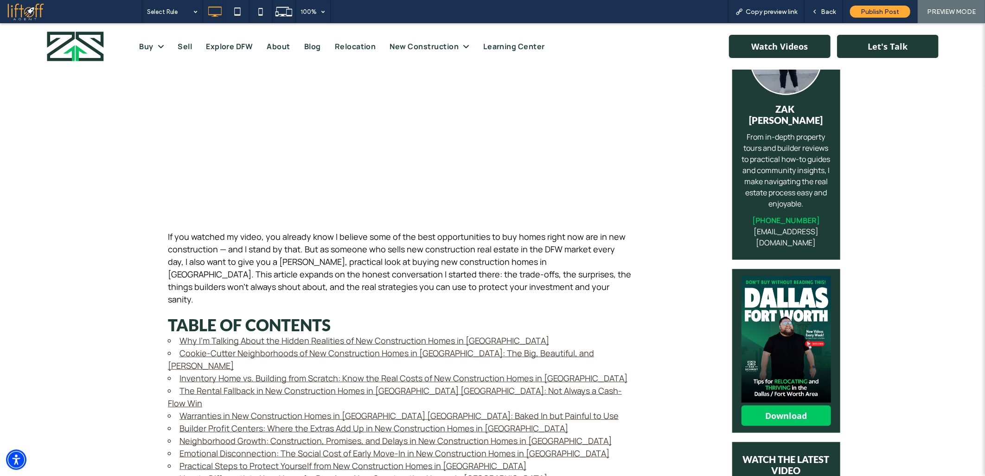
click at [224, 384] on link "The Rental Fallback in New Construction Homes in Dallas Fort Worth: Not Always …" at bounding box center [395, 396] width 454 height 24
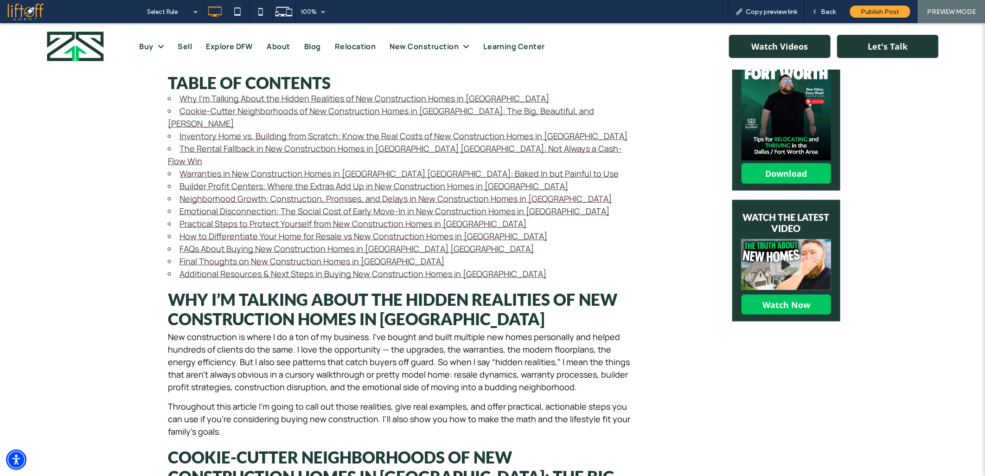
scroll to position [354, 0]
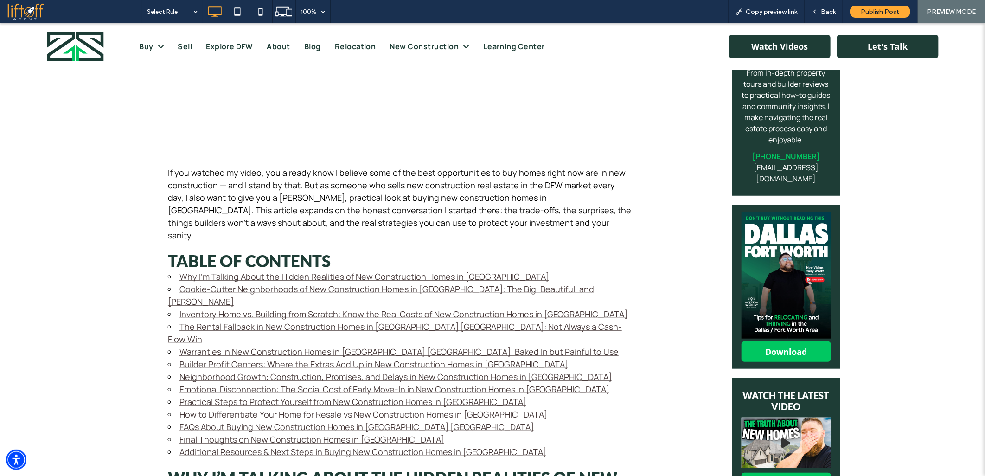
click at [206, 308] on link "Inventory Home vs. Building from Scratch: Know the Real Costs of New Constructi…" at bounding box center [403, 313] width 448 height 11
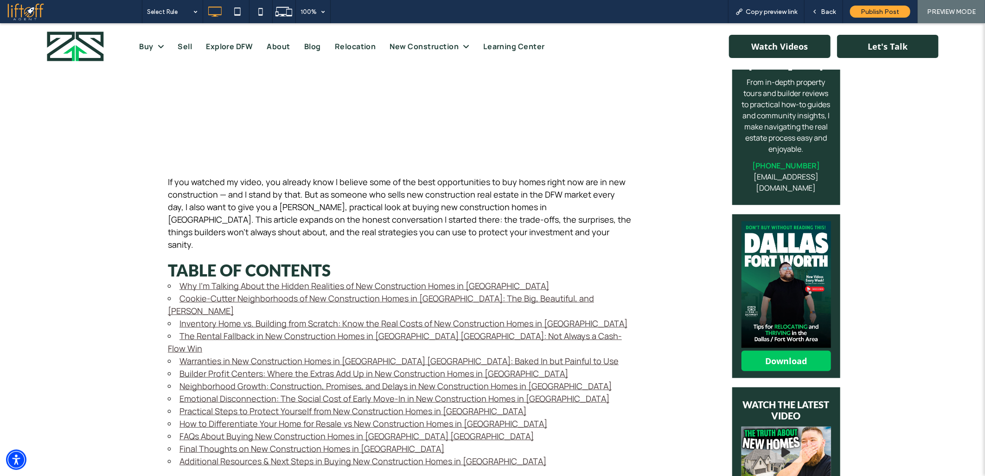
scroll to position [355, 0]
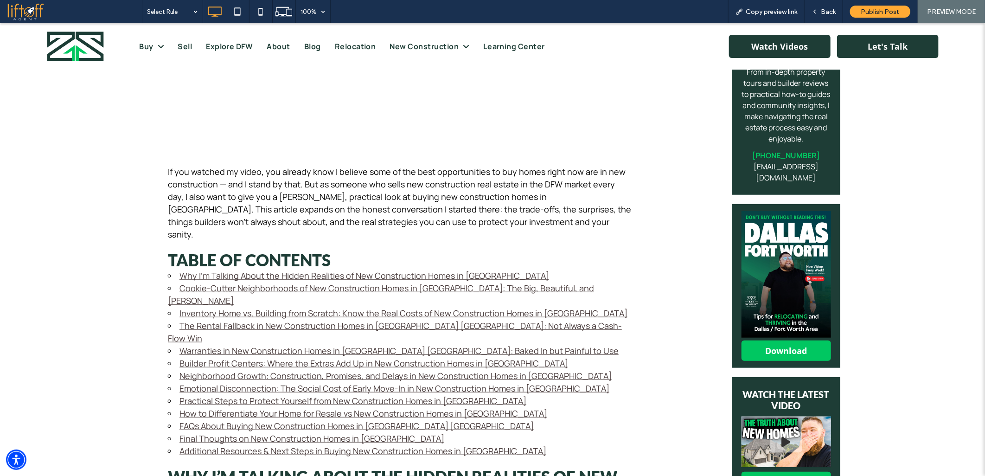
click at [225, 282] on link "Cookie-Cutter Neighborhoods of New Construction Homes in Dallas Fort Worth: The…" at bounding box center [381, 294] width 426 height 24
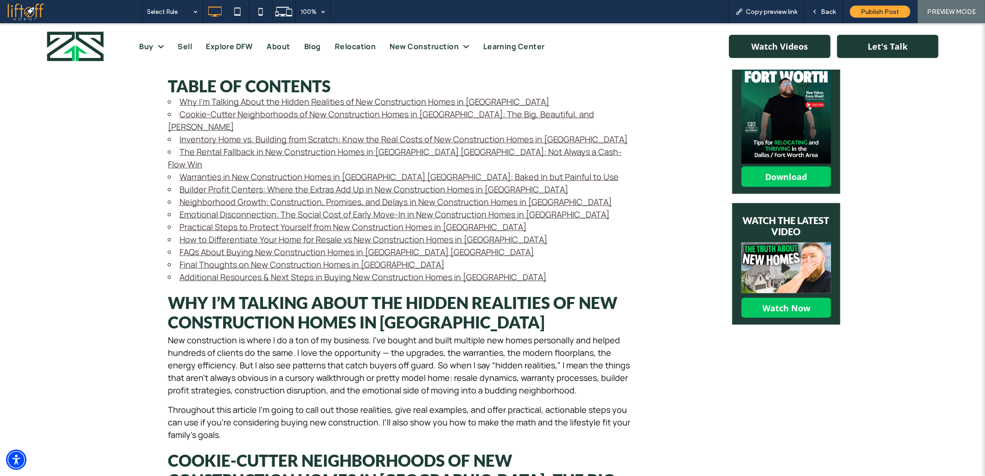
scroll to position [357, 0]
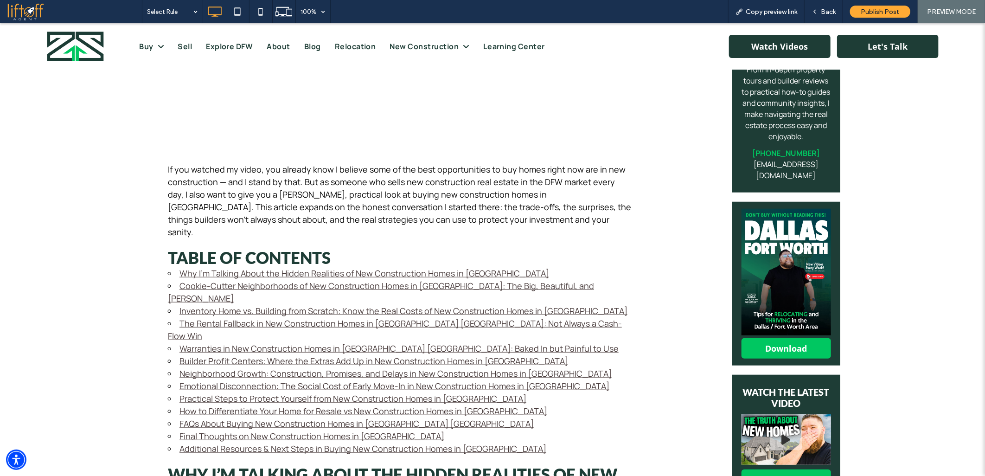
click at [218, 267] on link "Why I’m Talking About the Hidden Realities of New Construction Homes in Dallas …" at bounding box center [364, 272] width 370 height 11
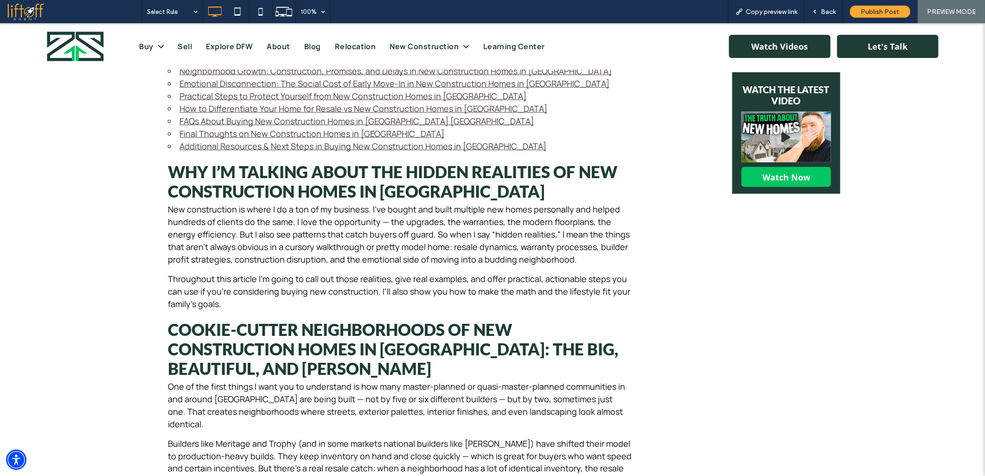
scroll to position [714, 0]
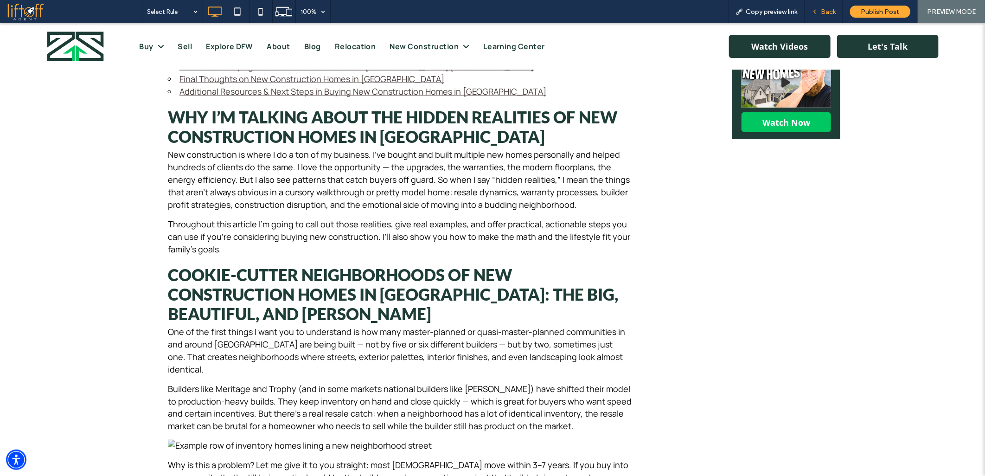
click at [822, 7] on div "Back" at bounding box center [823, 11] width 38 height 23
click at [833, 15] on span "Back" at bounding box center [828, 12] width 15 height 8
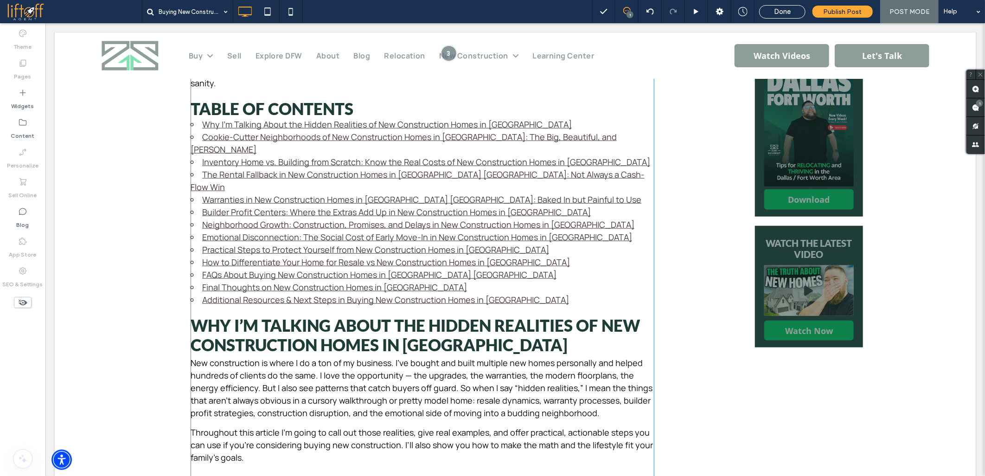
scroll to position [508, 0]
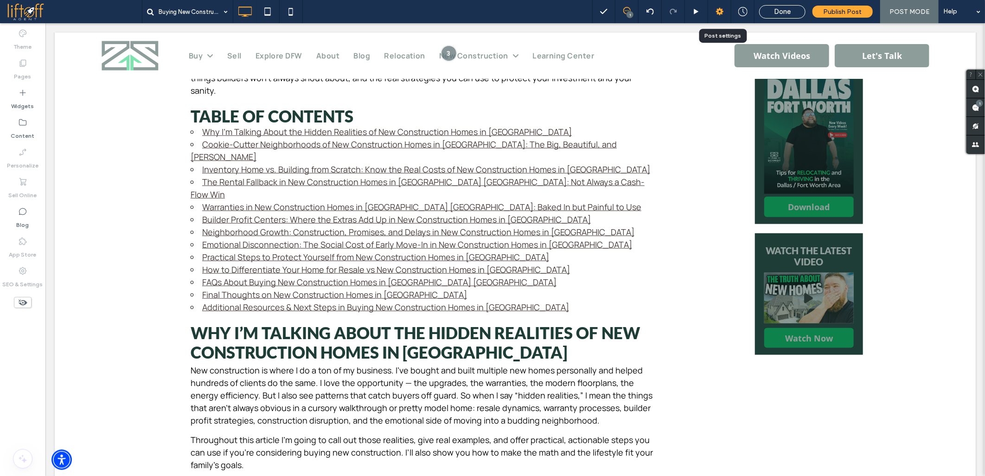
click at [717, 10] on icon at bounding box center [719, 11] width 9 height 9
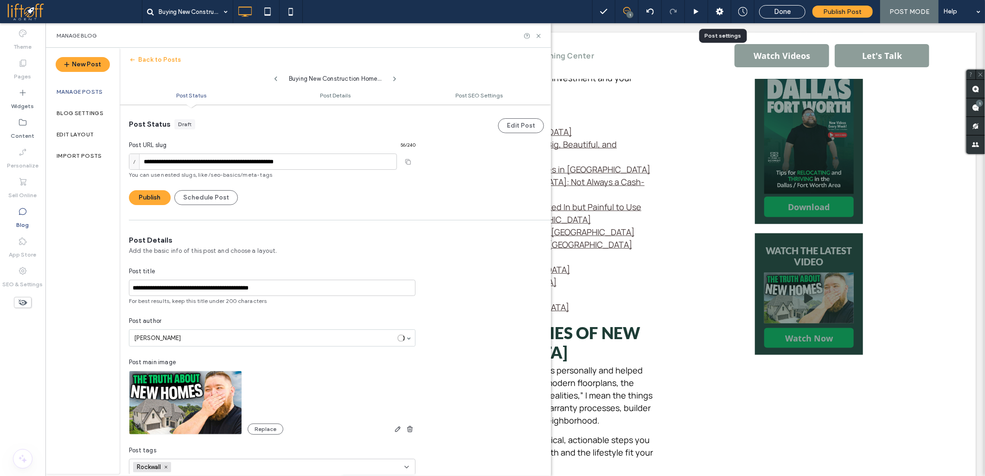
scroll to position [0, 0]
click at [185, 163] on input "**********" at bounding box center [263, 161] width 268 height 16
click at [188, 287] on input "**********" at bounding box center [272, 287] width 287 height 16
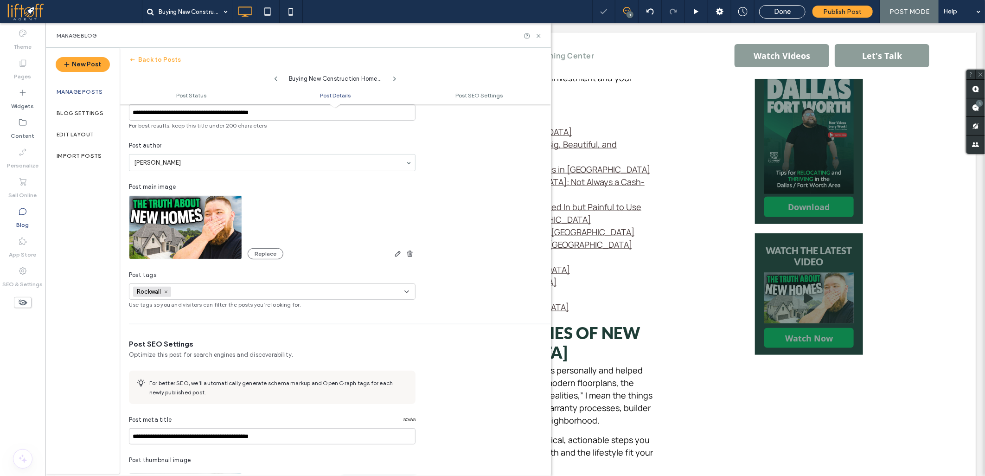
scroll to position [258, 0]
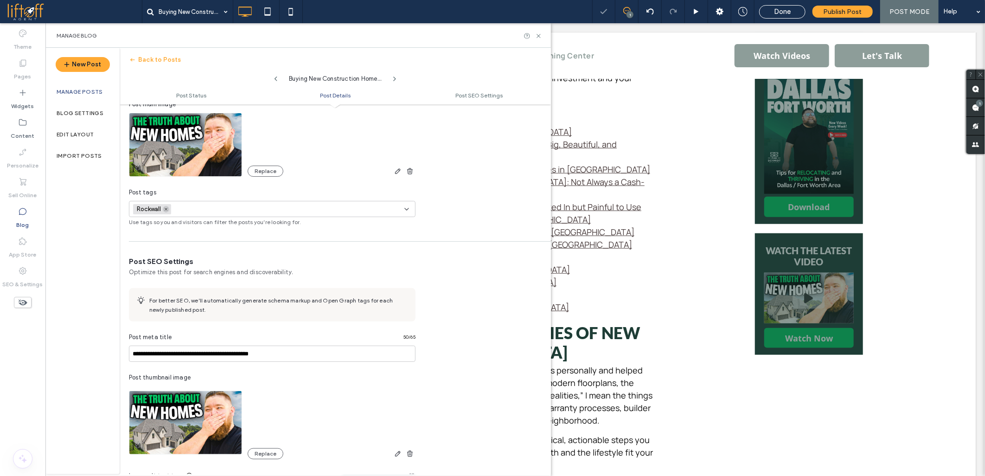
click at [167, 209] on icon at bounding box center [166, 209] width 5 height 5
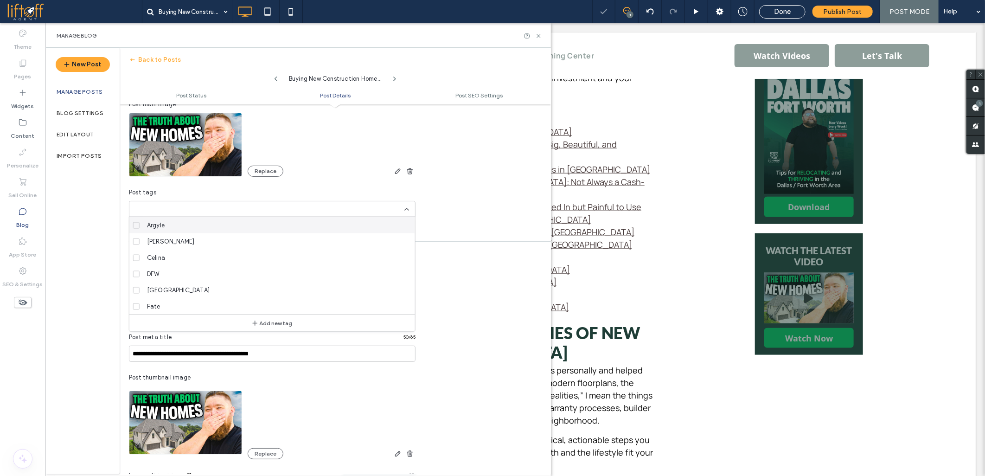
click at [165, 210] on div at bounding box center [492, 238] width 985 height 476
click at [137, 274] on icon at bounding box center [136, 273] width 4 height 3
click at [504, 223] on div "**********" at bounding box center [335, 101] width 431 height 249
click at [403, 209] on icon at bounding box center [406, 208] width 7 height 7
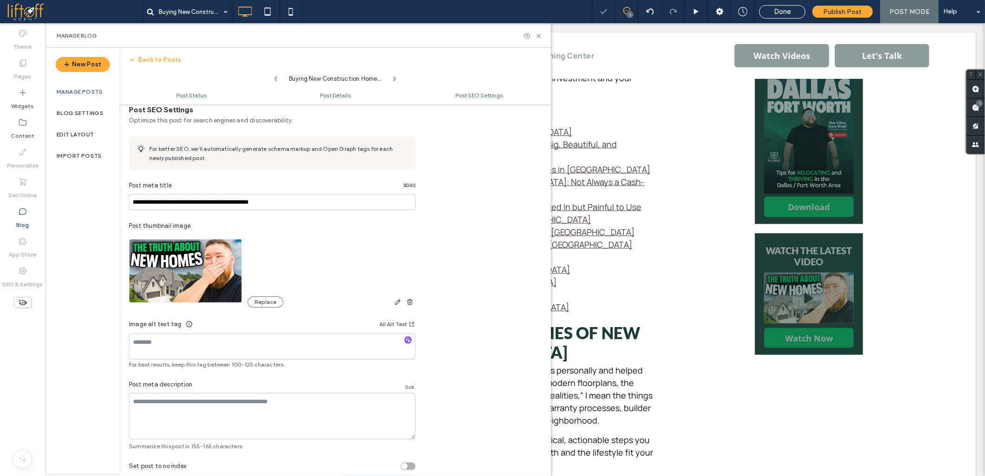
scroll to position [413, 0]
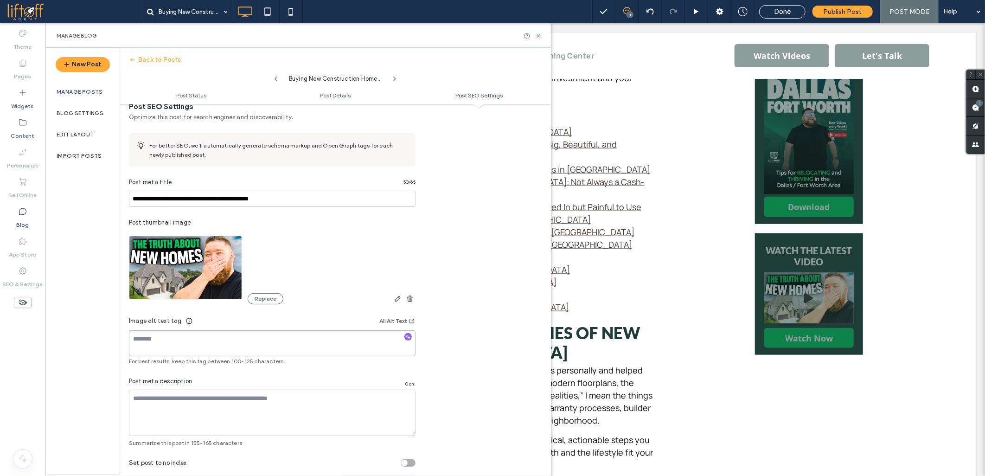
click at [214, 337] on textarea at bounding box center [272, 343] width 287 height 26
paste textarea "**********"
type textarea "**********"
click at [176, 196] on input "**********" at bounding box center [272, 199] width 287 height 16
paste input "**********"
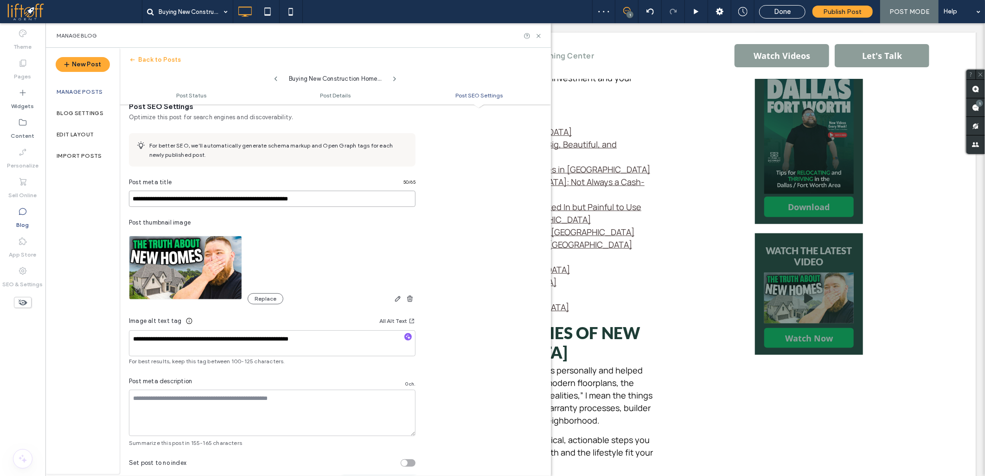
type input "**********"
click at [306, 203] on input "**********" at bounding box center [272, 199] width 287 height 16
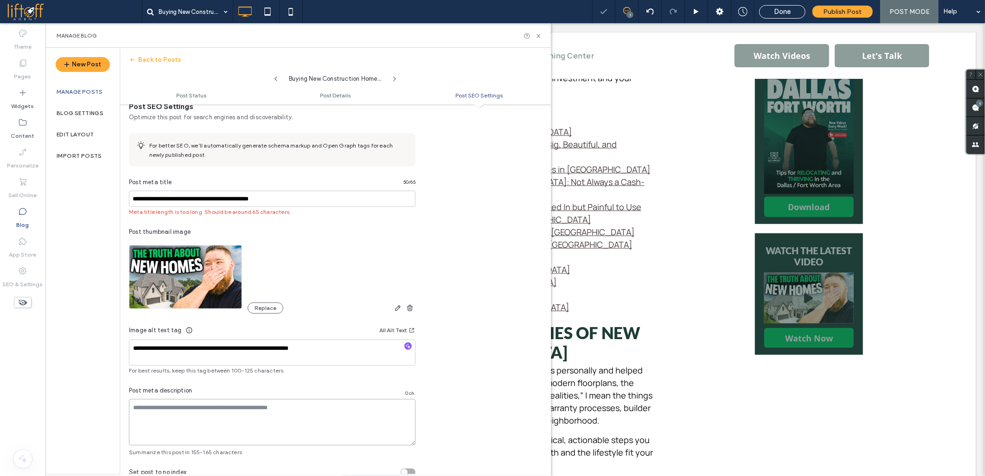
click at [211, 421] on textarea at bounding box center [272, 422] width 287 height 46
paste textarea "**********"
type textarea "**********"
click at [410, 345] on icon "button" at bounding box center [408, 346] width 6 height 6
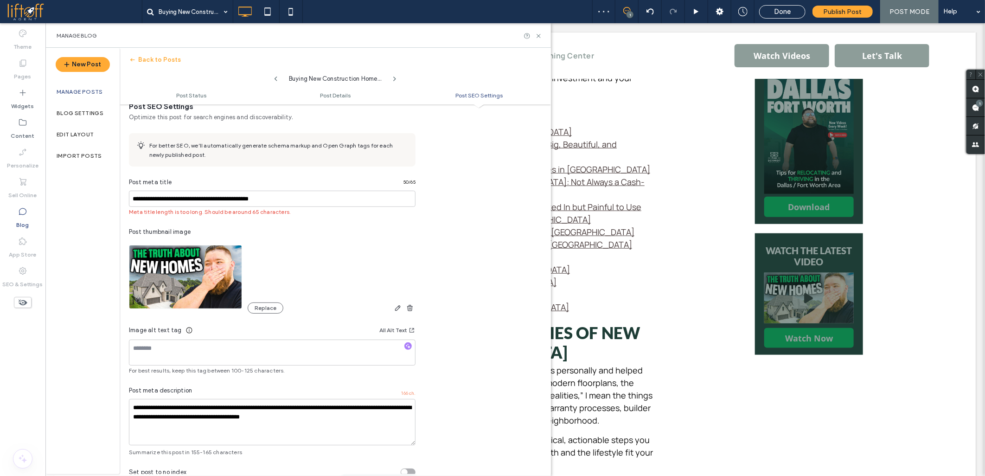
type textarea "**********"
click at [151, 202] on input "**********" at bounding box center [272, 199] width 287 height 16
click at [282, 201] on input "**********" at bounding box center [272, 199] width 287 height 16
drag, startPoint x: 153, startPoint y: 199, endPoint x: 334, endPoint y: 210, distance: 180.6
click at [334, 210] on div "**********" at bounding box center [272, 197] width 287 height 38
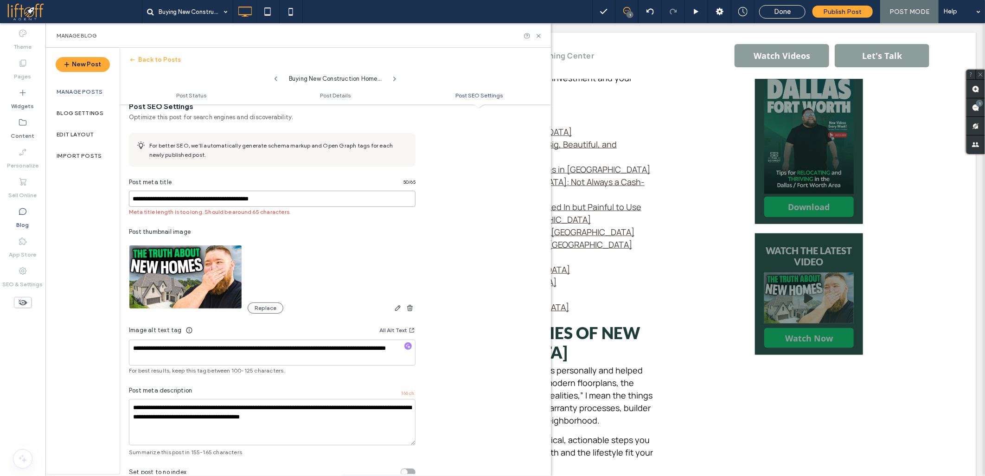
paste input "**********"
click at [183, 196] on input "**********" at bounding box center [272, 199] width 287 height 16
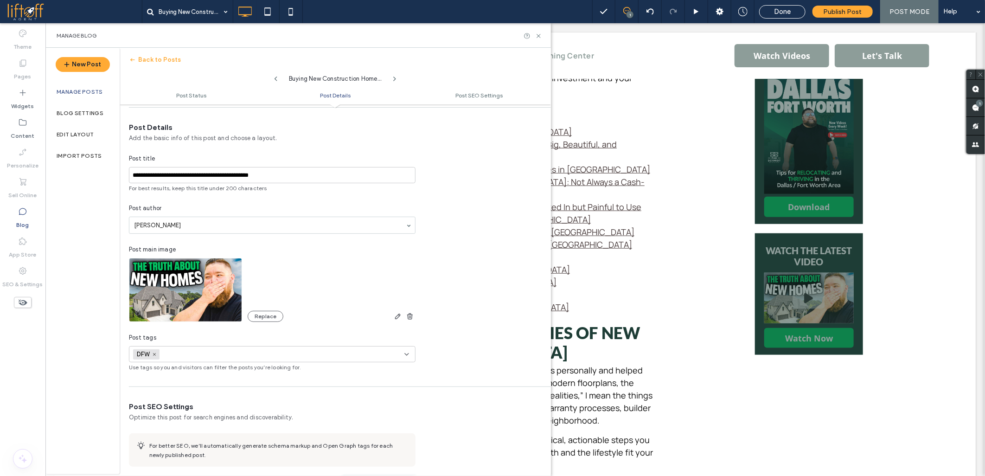
scroll to position [0, 0]
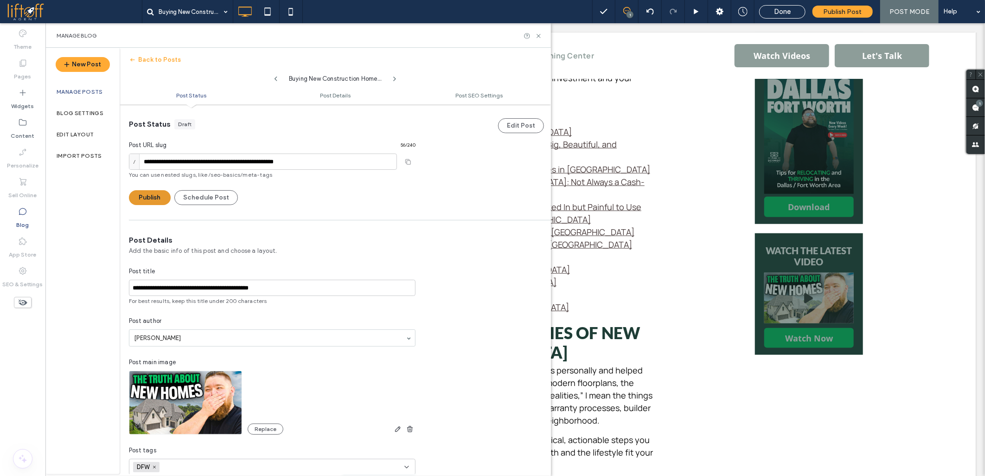
type input "**********"
click at [147, 198] on button "Publish" at bounding box center [150, 197] width 42 height 15
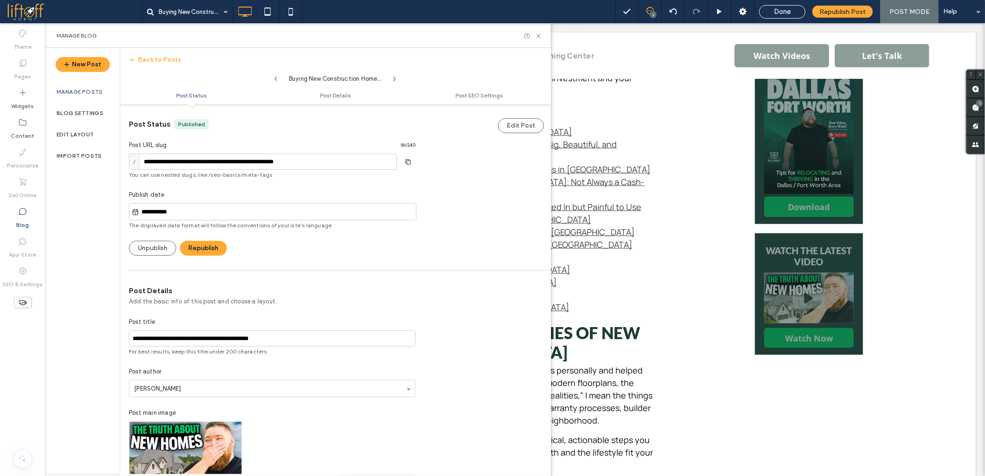
click at [156, 217] on input "**********" at bounding box center [277, 211] width 277 height 11
click at [253, 160] on div "18" at bounding box center [247, 160] width 13 height 13
type input "**********"
click at [206, 252] on button "Republish" at bounding box center [203, 248] width 47 height 15
click at [29, 6] on span at bounding box center [74, 11] width 135 height 19
